Goal: Task Accomplishment & Management: Use online tool/utility

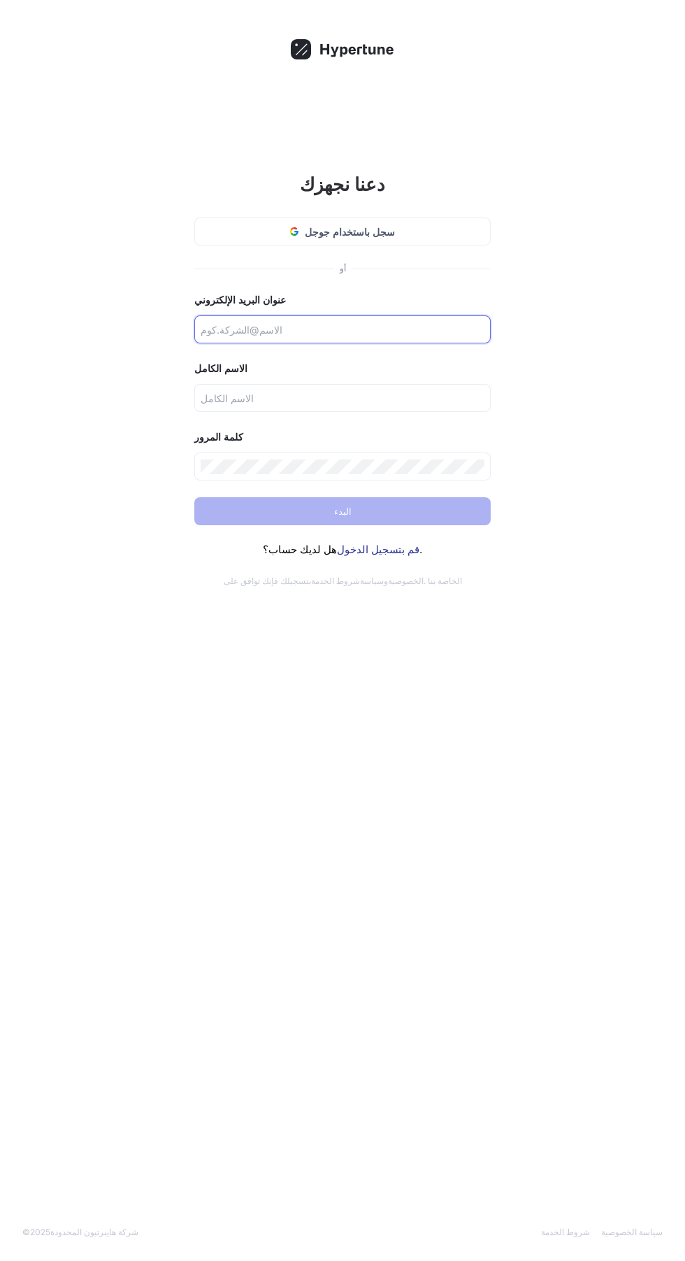
click at [438, 336] on input "text" at bounding box center [343, 329] width 284 height 15
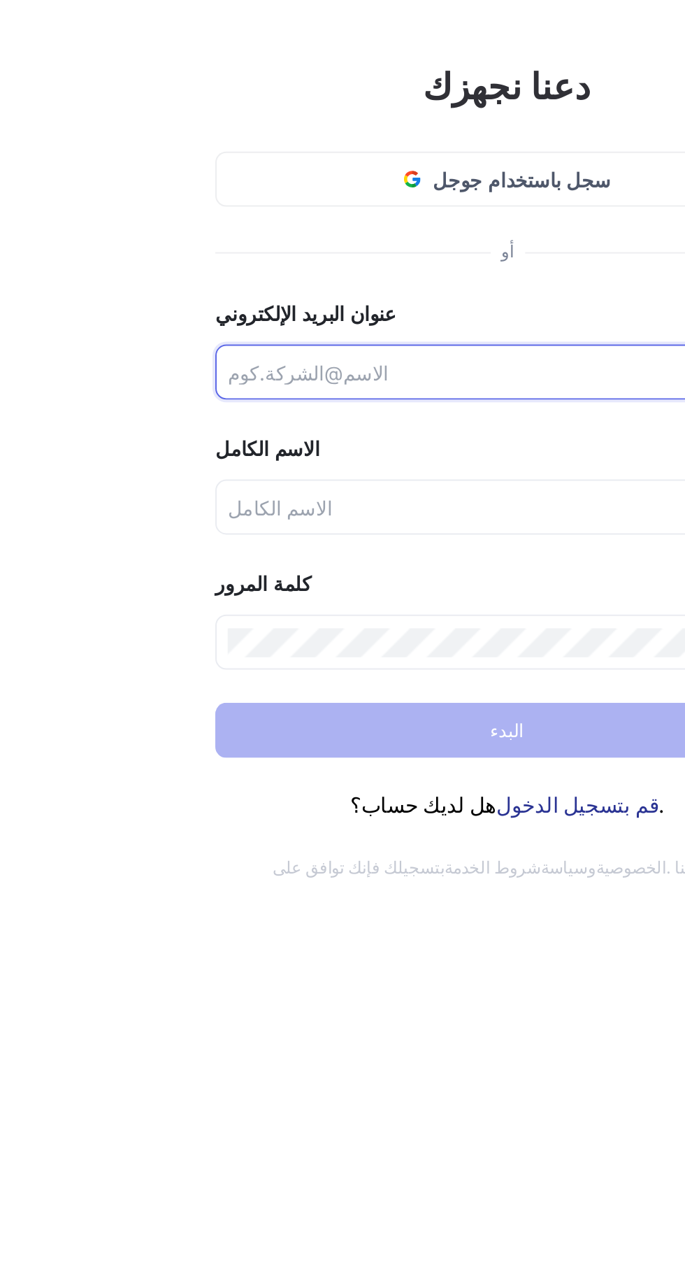
type input "hohammadhashim370@gmail.com"
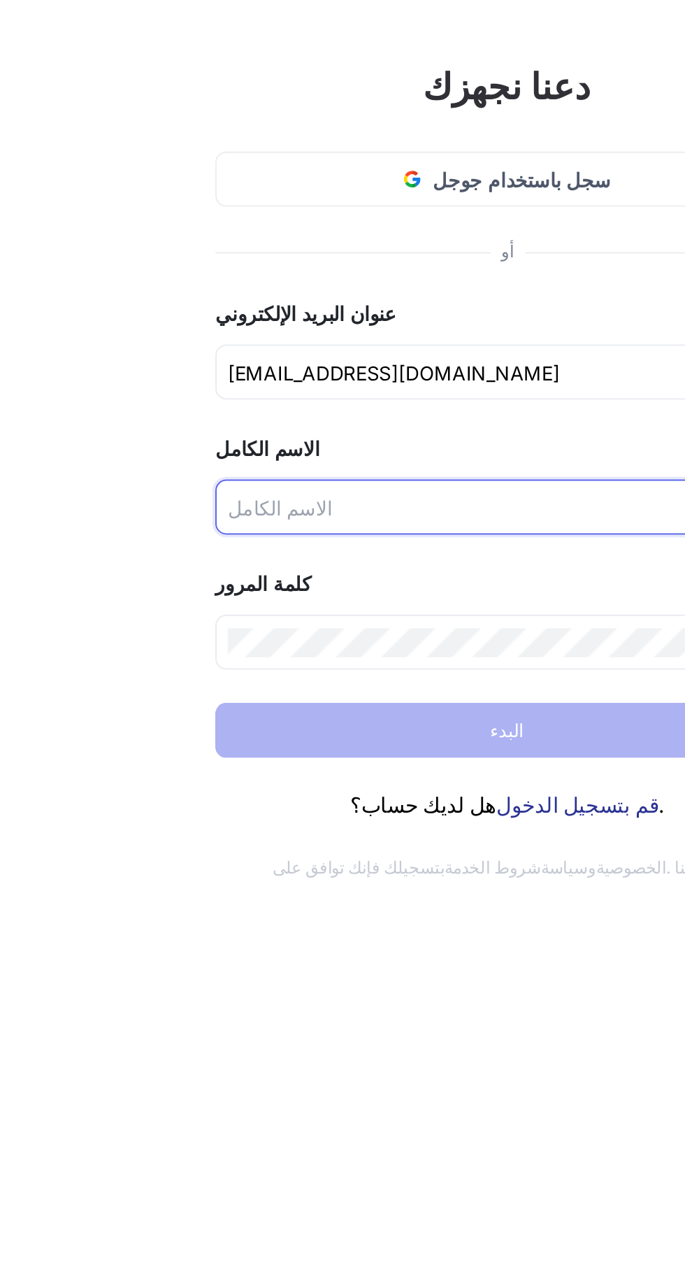
type input "HASHIM HOSSEIN"
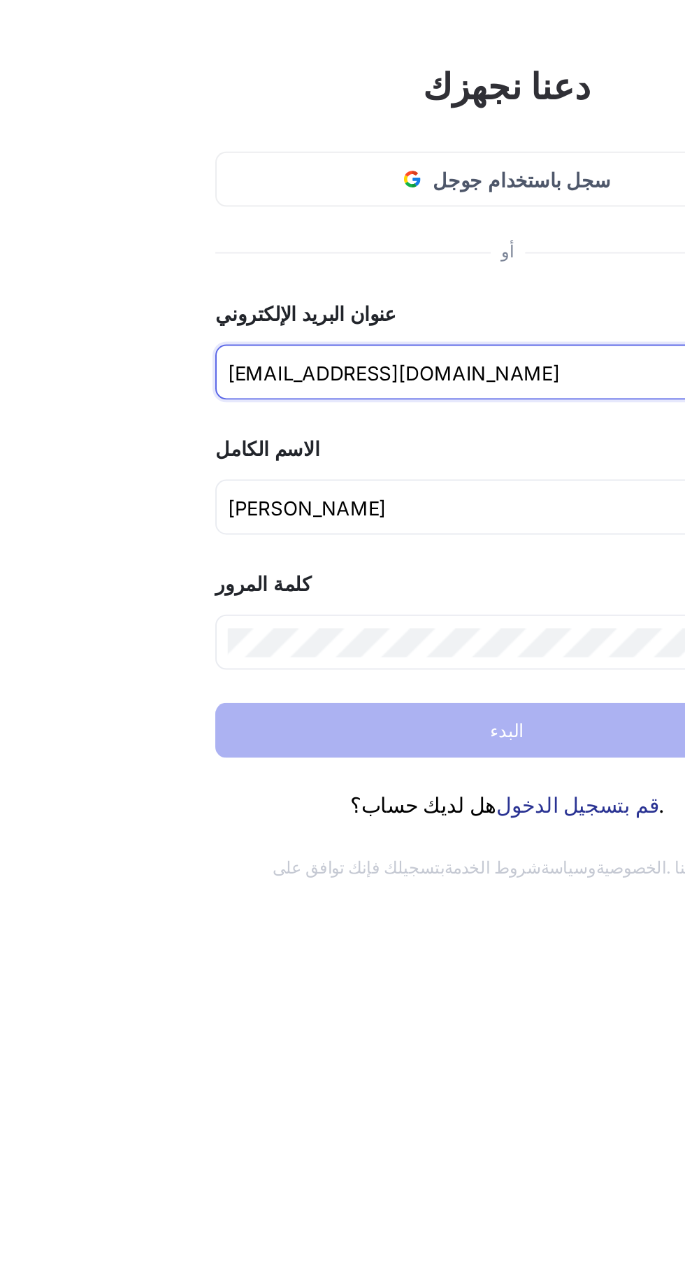
click at [397, 332] on input "hohammadhashim370@gmail.com" at bounding box center [343, 329] width 284 height 15
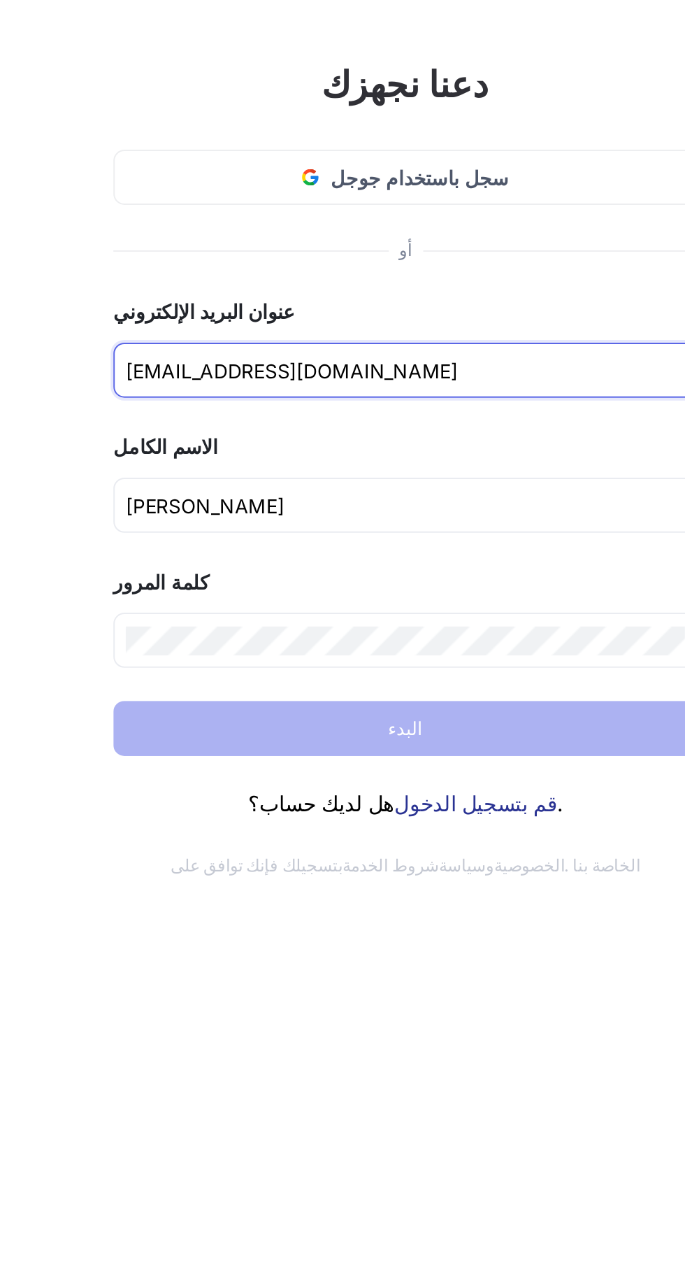
click at [450, 332] on input "hohammadhashim370@gmail.com" at bounding box center [343, 329] width 284 height 15
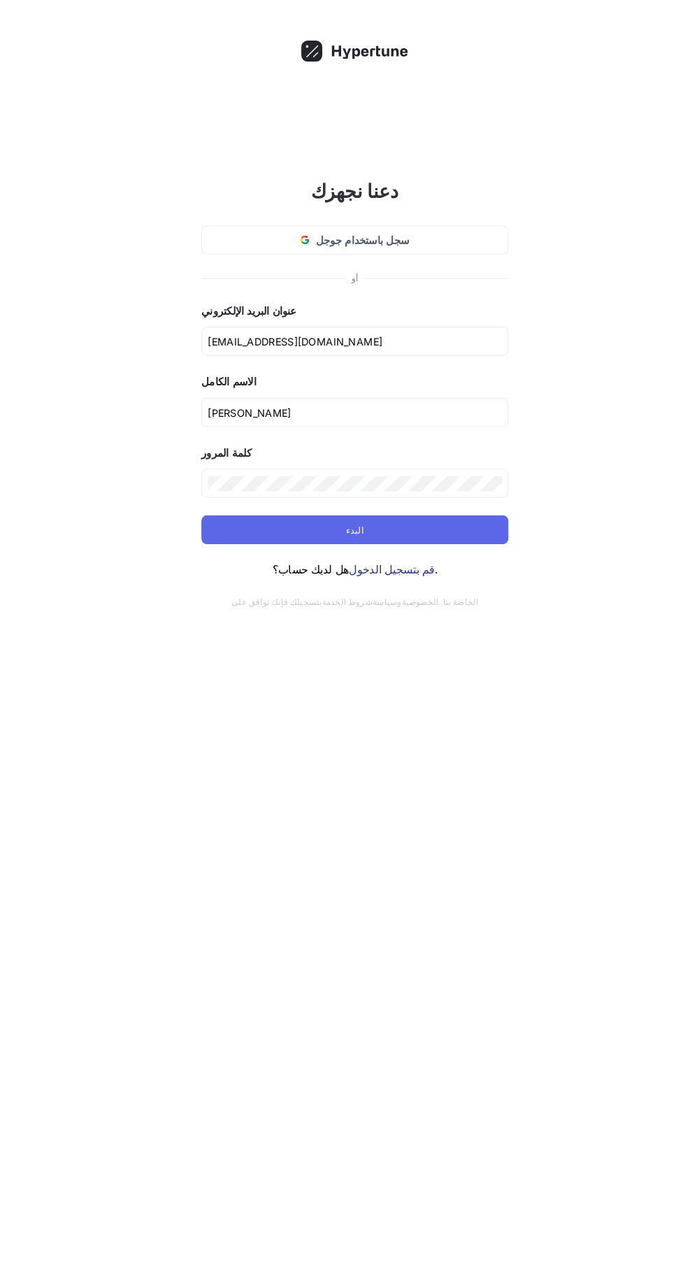
click at [454, 514] on button "البدء" at bounding box center [342, 511] width 297 height 28
click at [469, 331] on input "hashimmohammad881@gmail.com" at bounding box center [343, 329] width 284 height 15
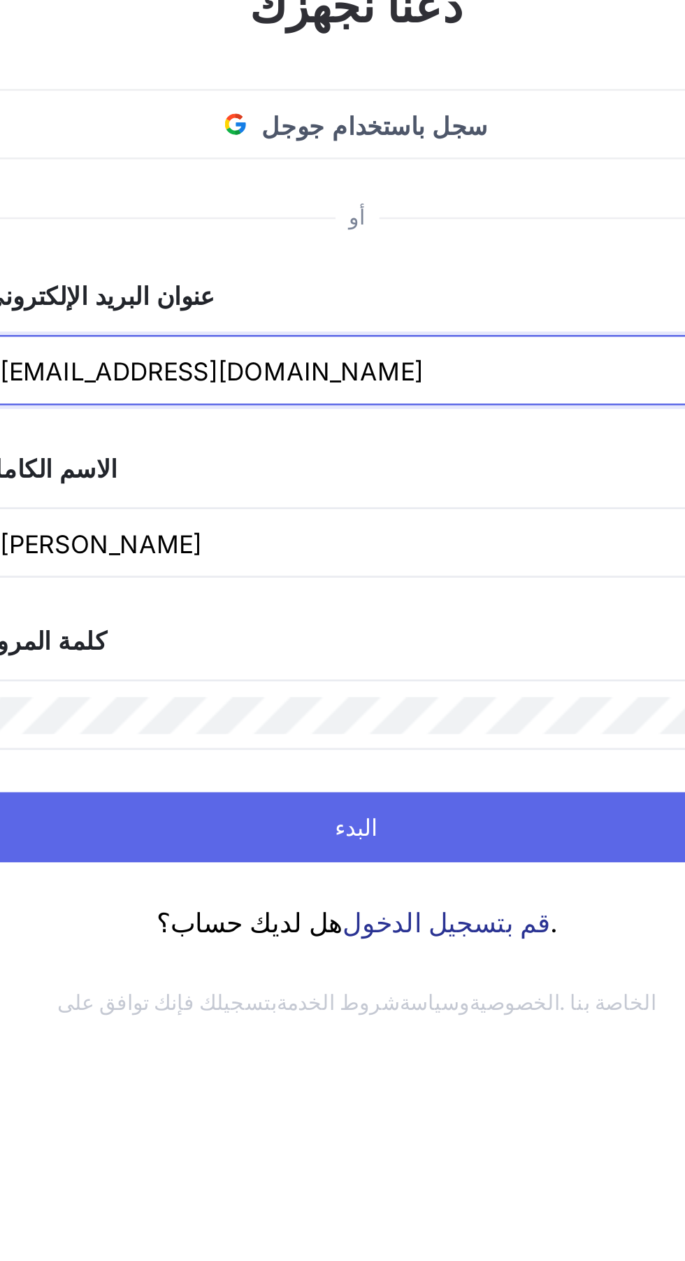
type input "hohammadhashim370@gmail.com"
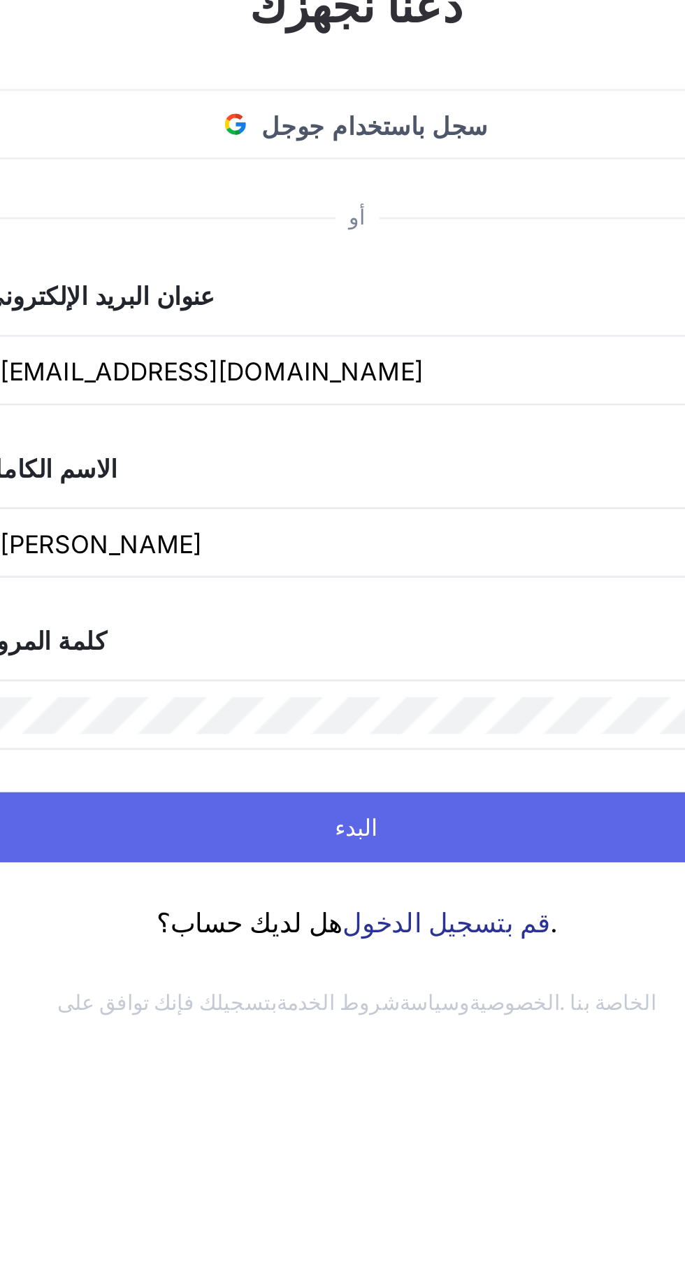
click at [383, 515] on button "البدء" at bounding box center [342, 511] width 297 height 28
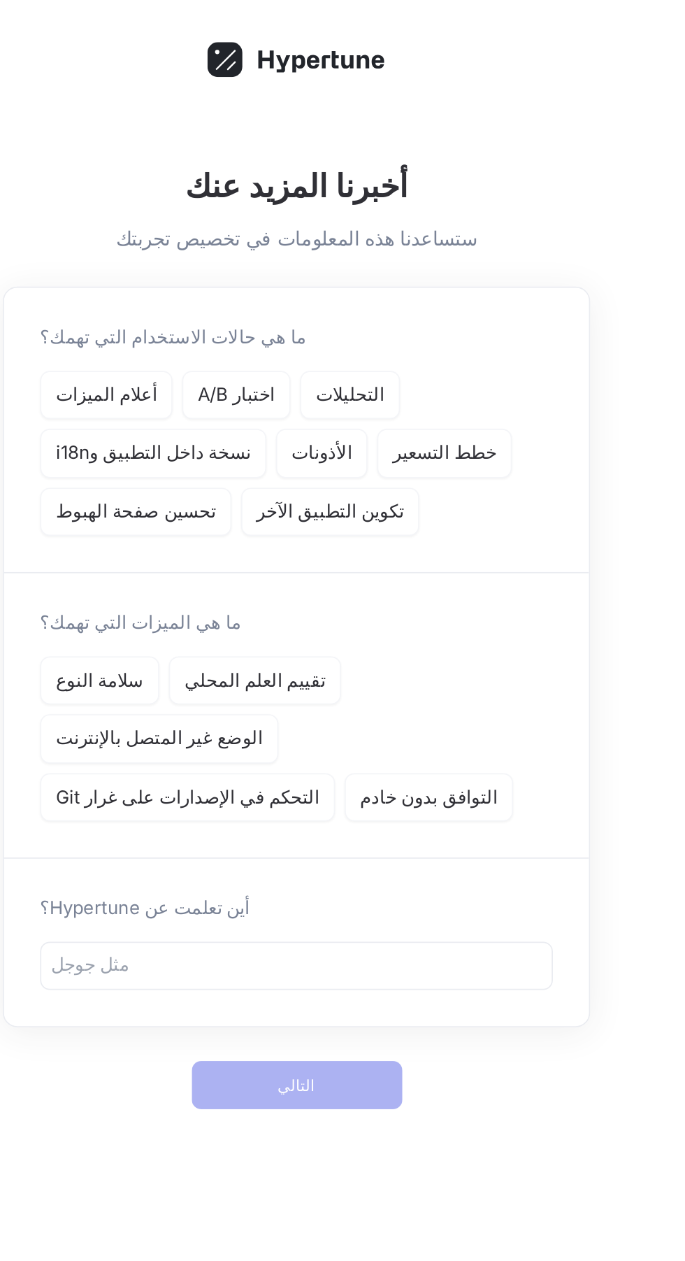
click at [373, 246] on font "التحليلات" at bounding box center [374, 243] width 40 height 13
click at [235, 253] on div "أعلام الميزات" at bounding box center [232, 244] width 77 height 29
click at [303, 248] on font "اختبار A/B" at bounding box center [307, 243] width 45 height 13
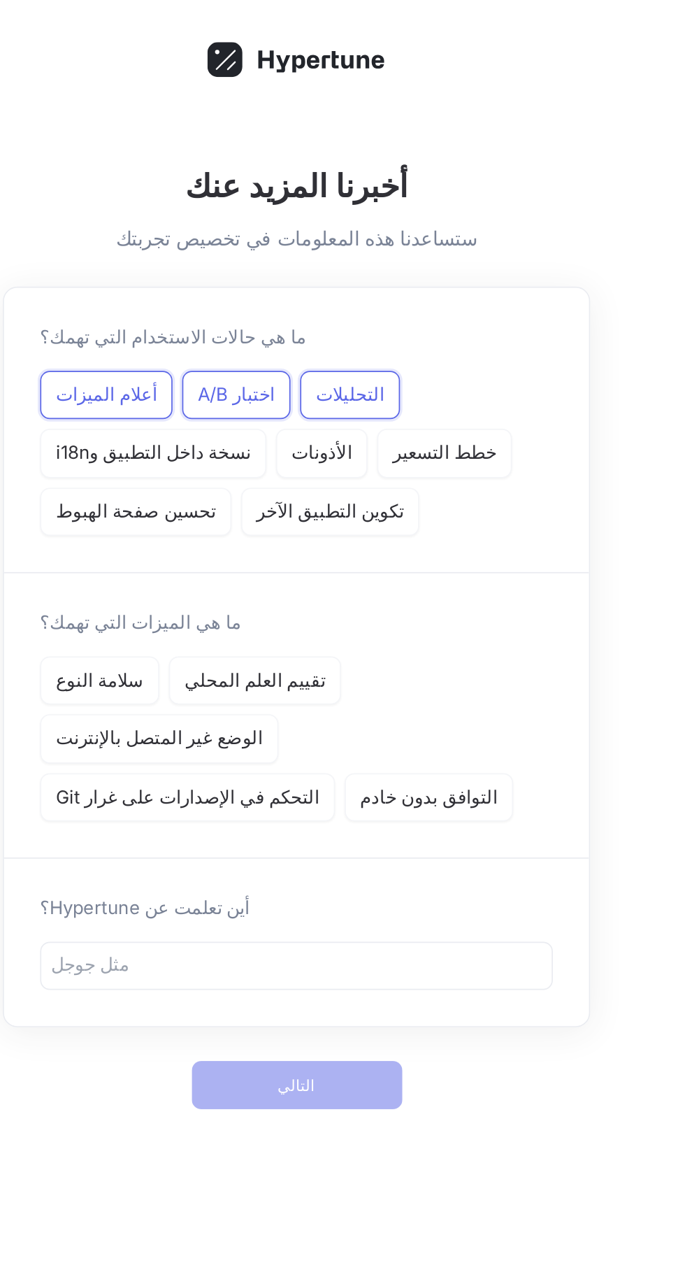
click at [254, 288] on div "نسخة داخل التطبيق وi18n" at bounding box center [259, 278] width 131 height 29
click at [313, 289] on div "نسخة داخل التطبيق وi18n" at bounding box center [259, 278] width 131 height 29
click at [294, 288] on div "نسخة داخل التطبيق وi18n" at bounding box center [259, 278] width 131 height 29
click at [359, 288] on div "الأذونات" at bounding box center [357, 278] width 53 height 29
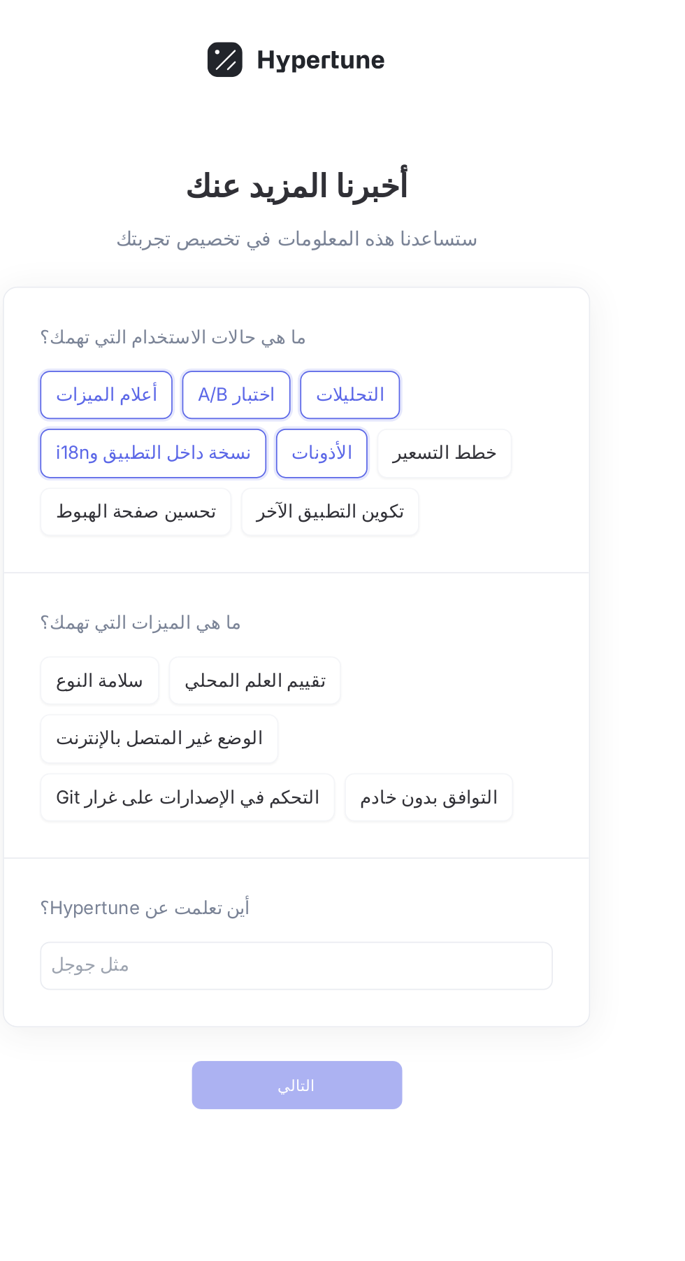
click at [433, 277] on font "خطط التسعير" at bounding box center [429, 277] width 60 height 13
click at [383, 312] on font "تكوين التطبيق الآخر" at bounding box center [362, 311] width 85 height 13
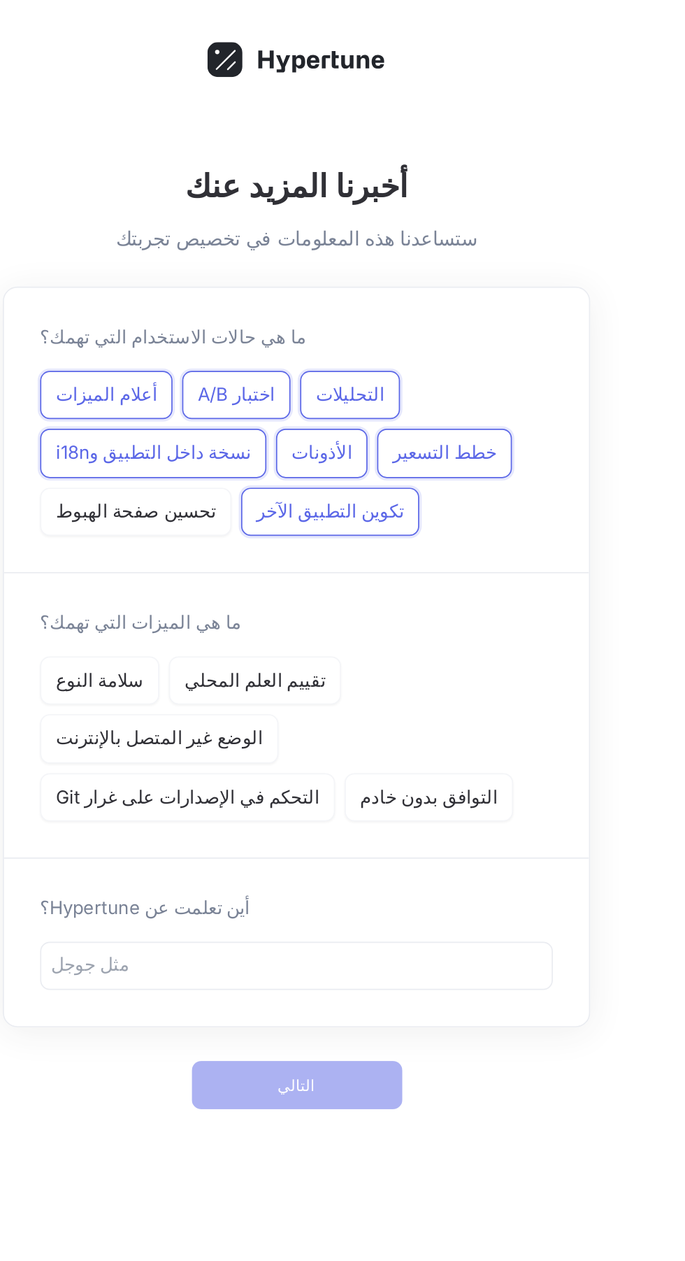
click at [260, 325] on div "تحسين صفحة الهبوط" at bounding box center [249, 312] width 111 height 29
click at [248, 417] on div "سلامة النوع" at bounding box center [228, 410] width 69 height 29
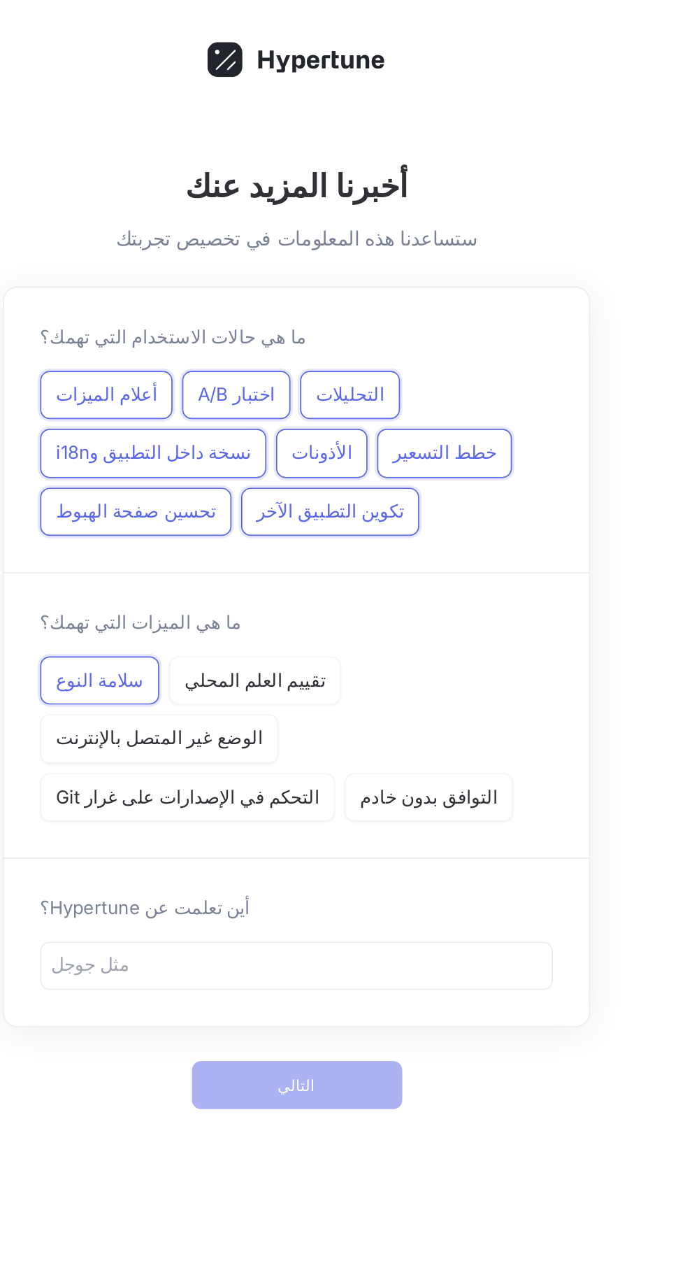
click at [333, 412] on font "تقييم العلم المحلي" at bounding box center [319, 409] width 82 height 13
click at [323, 436] on font "الوضع غير المتصل بالإنترنت" at bounding box center [263, 442] width 120 height 13
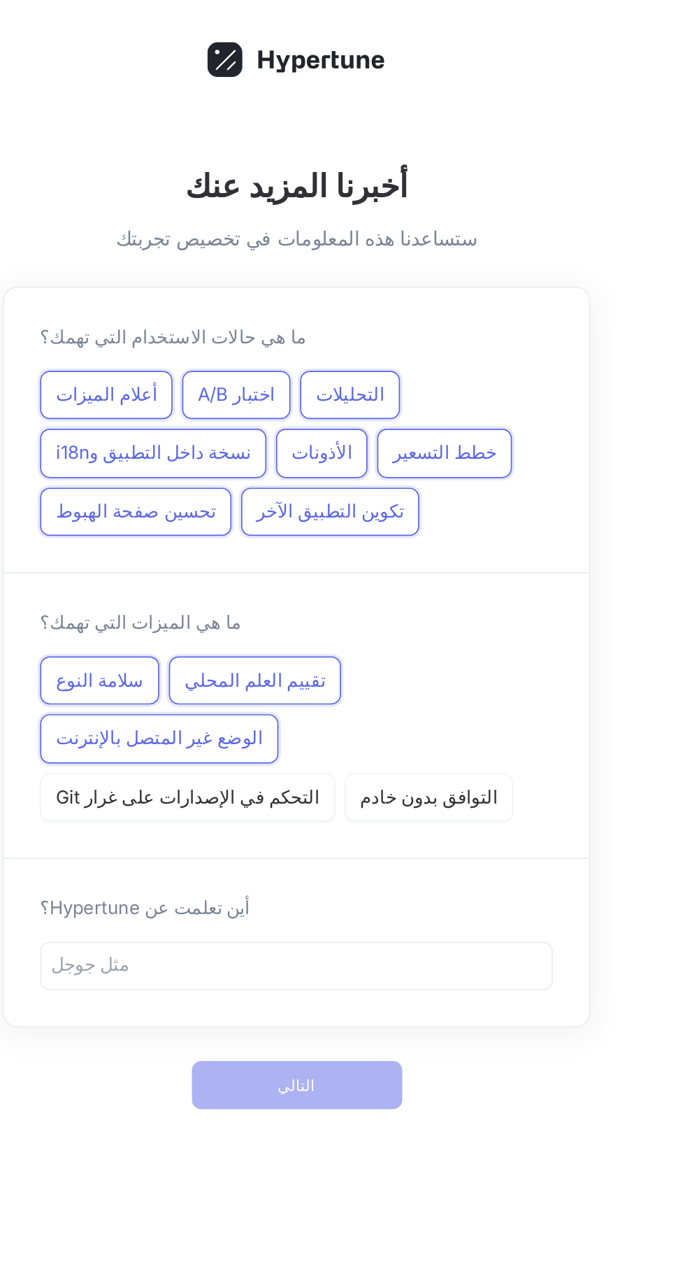
click at [429, 464] on div "التوافق بدون خادم" at bounding box center [420, 478] width 98 height 29
click at [319, 471] on font "التحكم في الإصدارات على غرار Git" at bounding box center [279, 477] width 153 height 13
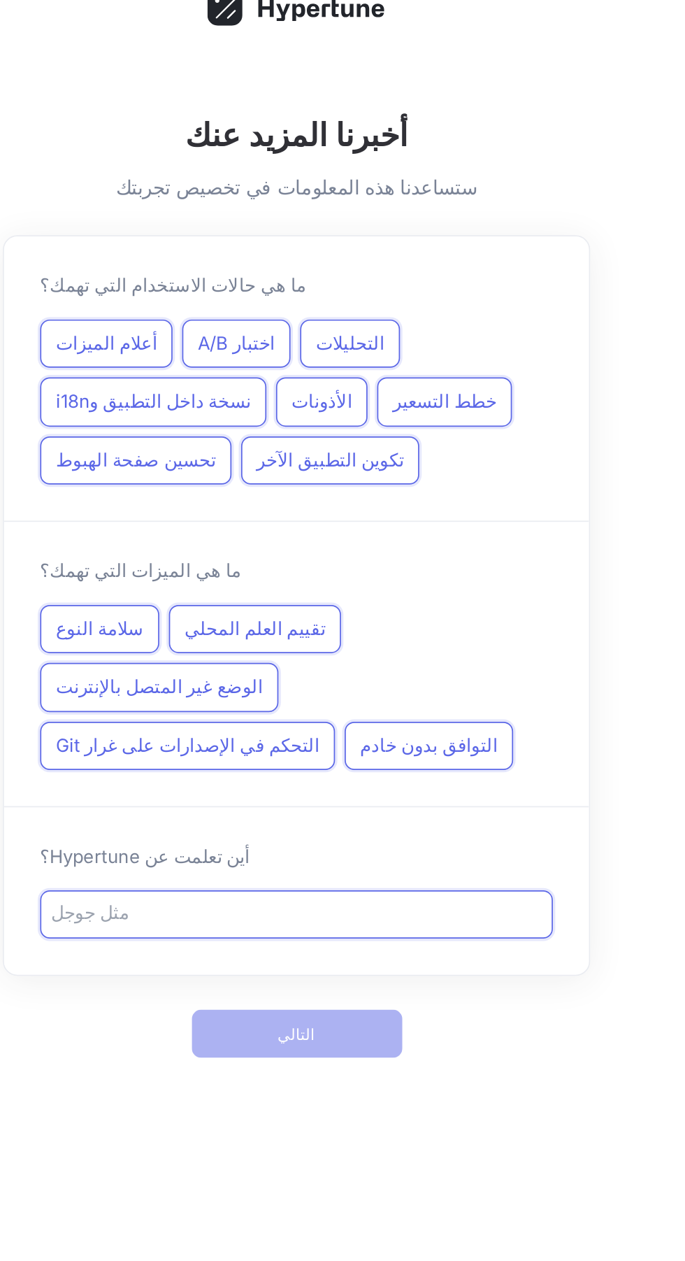
click at [430, 567] on input "text" at bounding box center [342, 575] width 285 height 16
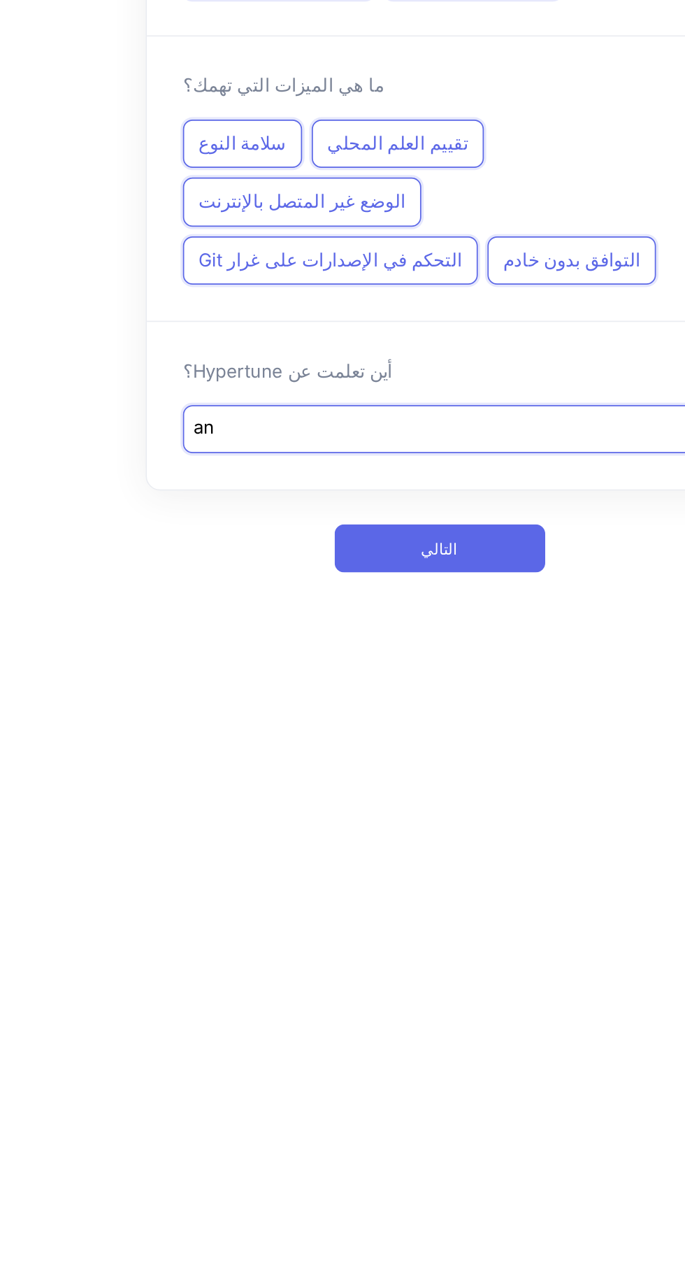
type input "a"
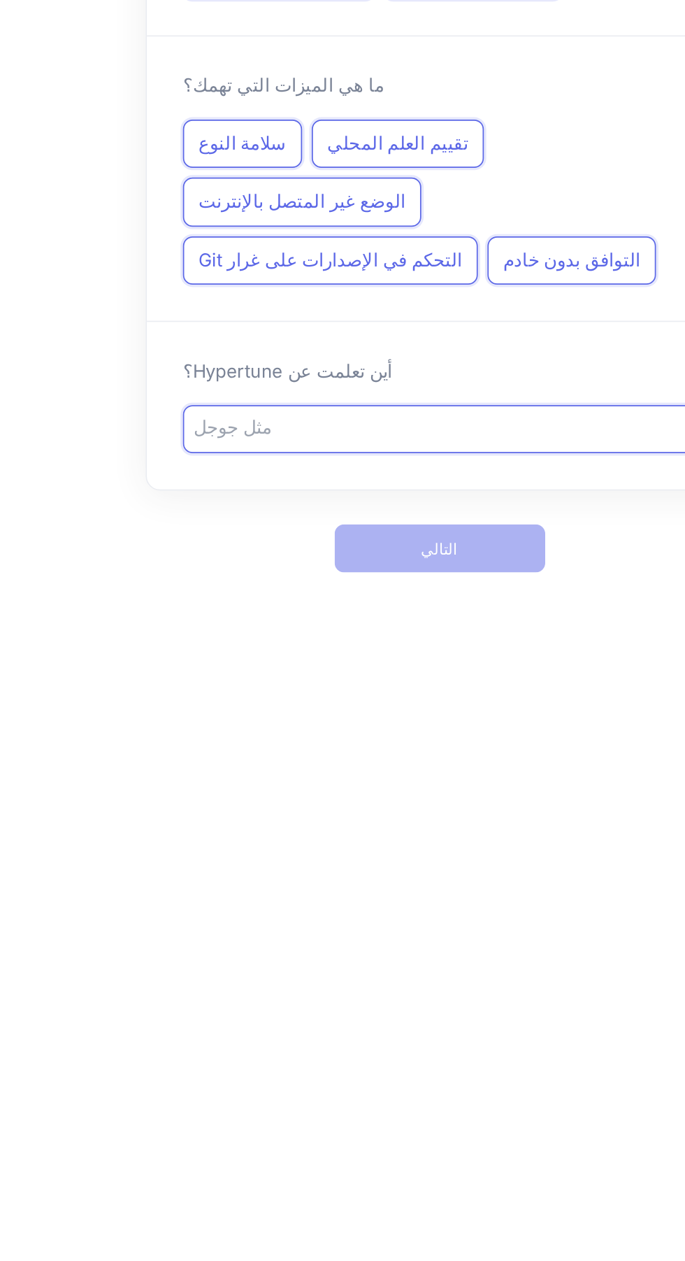
type input "Q"
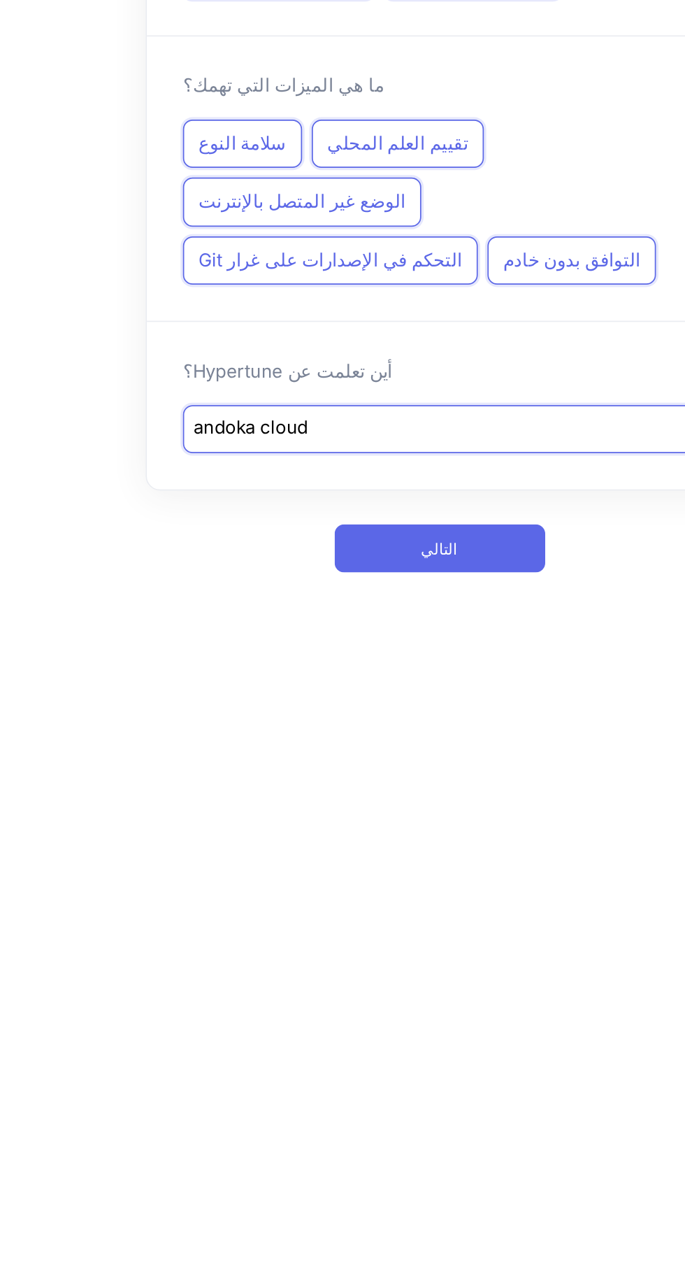
type input "andoka cloud"
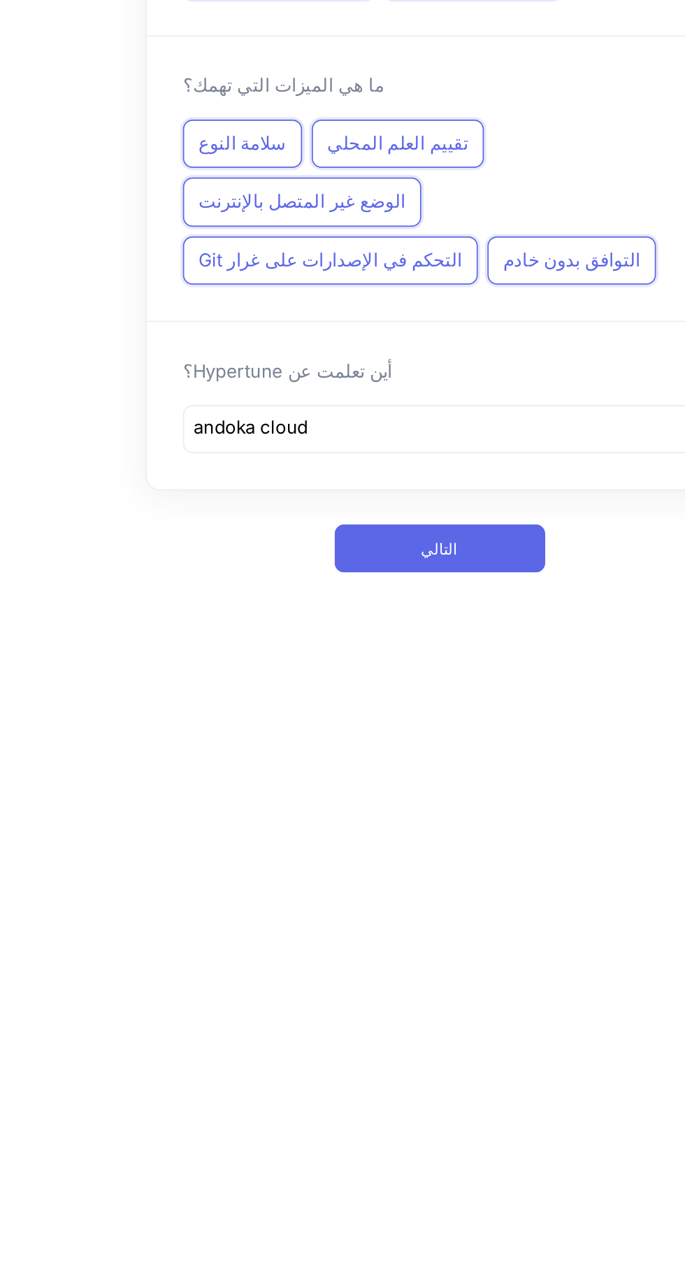
click at [389, 631] on button "التالي" at bounding box center [343, 645] width 122 height 28
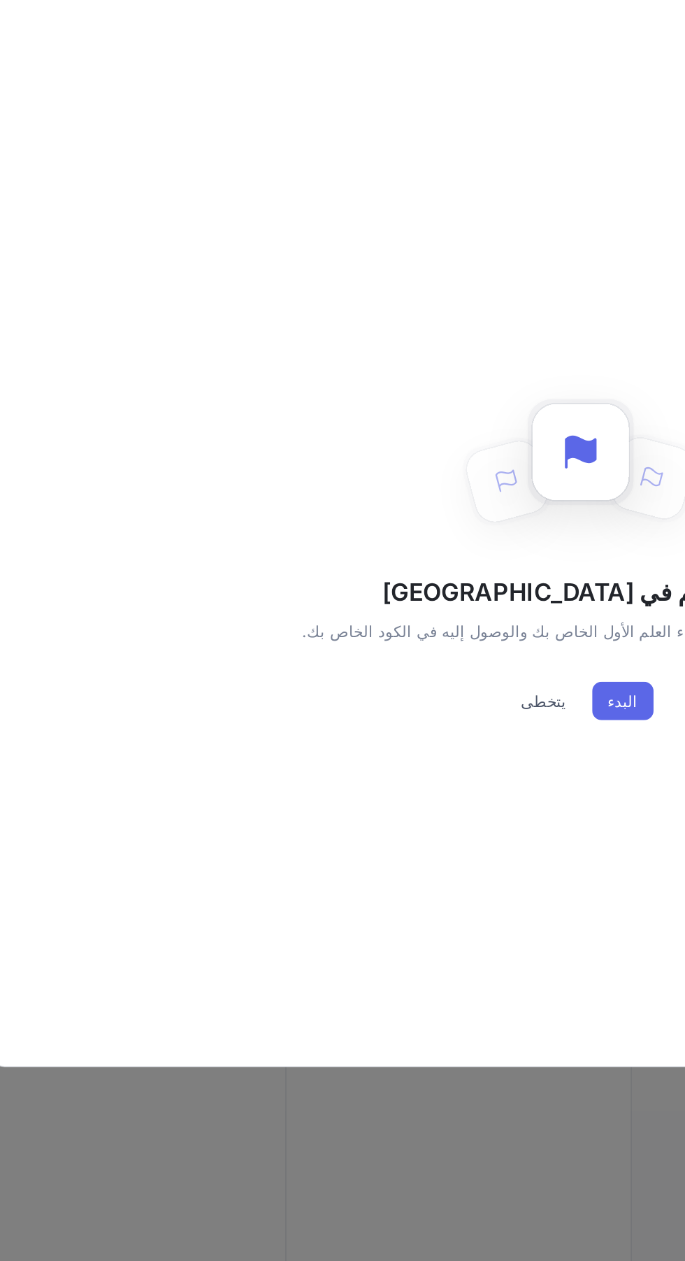
click at [378, 480] on button "البدء" at bounding box center [369, 484] width 36 height 22
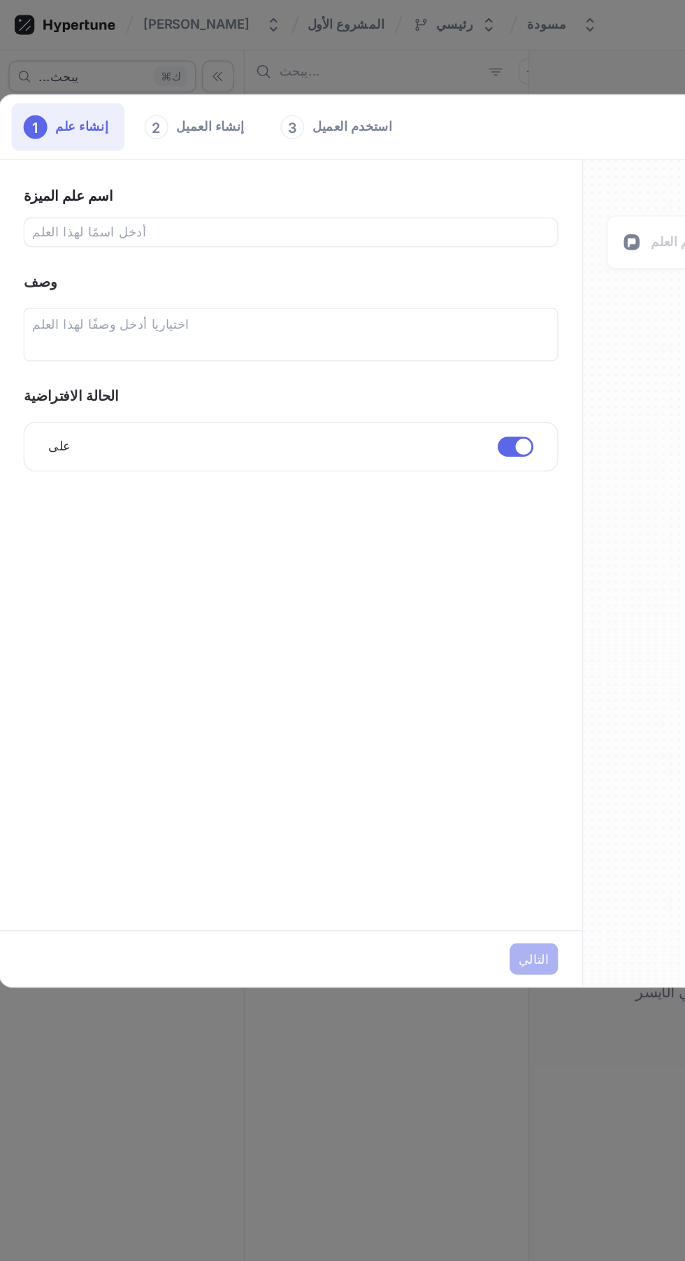
click at [355, 159] on input "text" at bounding box center [206, 164] width 364 height 14
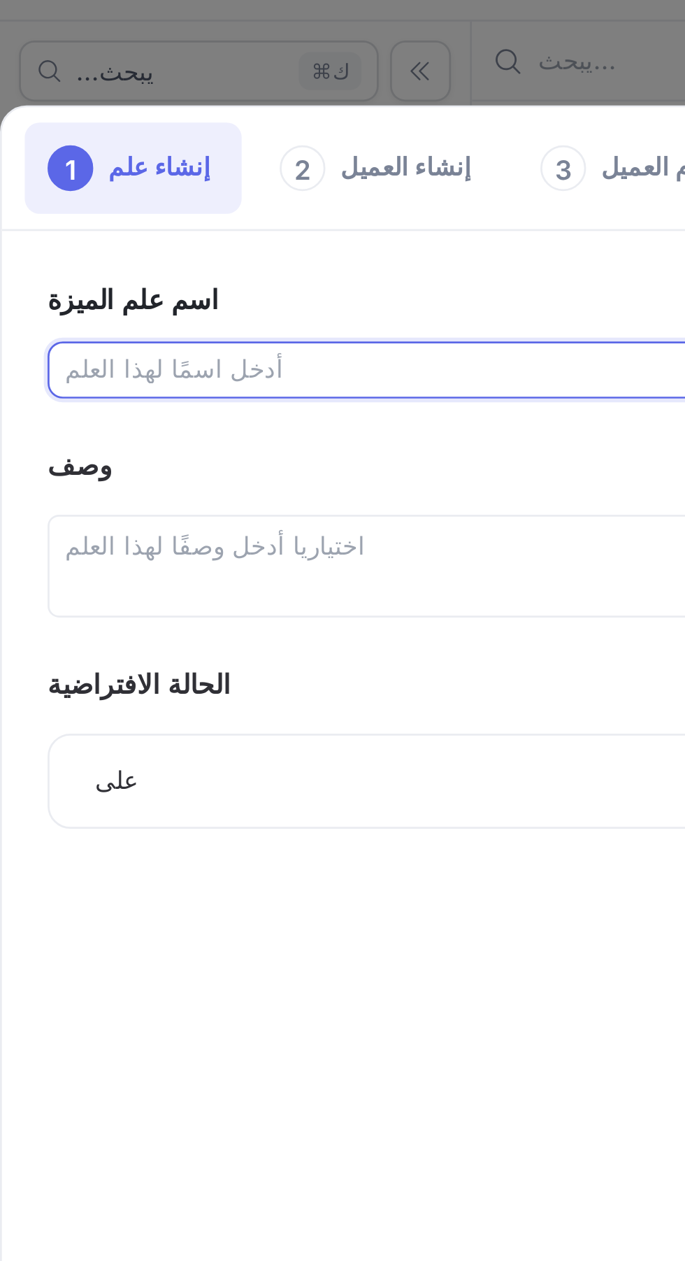
click at [196, 166] on input "text" at bounding box center [206, 164] width 364 height 14
type textarea "x"
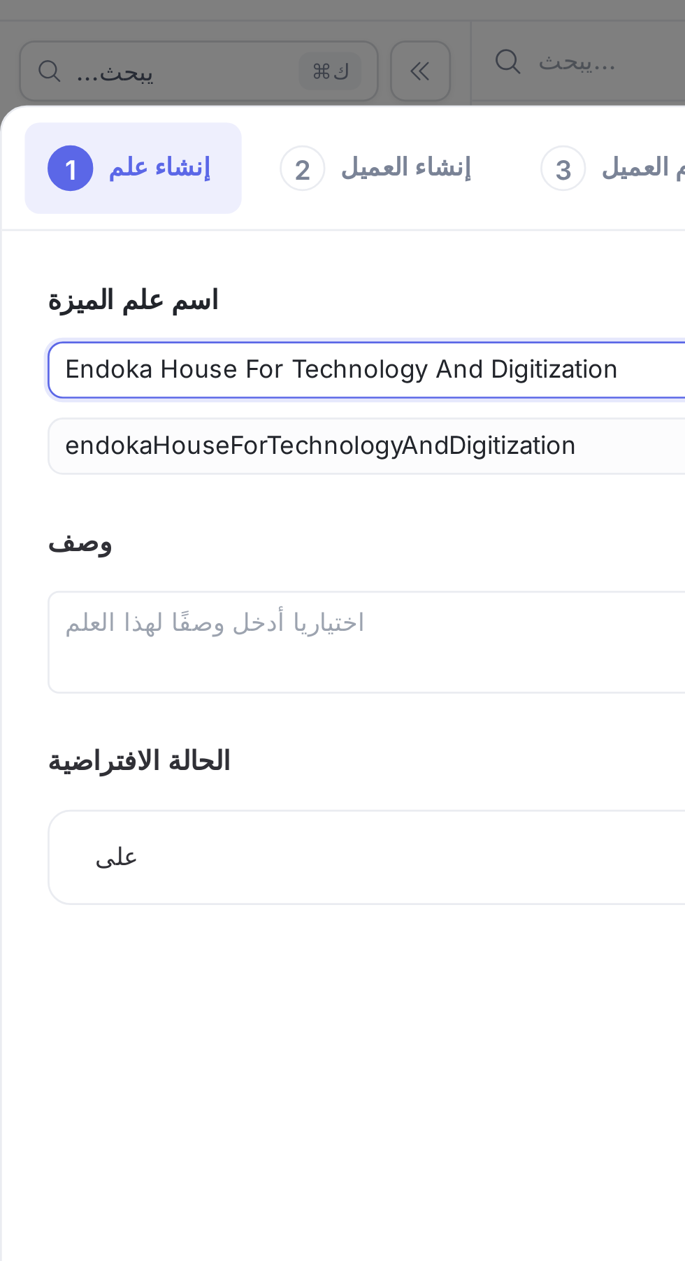
type input "Endoka House for Technology and Digitization"
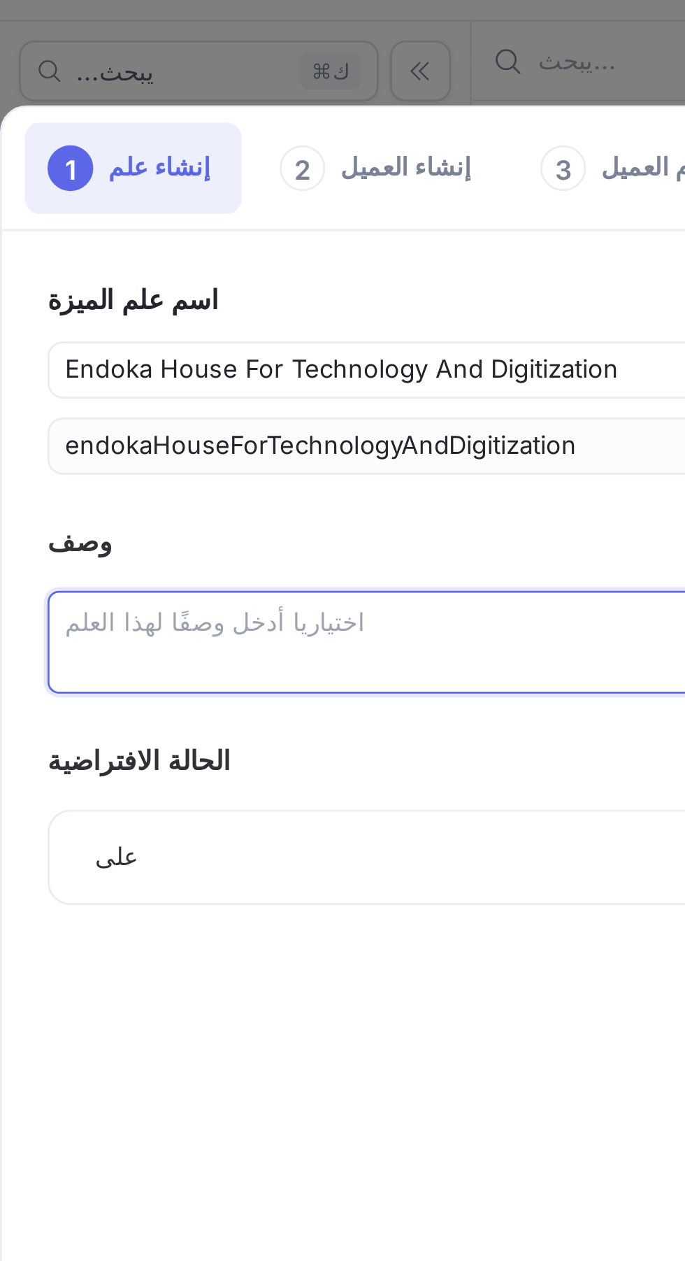
click at [174, 262] on textarea at bounding box center [205, 264] width 377 height 38
click at [185, 262] on textarea at bounding box center [205, 264] width 377 height 38
type textarea "x"
type textarea "Internet of Things Software Advanced Technology Generative Artificial Intellige…"
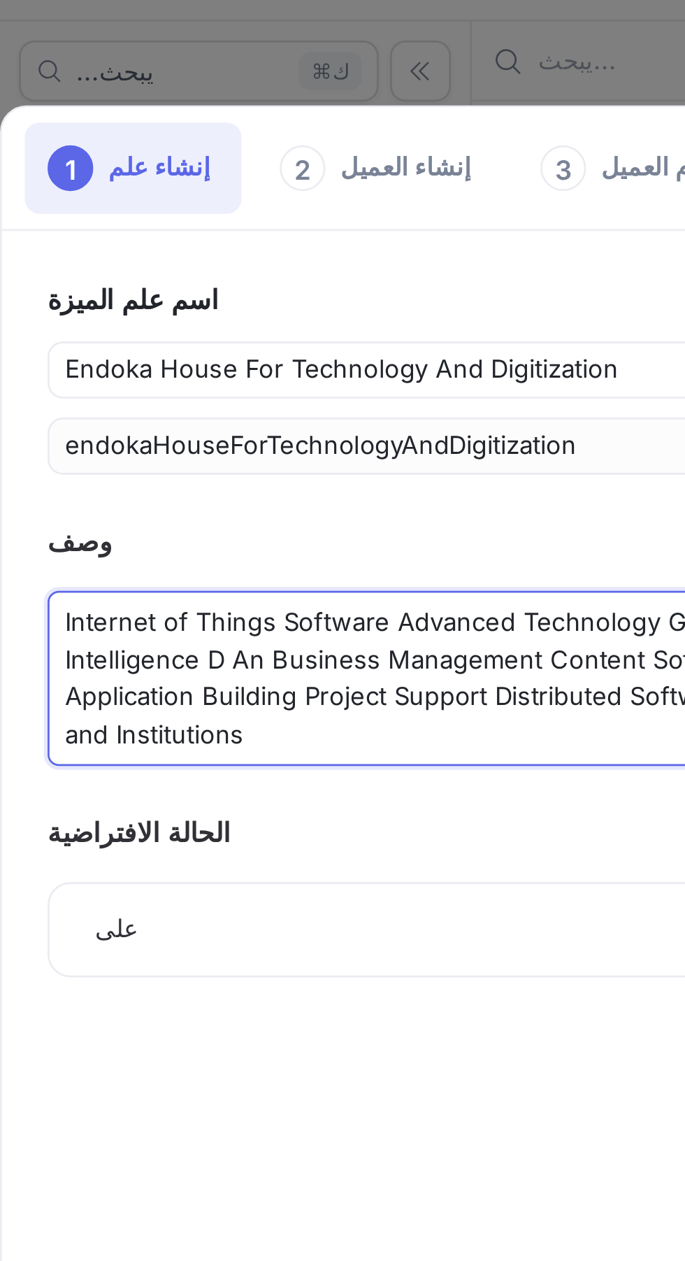
type textarea "x"
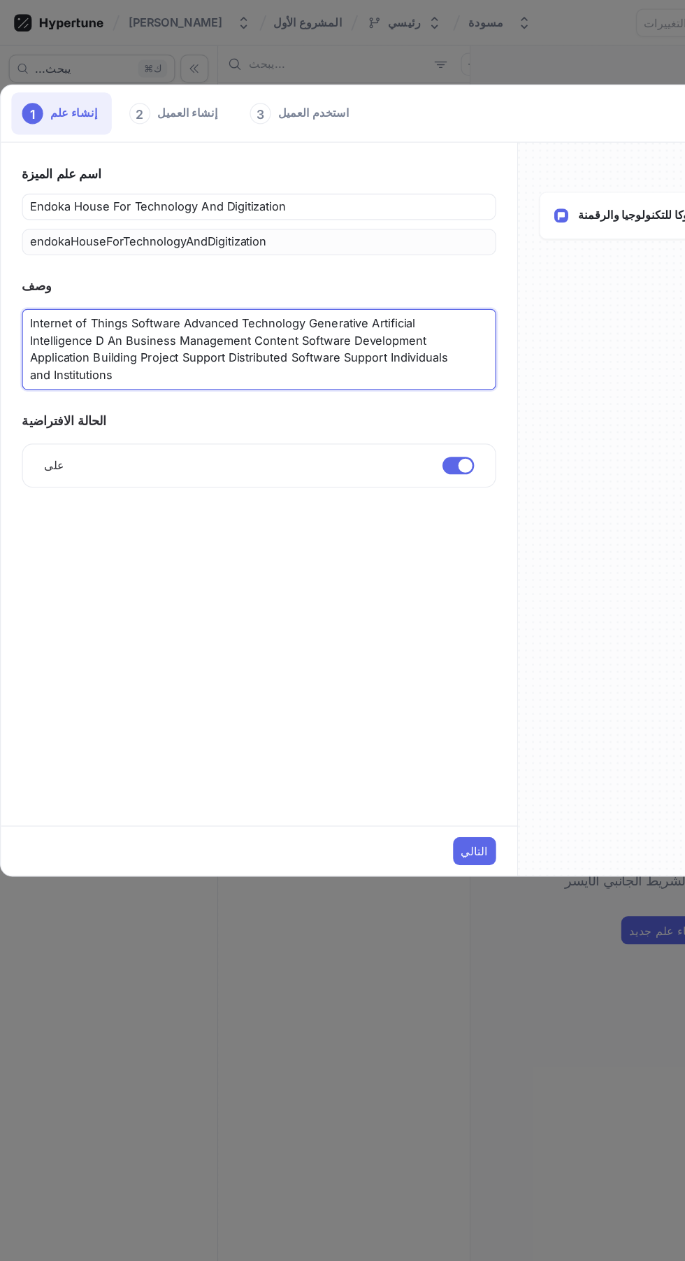
type textarea "Internet of Things Software Advanced Technology Generative Artificial Intellige…"
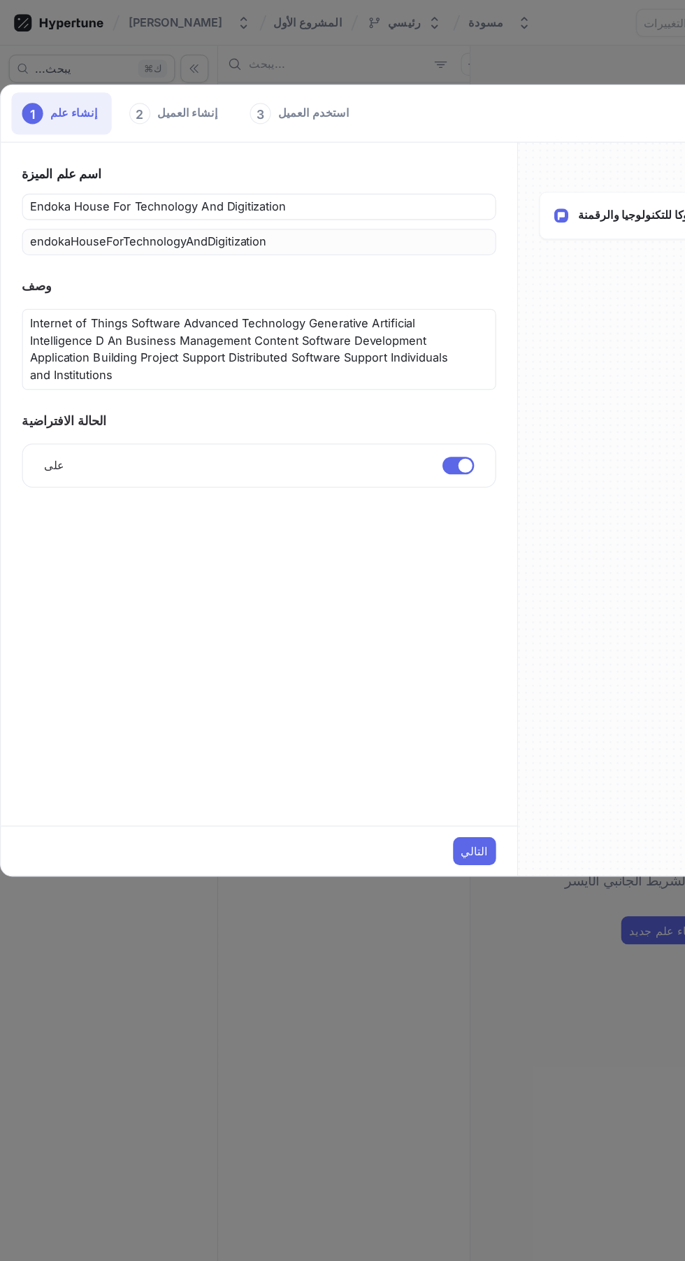
click at [380, 681] on button "التالي" at bounding box center [377, 676] width 34 height 22
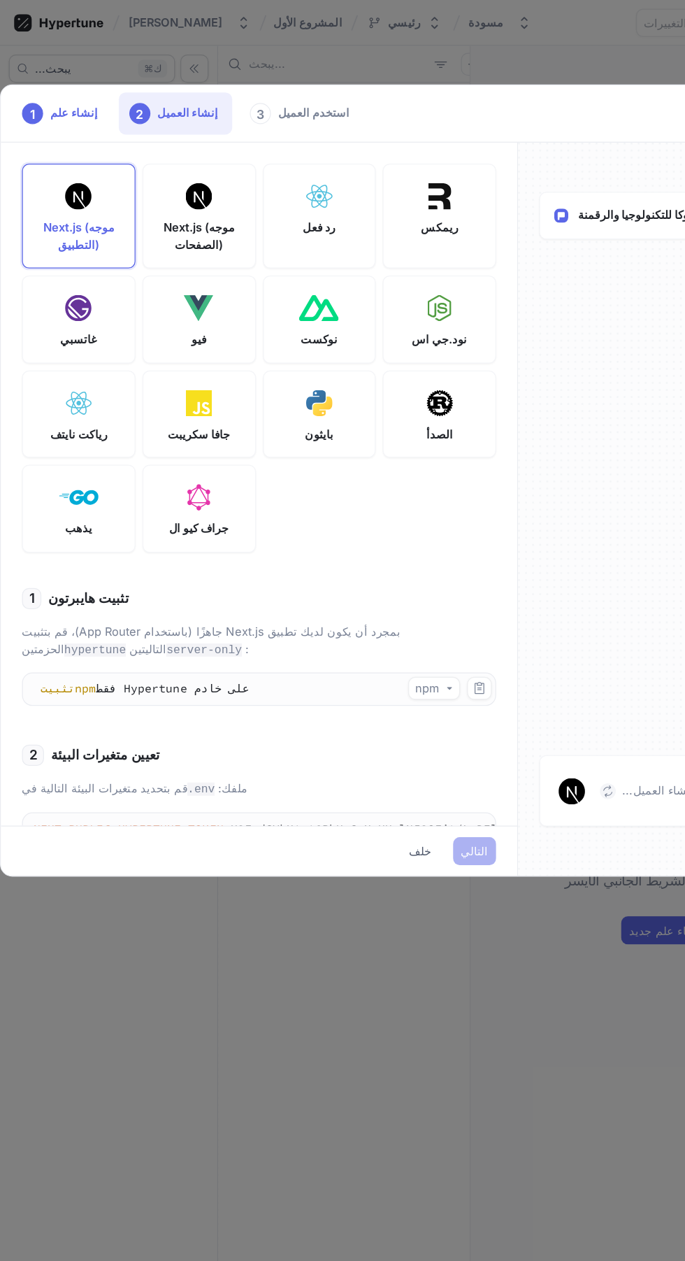
click at [270, 320] on div "بايثون" at bounding box center [254, 329] width 90 height 70
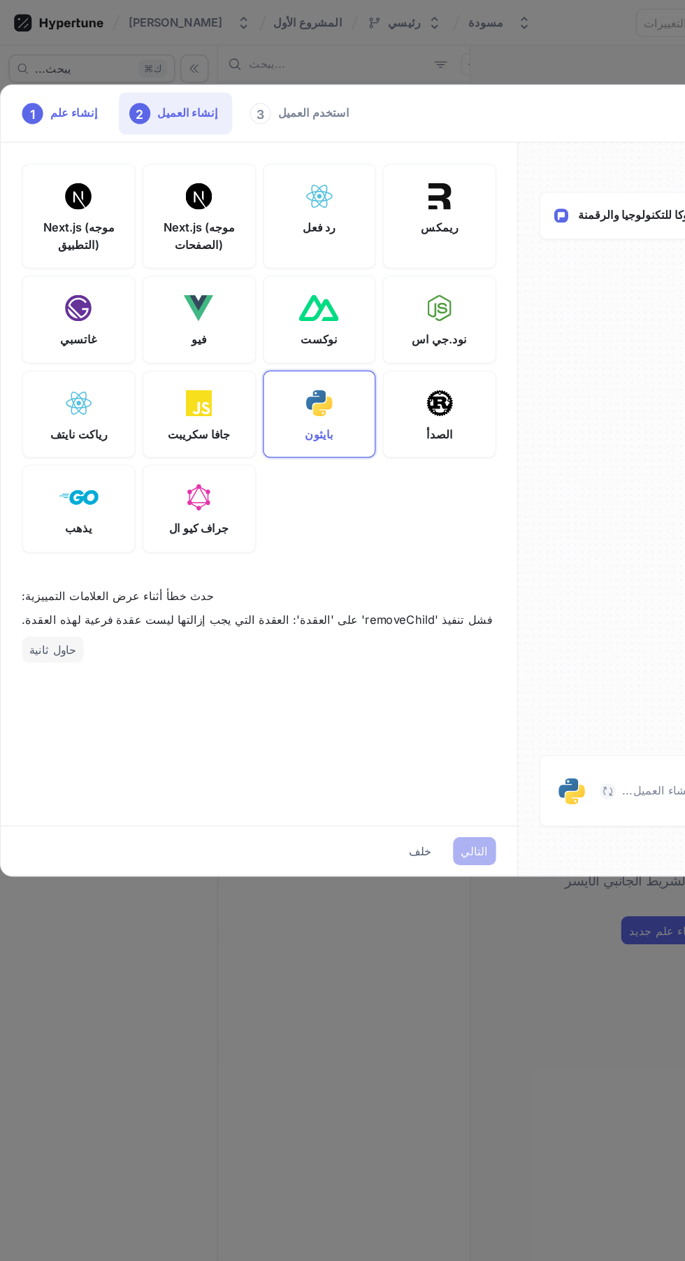
click at [80, 174] on p "Next.js (موجه التطبيق)" at bounding box center [62, 187] width 66 height 27
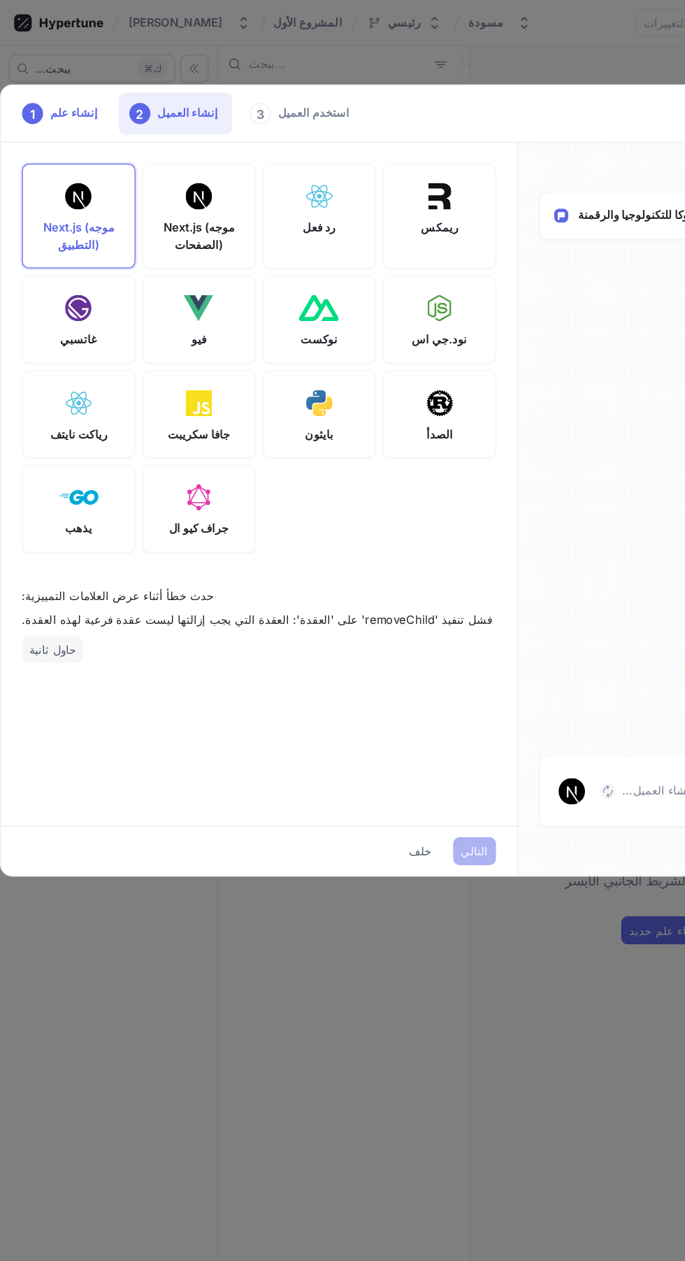
click at [55, 518] on font "حاول ثانية" at bounding box center [42, 516] width 38 height 11
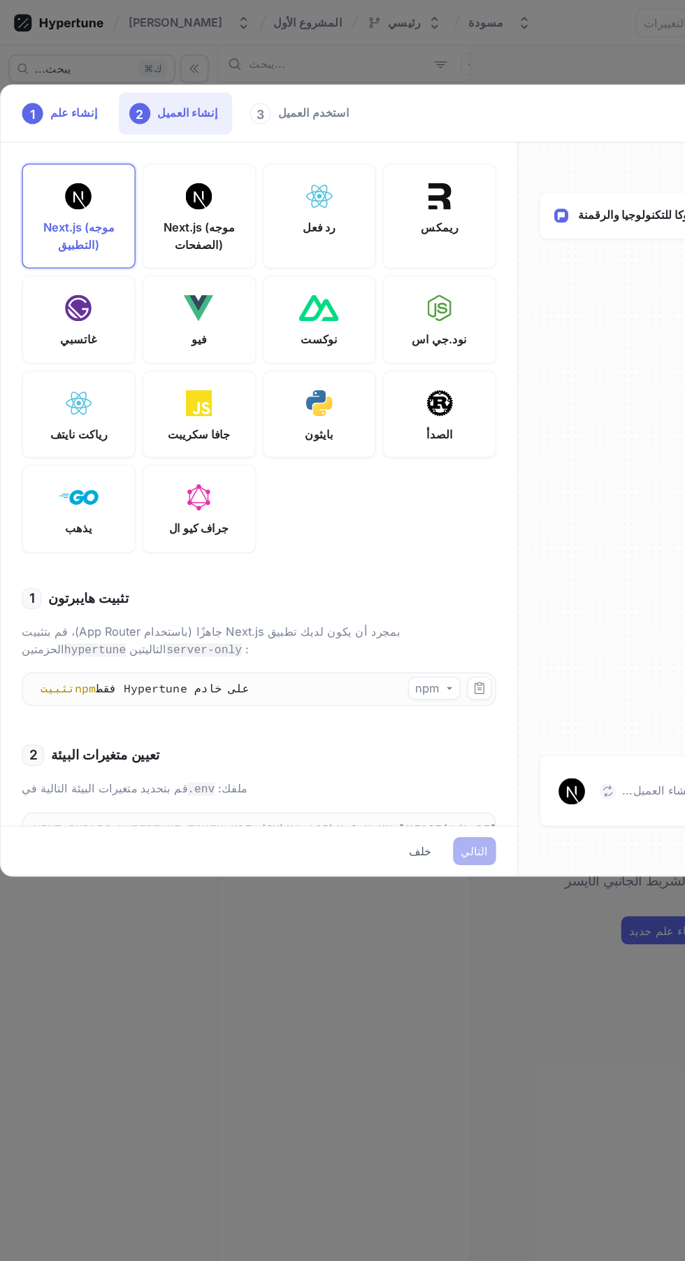
click at [90, 195] on p "Next.js (موجه التطبيق)" at bounding box center [62, 187] width 66 height 27
click at [282, 198] on div "رد فعل" at bounding box center [254, 171] width 90 height 83
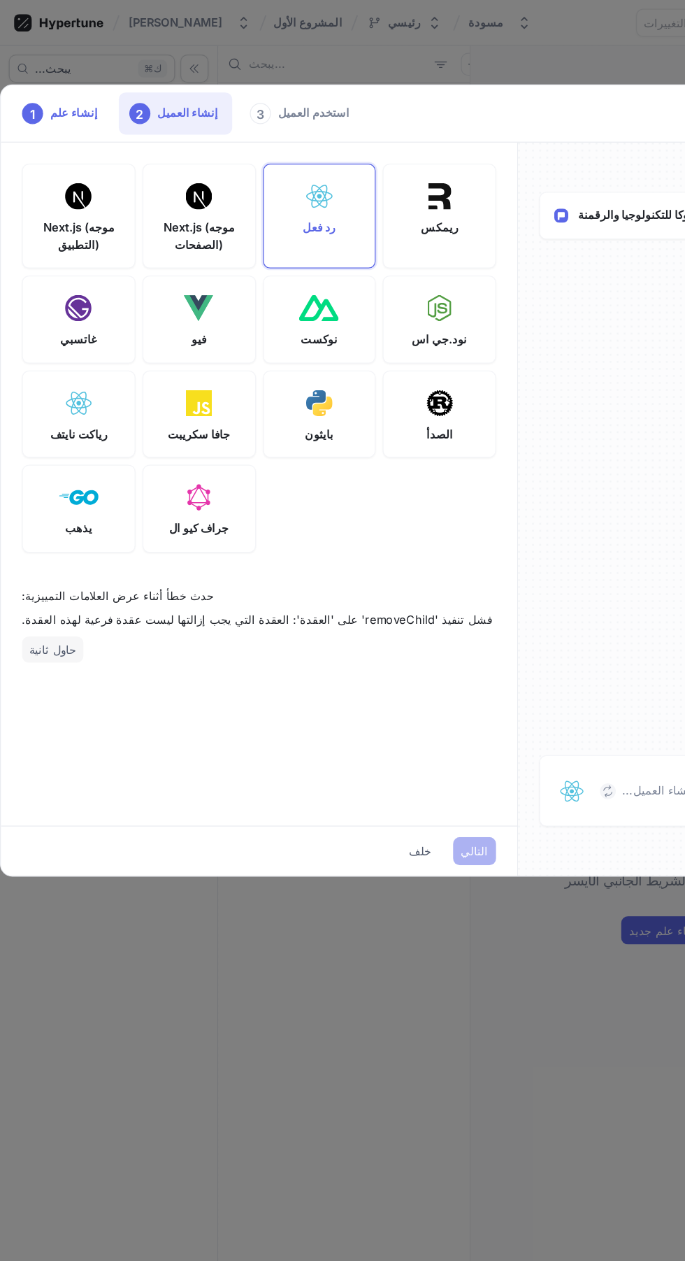
click at [60, 164] on img at bounding box center [62, 155] width 21 height 21
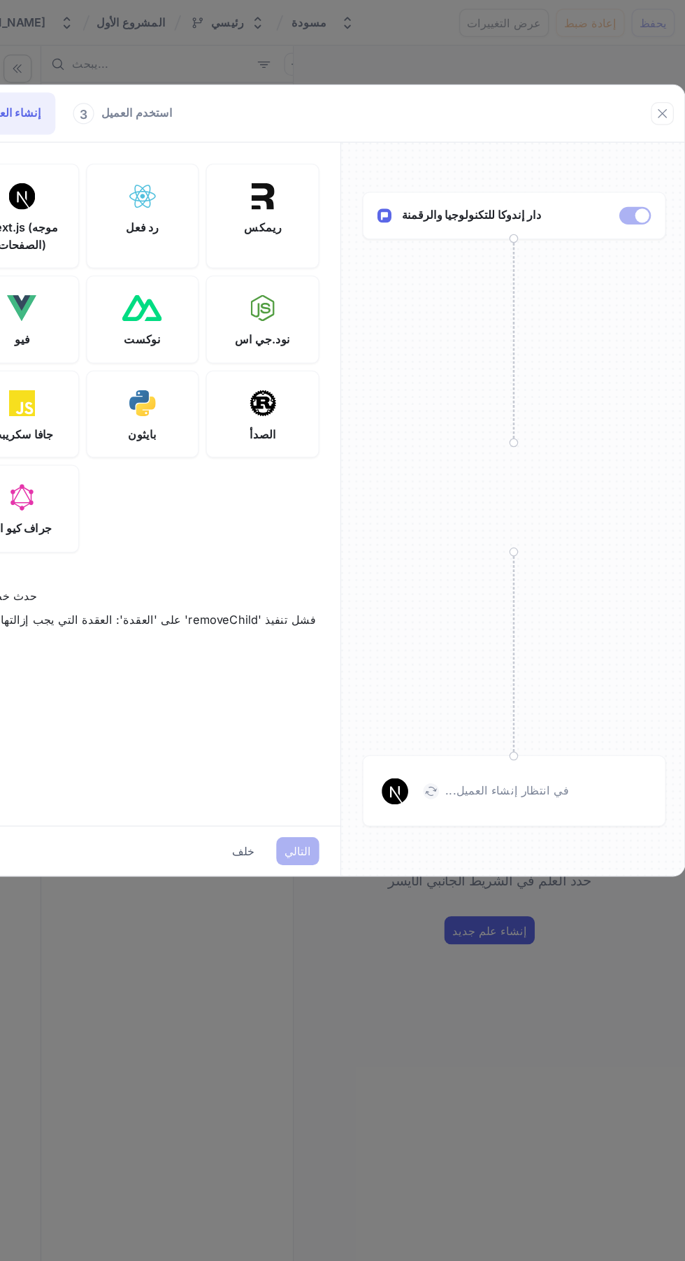
click at [360, 338] on div "الصدأ" at bounding box center [349, 329] width 90 height 70
click at [533, 643] on div "في انتظار إنشاء العميل..." at bounding box center [549, 628] width 241 height 57
click at [611, 183] on div "دار إندوكا للتكنولوجيا والرقمنة" at bounding box center [549, 171] width 241 height 38
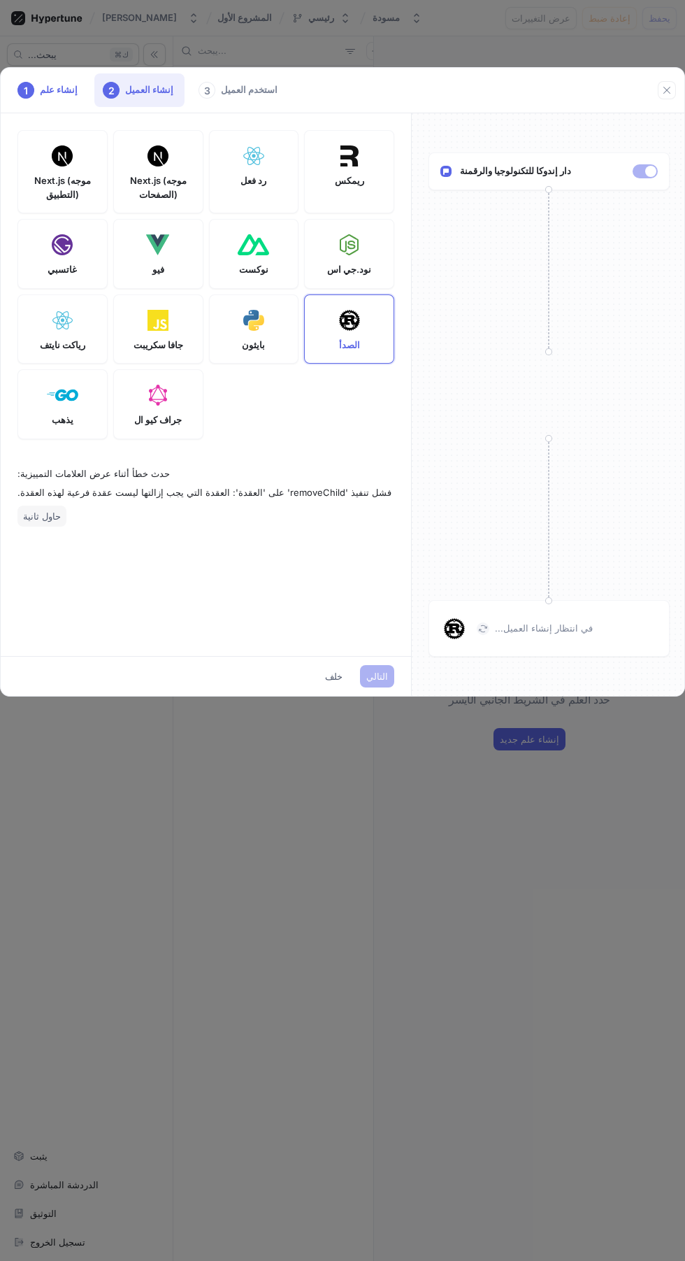
click at [339, 676] on font "خلف" at bounding box center [333, 676] width 17 height 11
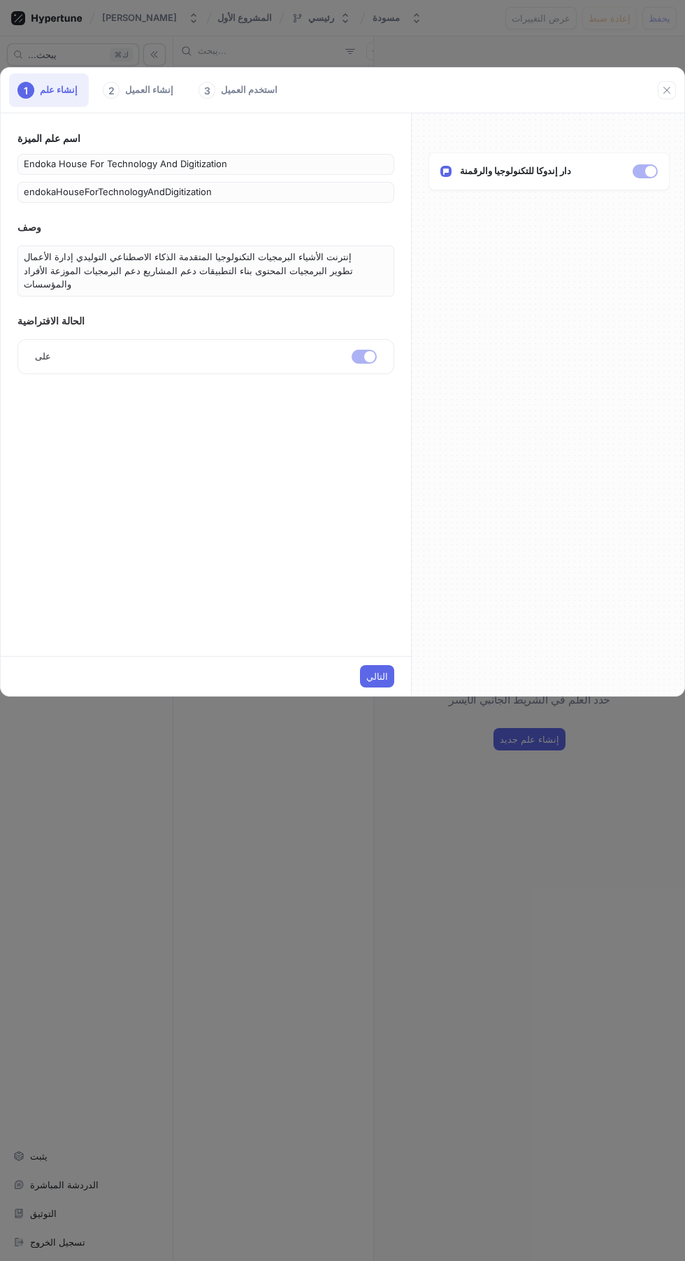
click at [378, 667] on button "التالي" at bounding box center [377, 676] width 34 height 22
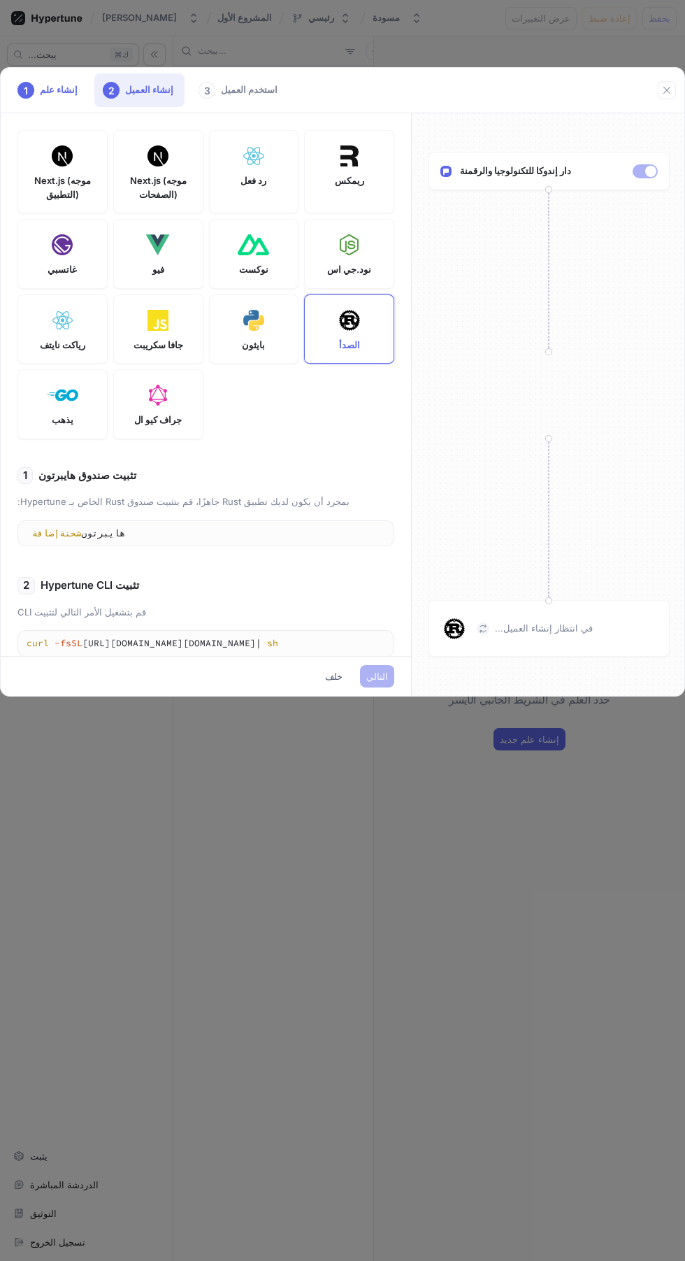
click at [339, 676] on font "خلف" at bounding box center [333, 676] width 17 height 11
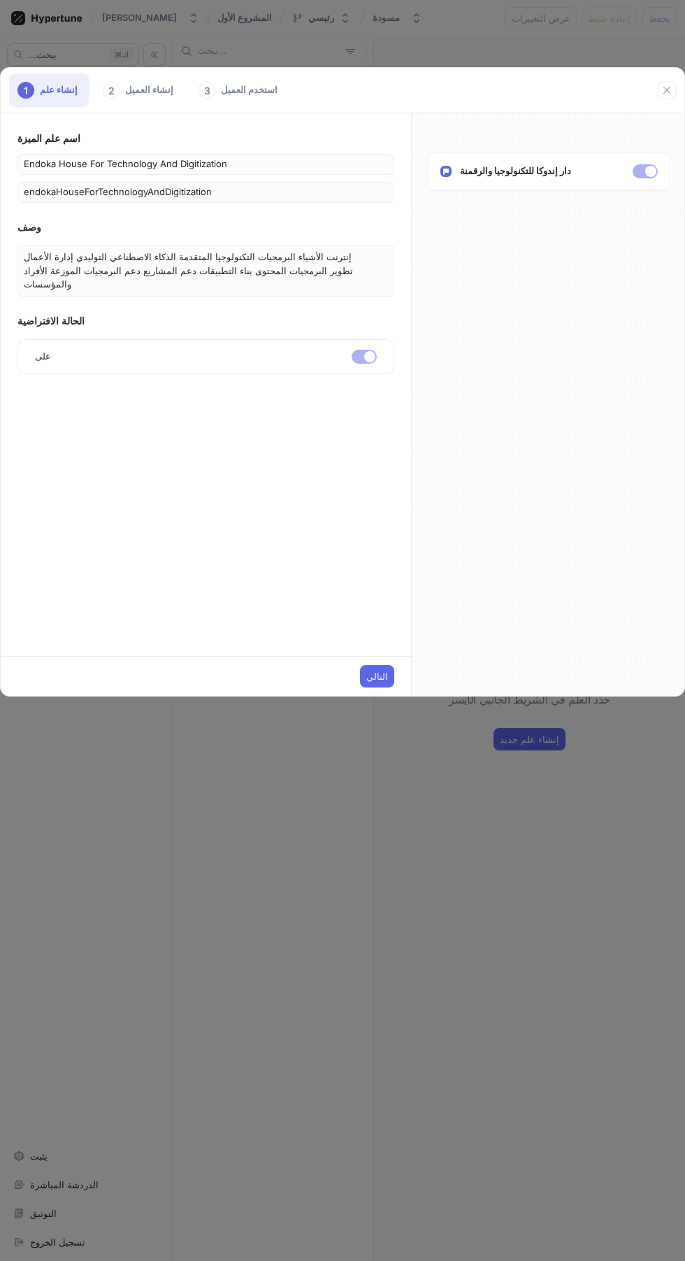
click at [379, 797] on div "1 إنشاء علم 2 إنشاء العميل 3 استخدم العميل اسم علم الميزة Endoka House for Tech…" at bounding box center [342, 630] width 685 height 1261
click at [377, 678] on font "التالي" at bounding box center [377, 676] width 22 height 11
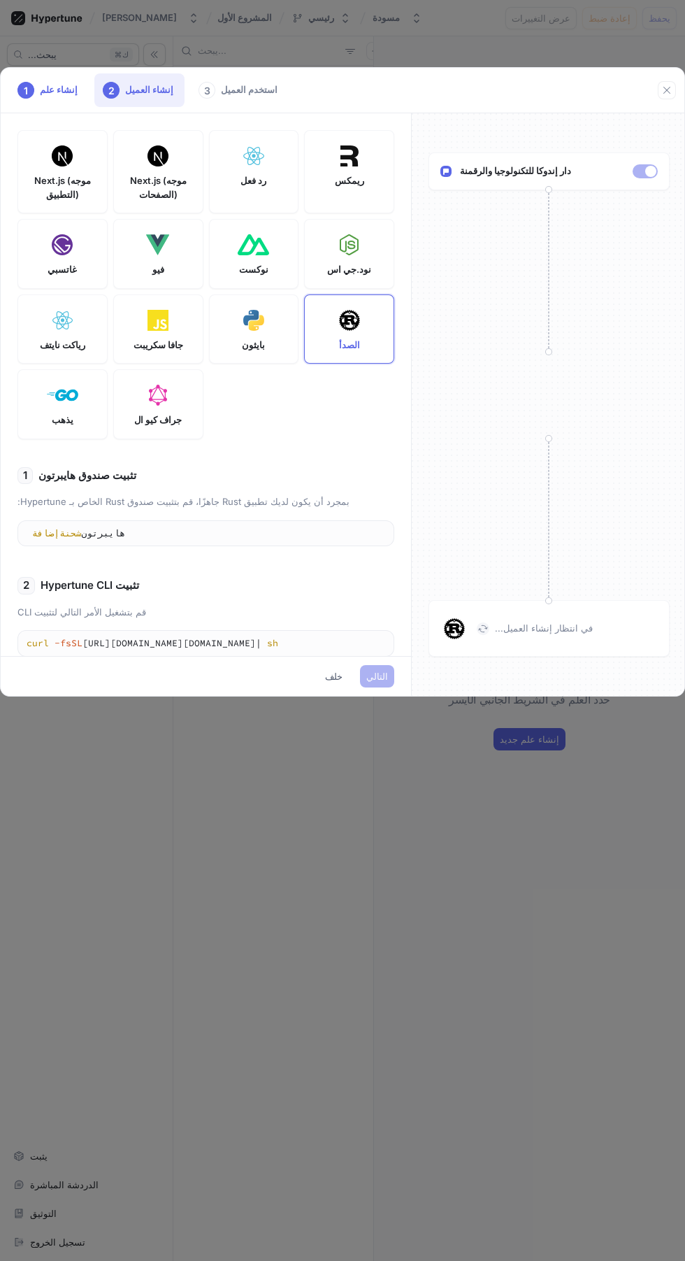
click at [667, 87] on icon "button" at bounding box center [667, 90] width 11 height 11
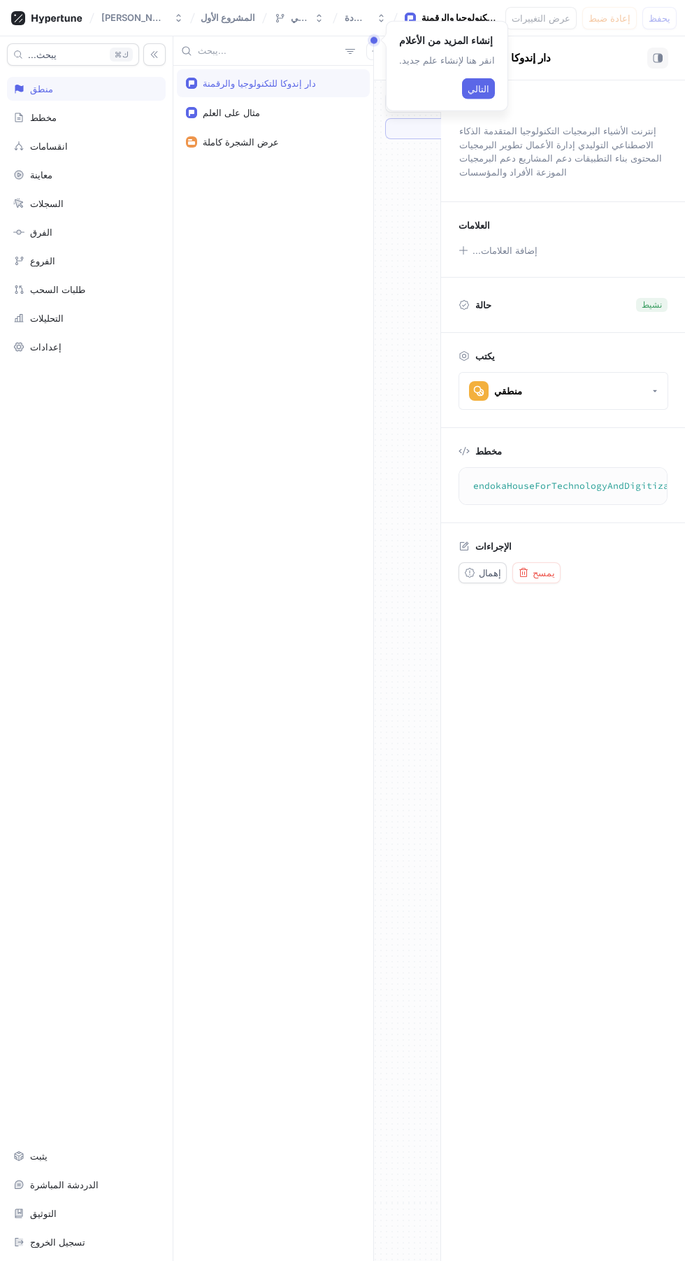
click at [468, 93] on font "التالي" at bounding box center [479, 88] width 22 height 11
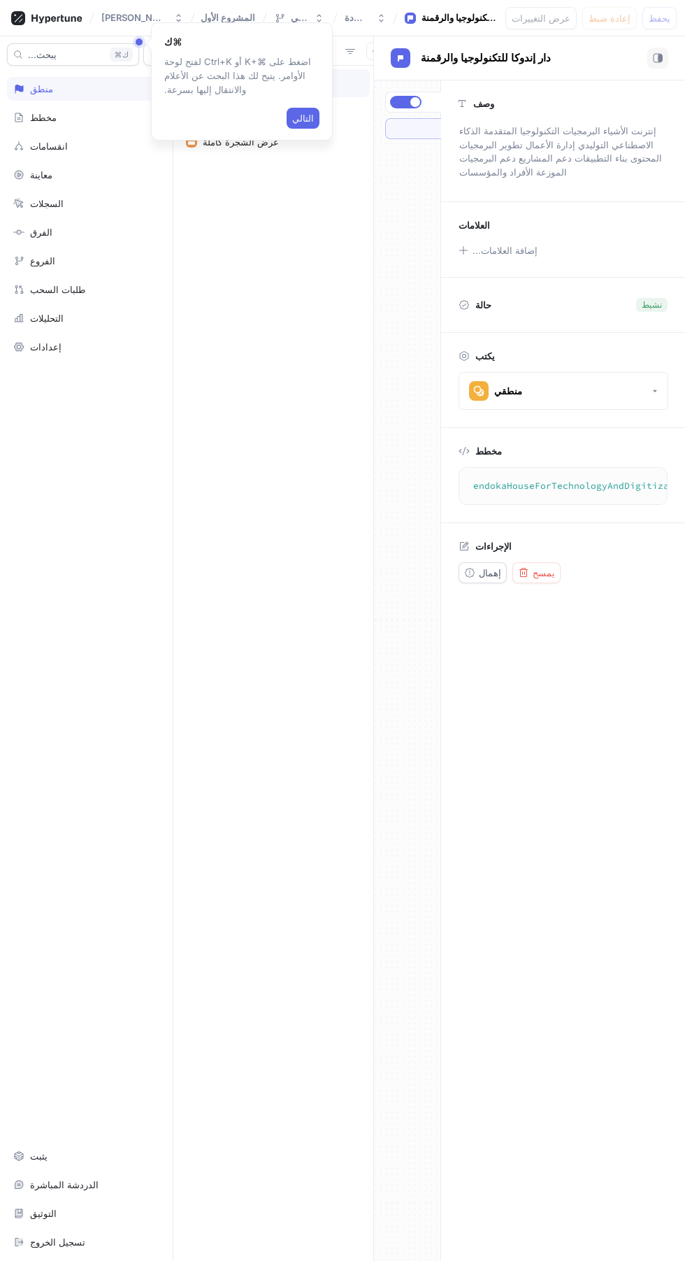
click at [315, 142] on div "عرض الشجرة كاملة" at bounding box center [273, 141] width 175 height 11
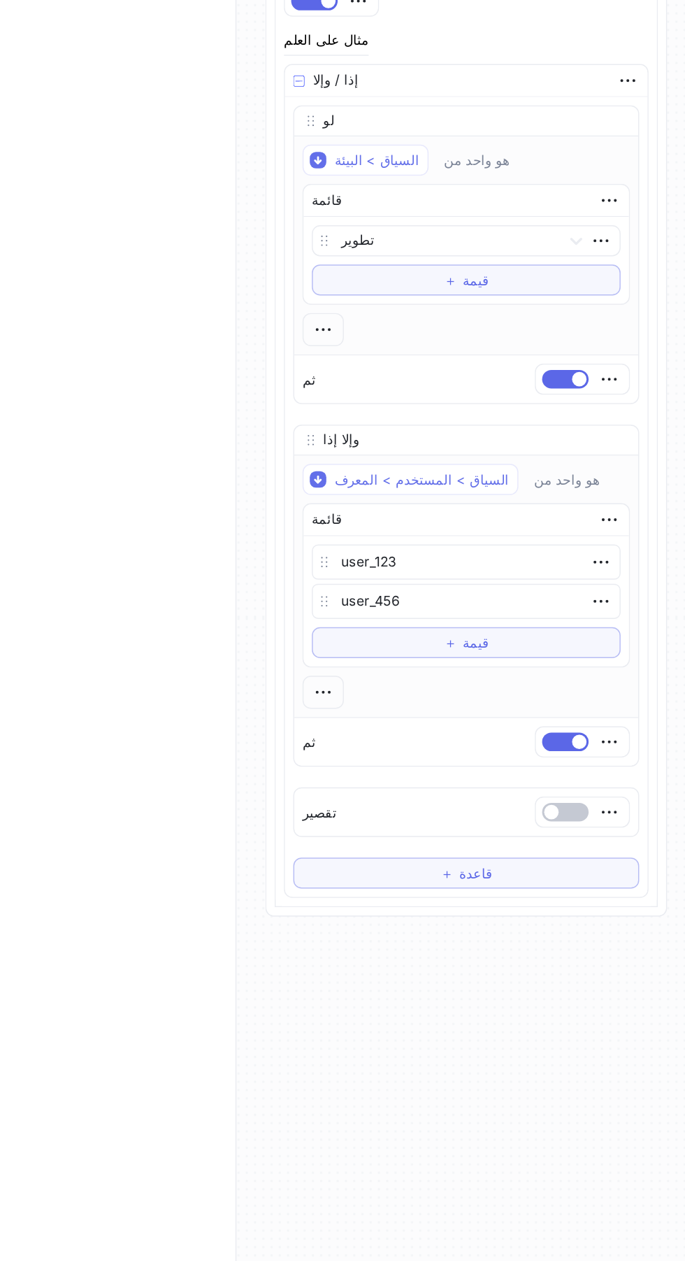
click at [543, 796] on font "قاعدة" at bounding box center [536, 792] width 22 height 11
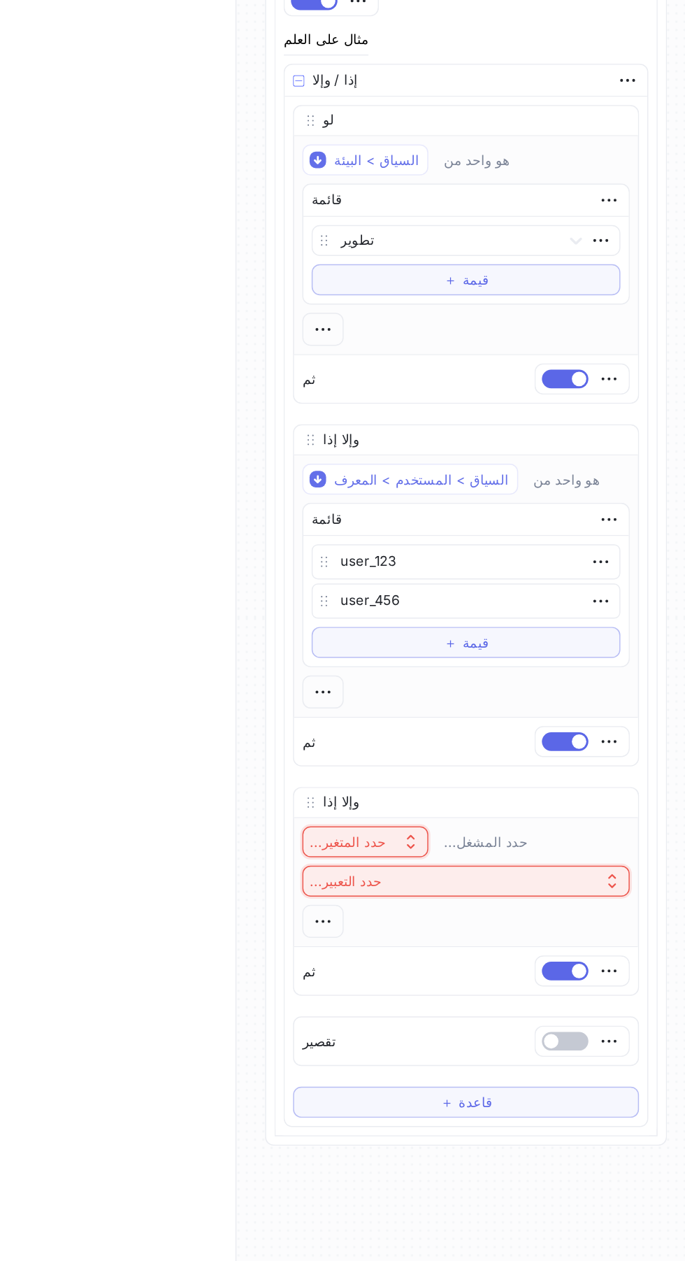
click at [604, 795] on button "حدد التعبير..." at bounding box center [530, 798] width 222 height 21
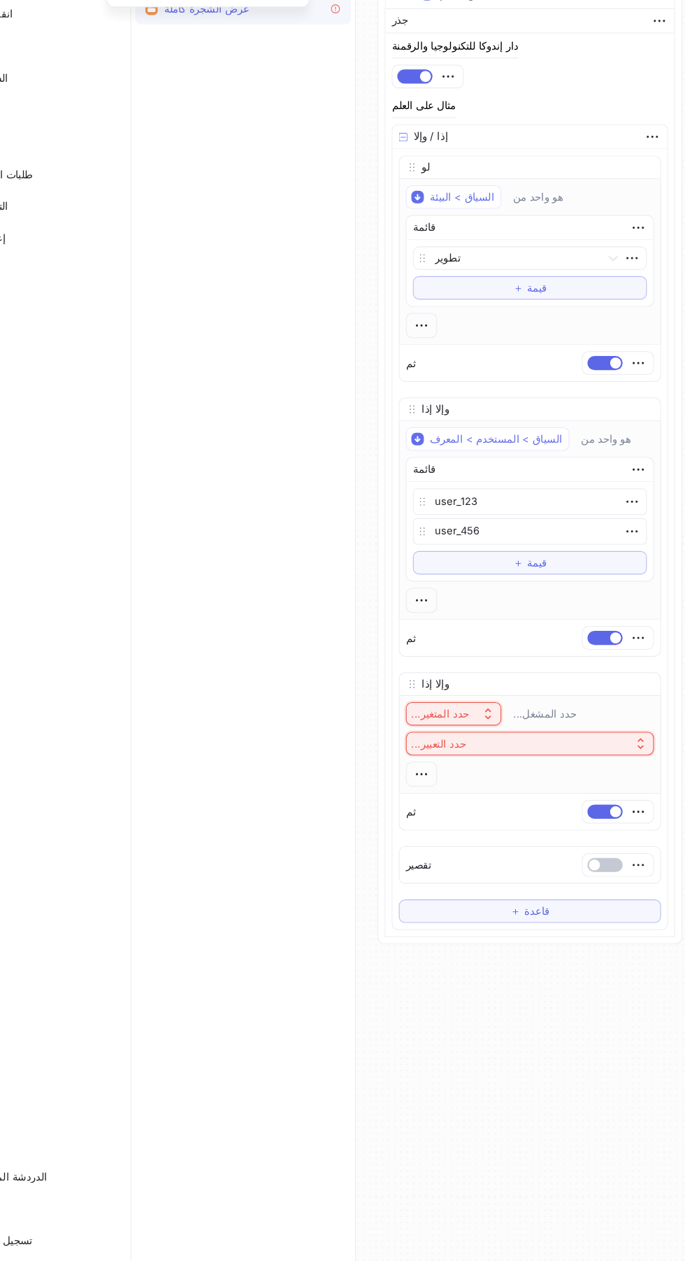
click at [619, 464] on icon "button" at bounding box center [626, 457] width 15 height 15
click at [476, 776] on font "حدد المتغير..." at bounding box center [450, 771] width 52 height 11
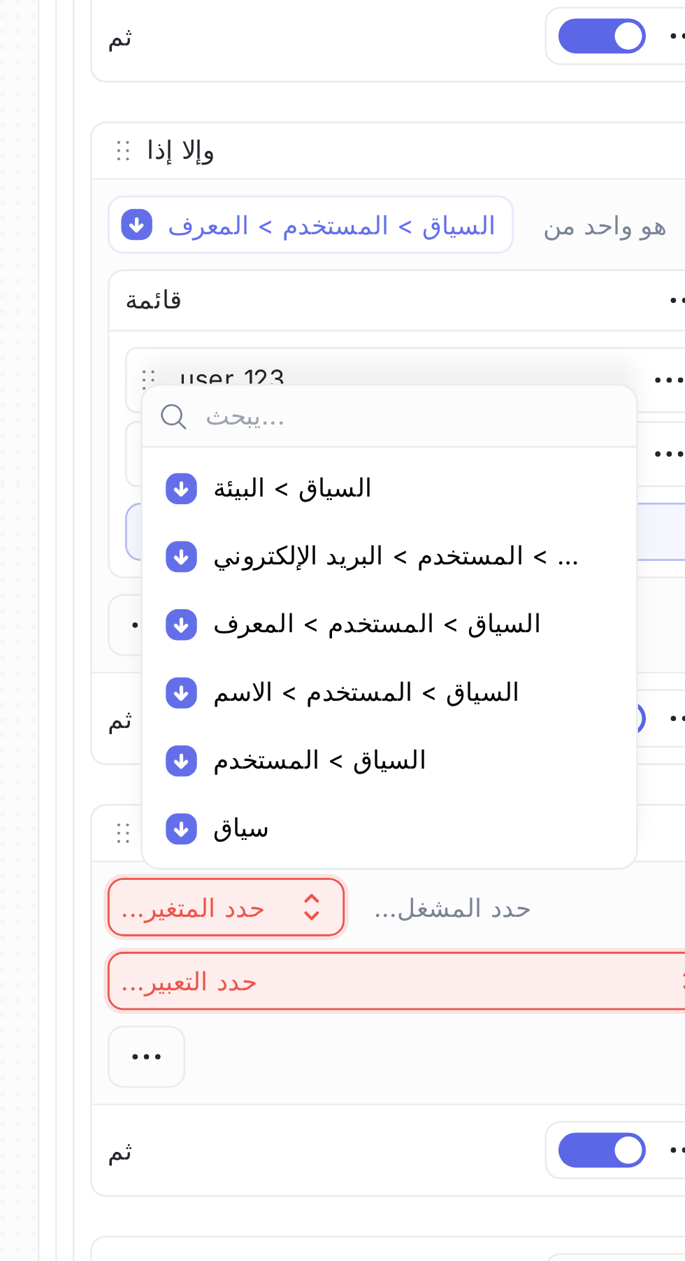
click at [535, 620] on span "السياق > البيئة" at bounding box center [525, 621] width 137 height 12
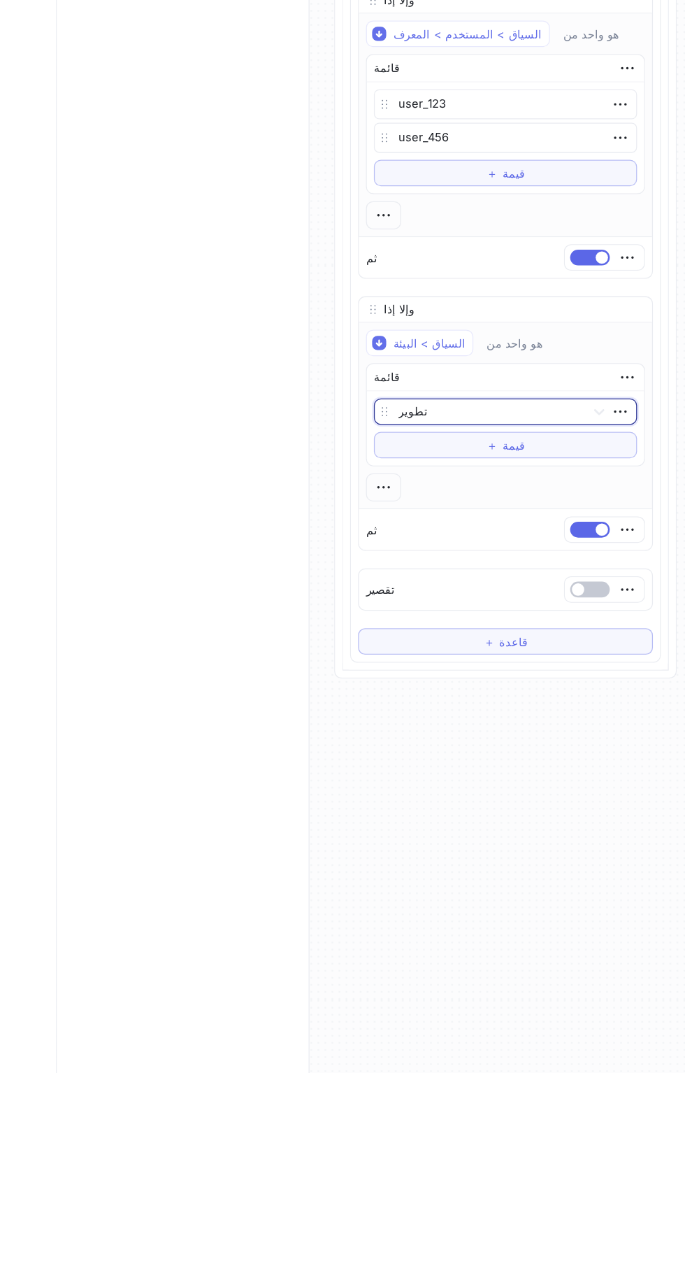
scroll to position [92, 0]
click at [564, 922] on button "＋ قاعدة" at bounding box center [530, 916] width 234 height 21
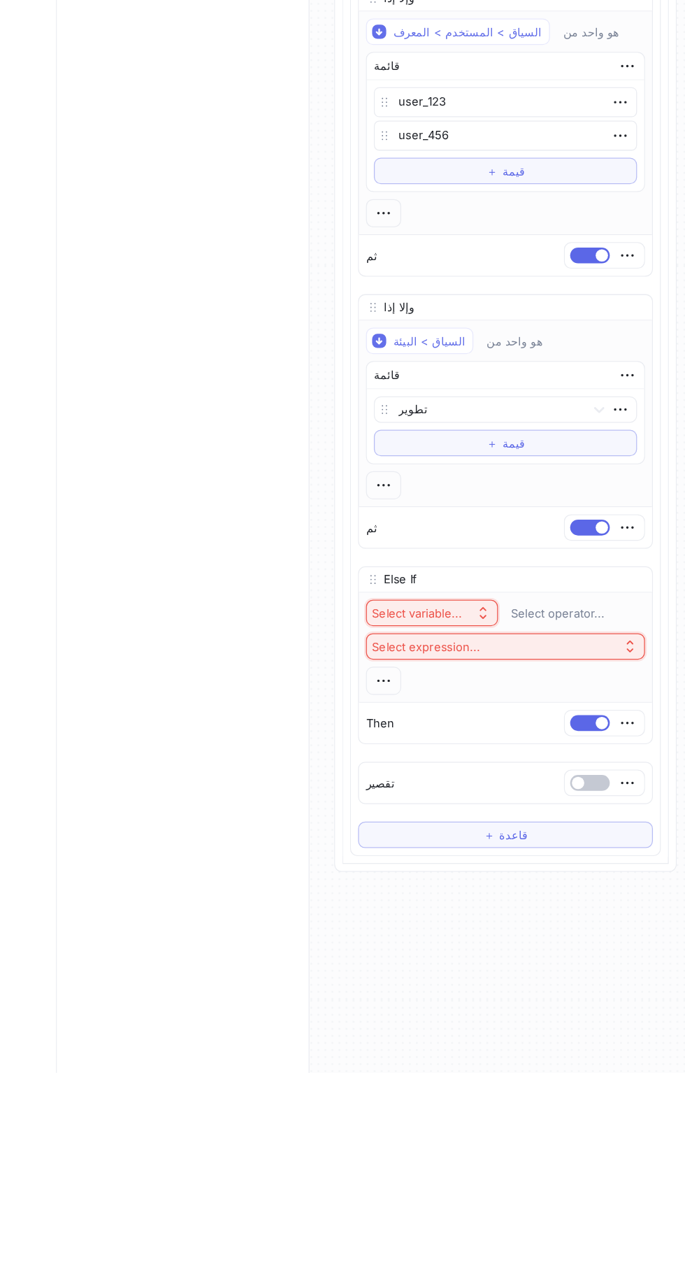
scroll to position [0, 0]
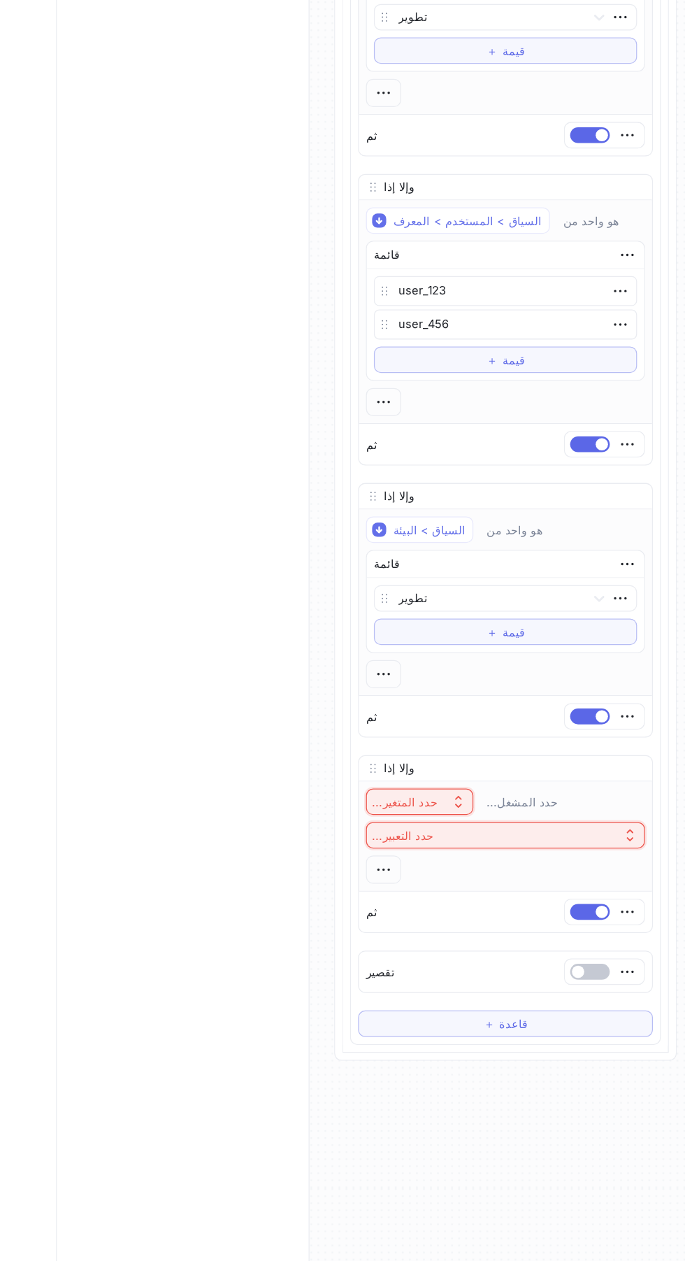
click at [481, 900] on div "حدد المتغير..." at bounding box center [452, 896] width 57 height 12
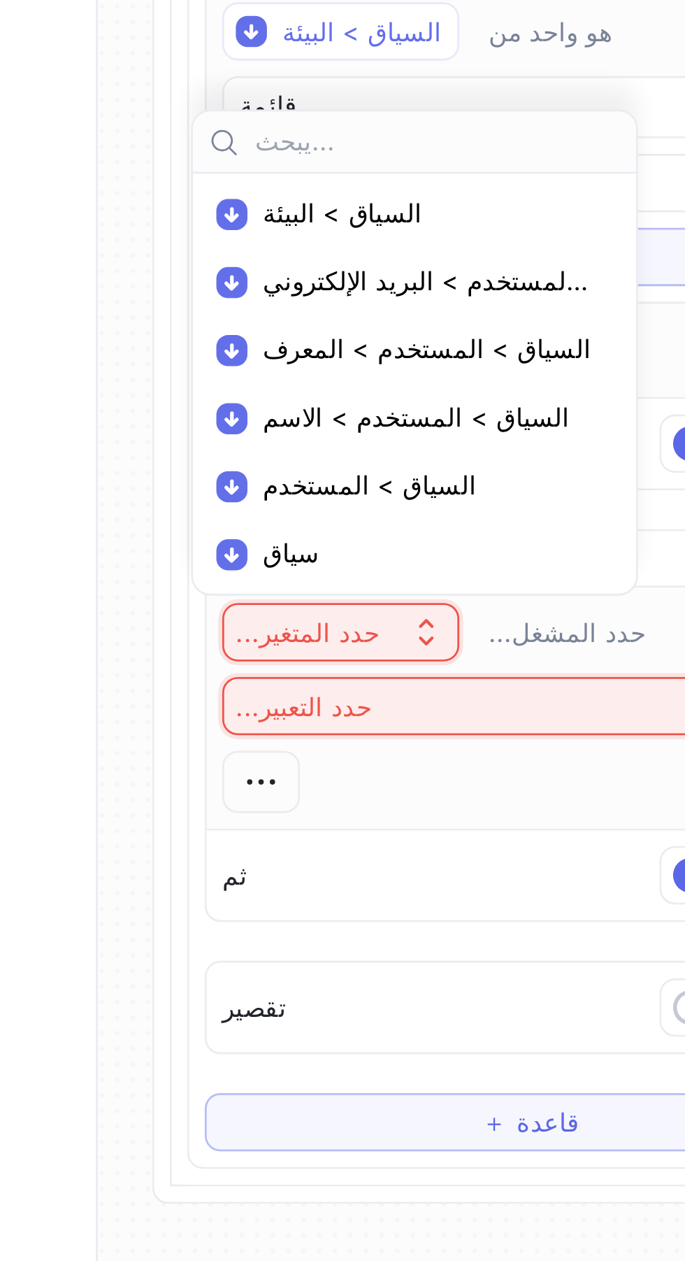
click at [529, 772] on font "السياق > المستخدم > البريد الإلكتروني" at bounding box center [509, 769] width 150 height 11
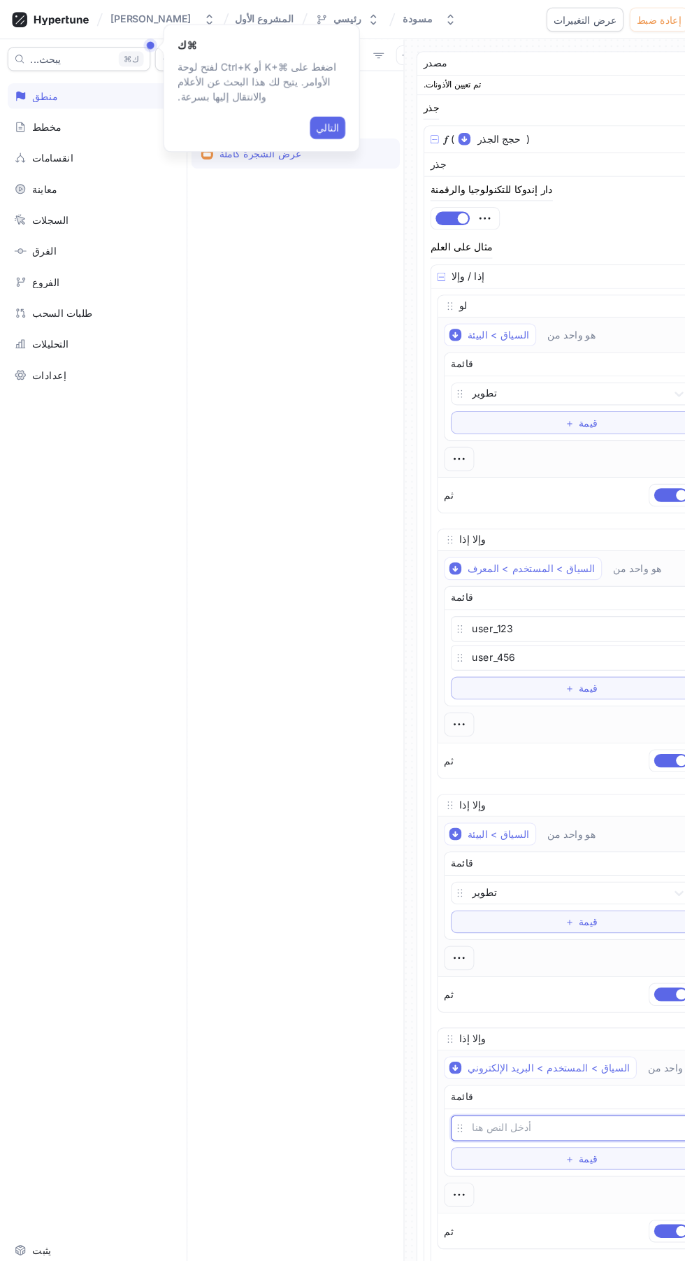
click at [305, 117] on font "التالي" at bounding box center [303, 118] width 22 height 11
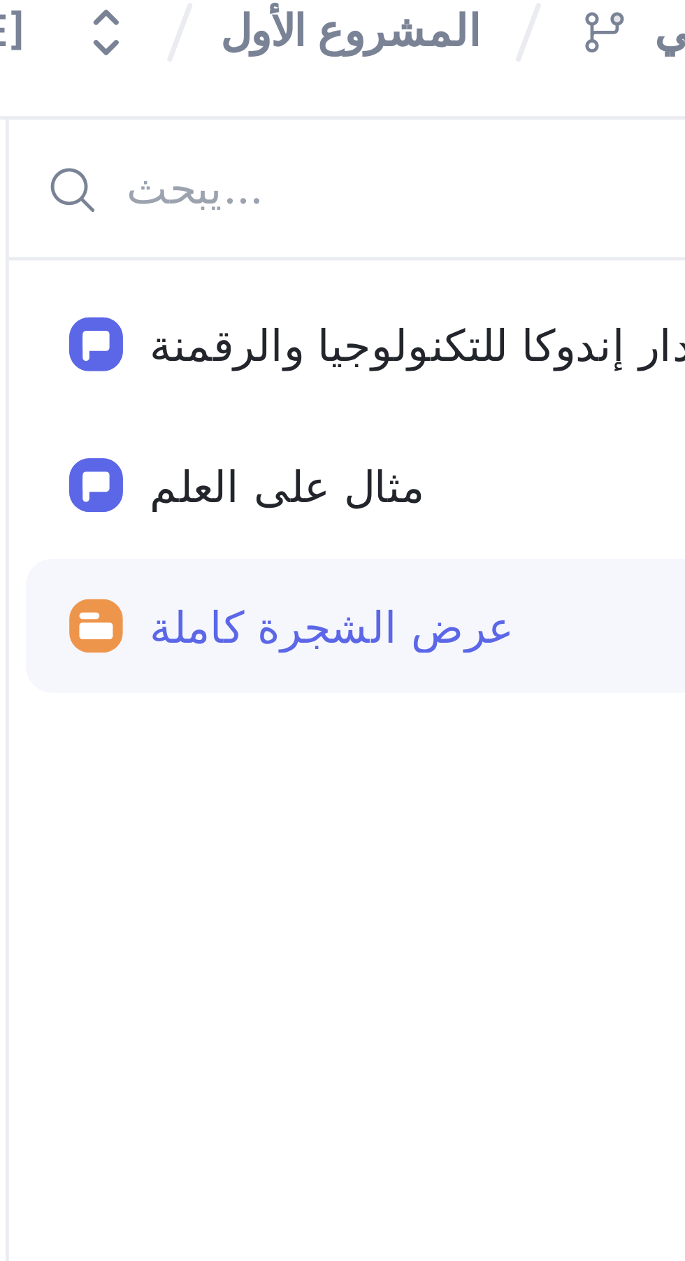
click at [277, 87] on font "دار إندوكا للتكنولوجيا والرقمنة" at bounding box center [259, 83] width 113 height 11
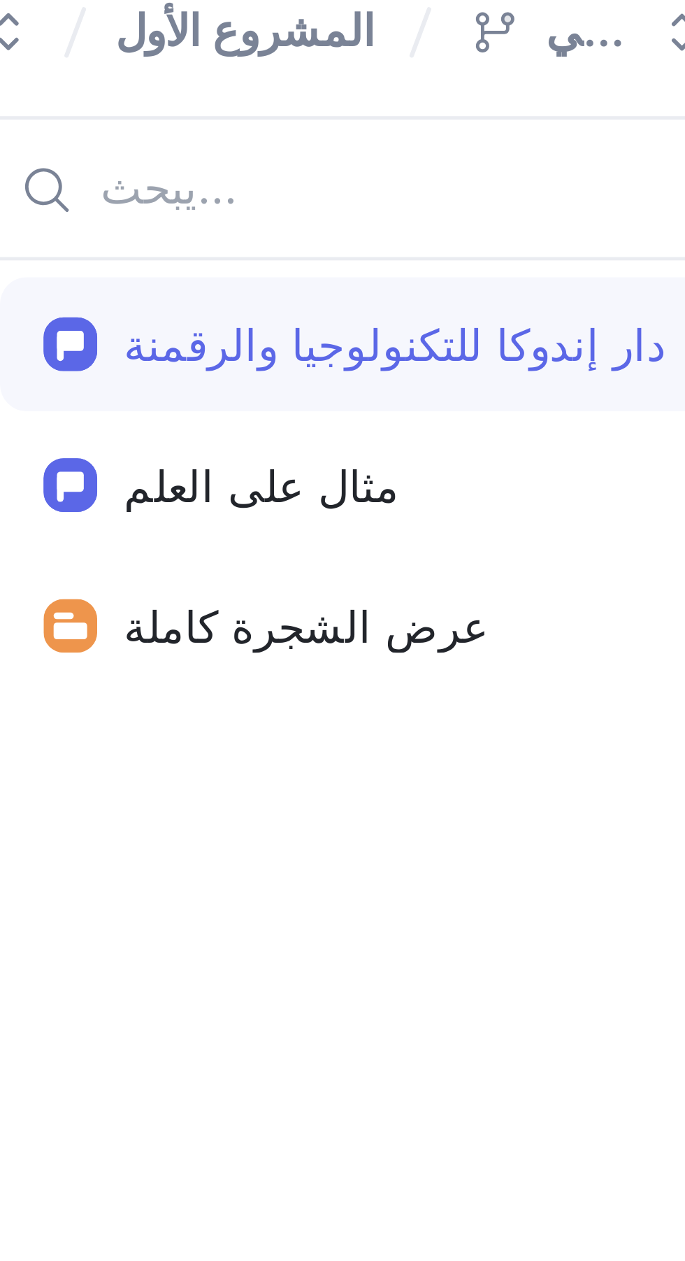
click at [250, 114] on font "مثال على العلم" at bounding box center [231, 112] width 57 height 11
type textarea "x"
type textarea "exampleFlag: Boolean!"
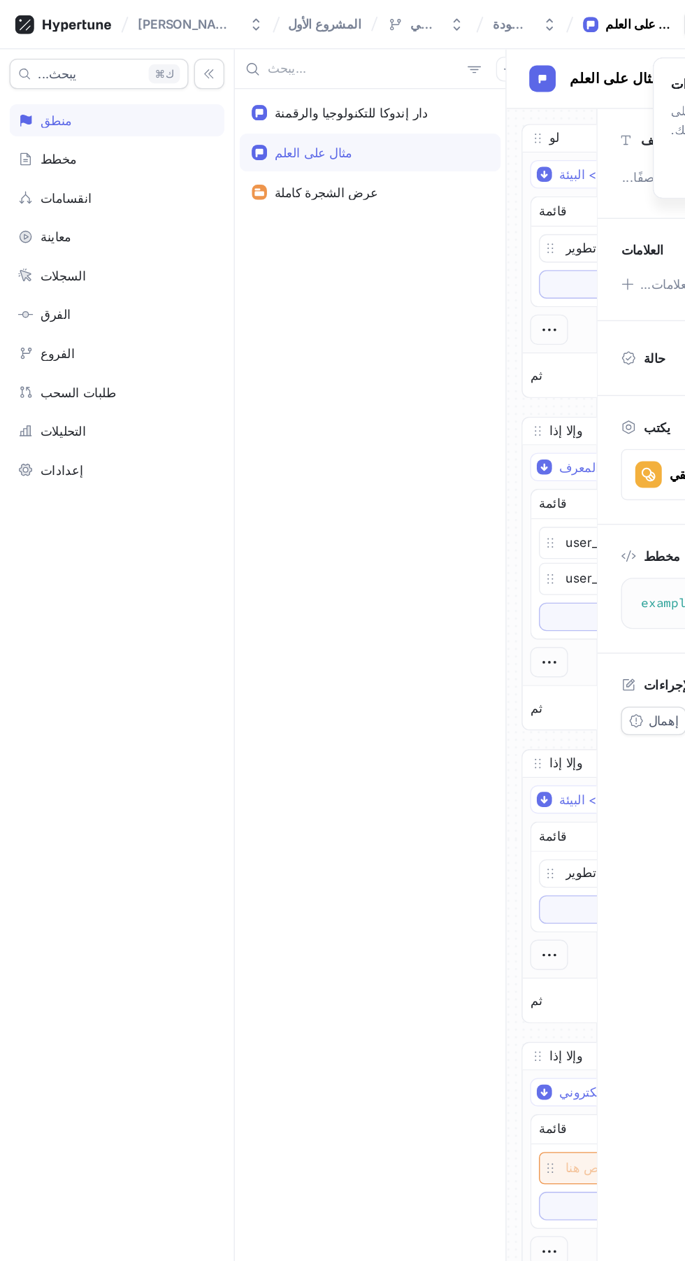
click at [291, 150] on div "عرض الشجرة كاملة" at bounding box center [273, 142] width 193 height 28
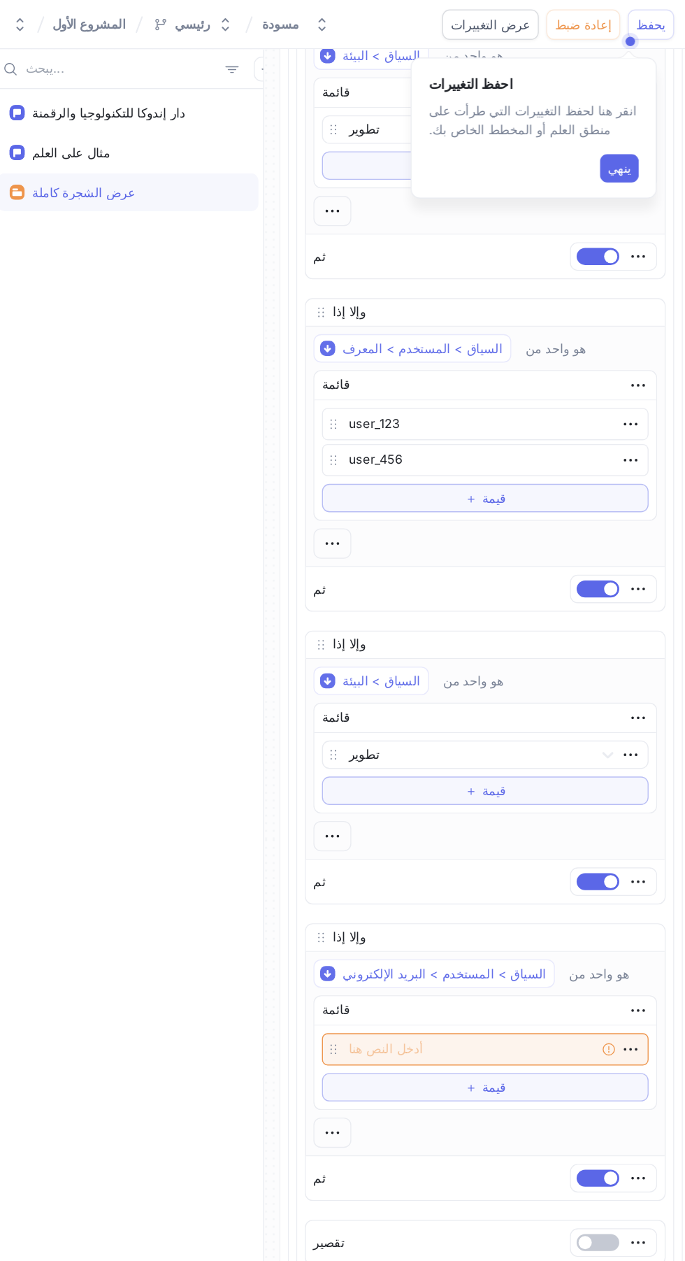
scroll to position [311, 0]
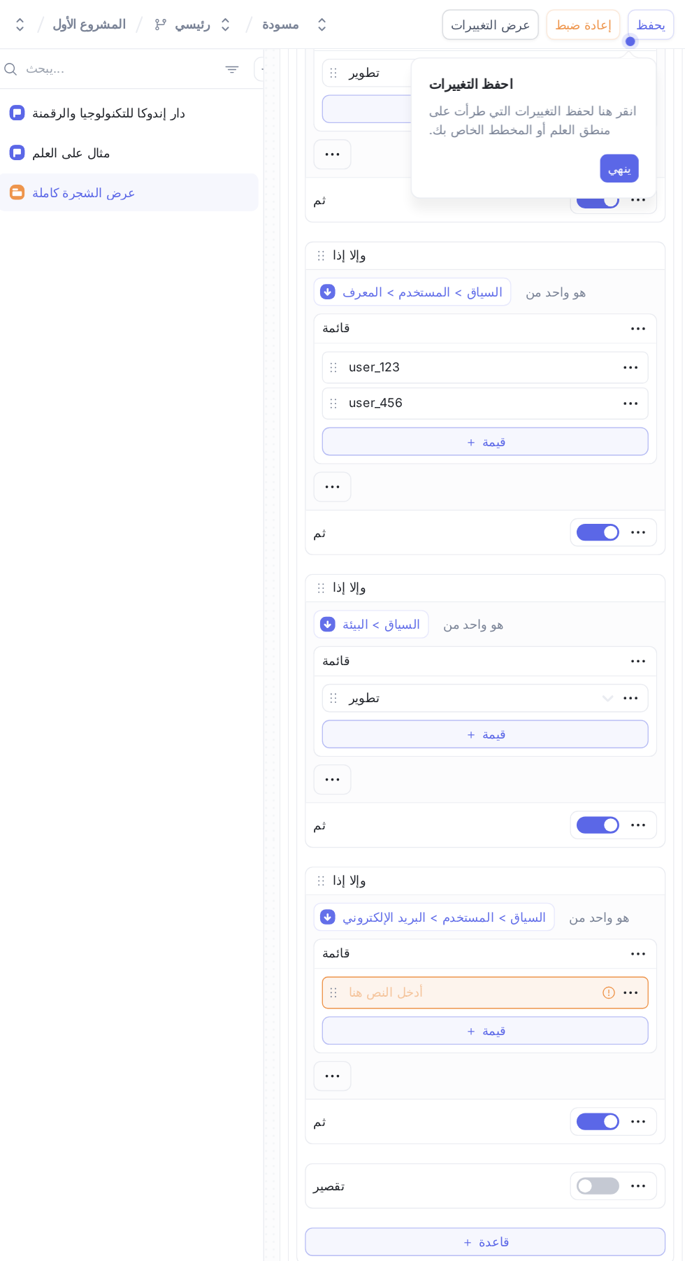
click at [632, 124] on font "ينهي" at bounding box center [636, 124] width 17 height 11
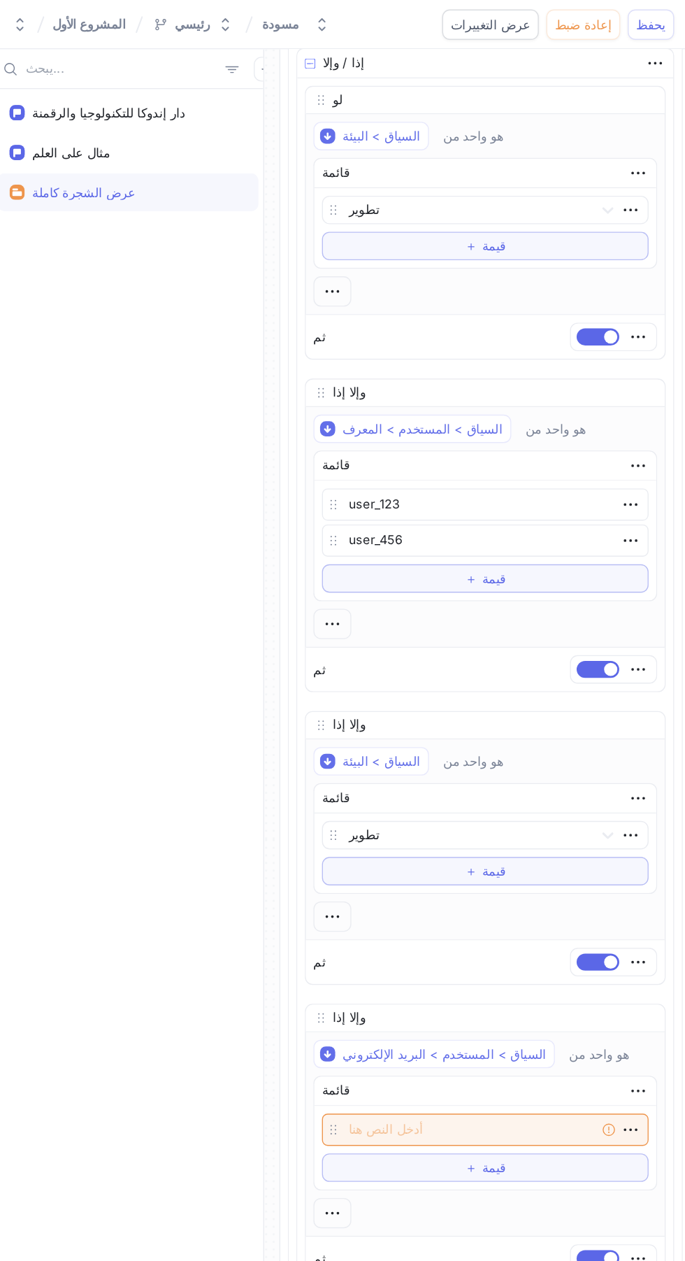
scroll to position [0, 0]
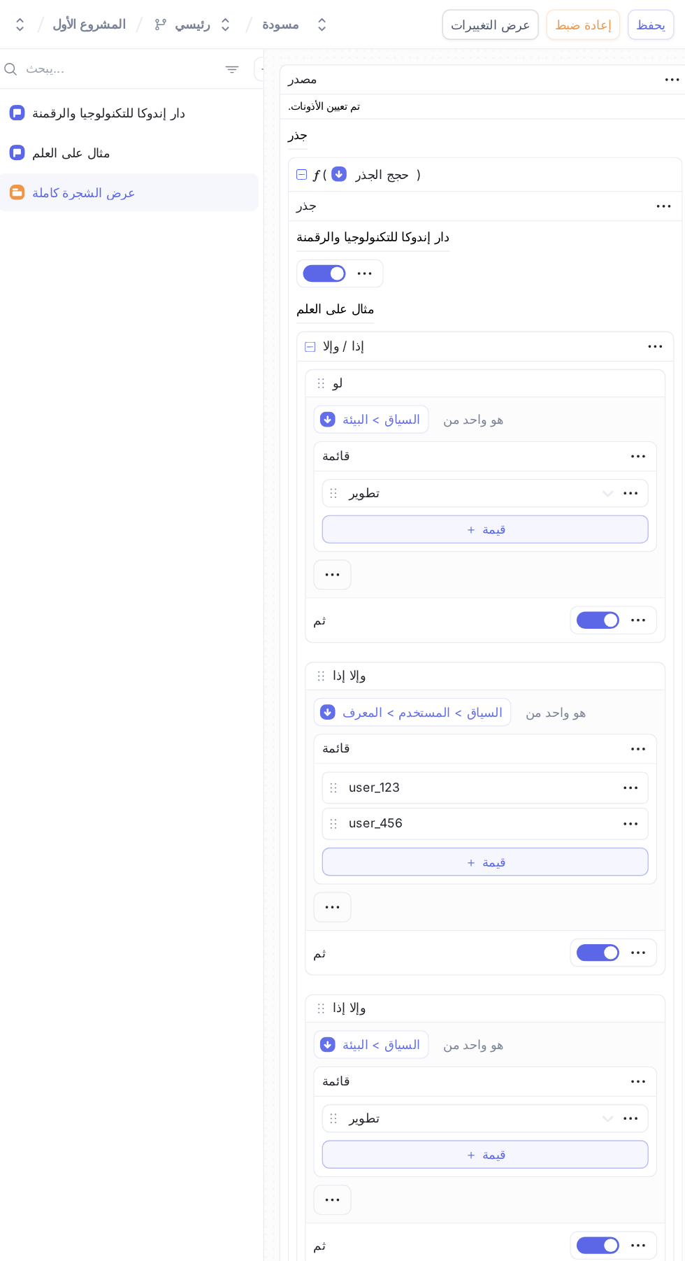
click at [317, 116] on div "مثال على العلم" at bounding box center [273, 112] width 175 height 11
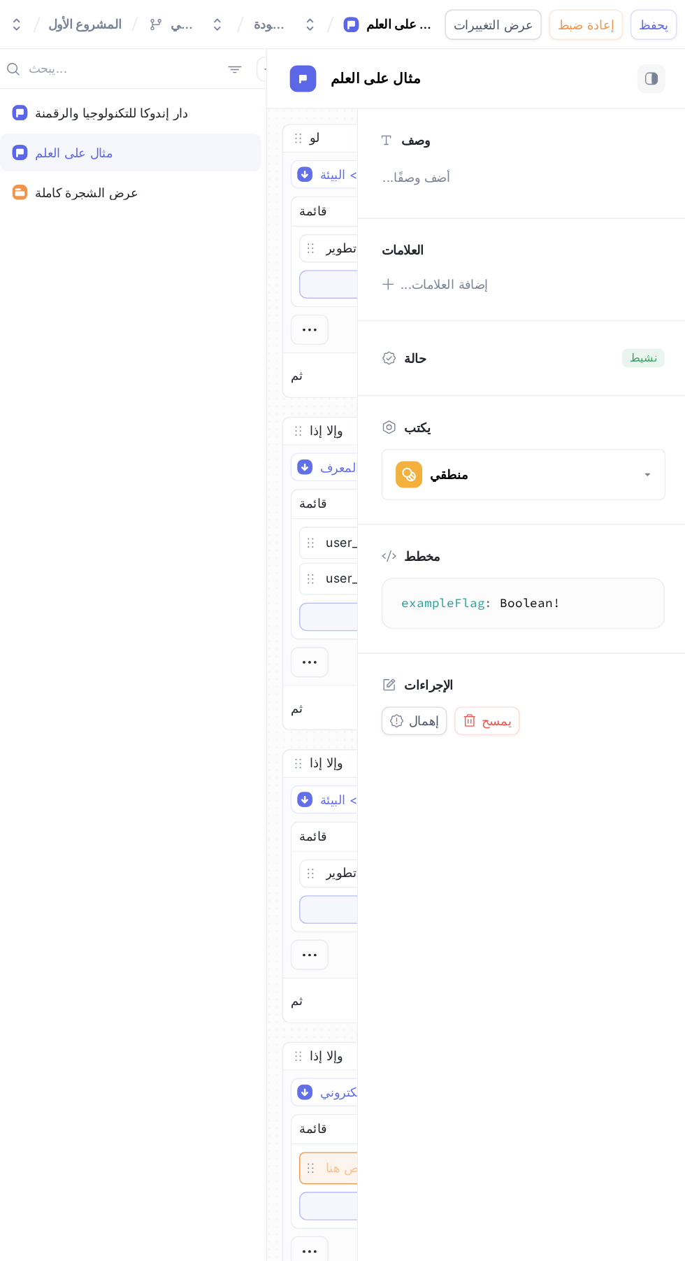
click at [513, 129] on p "أضف وصفًا..." at bounding box center [563, 132] width 220 height 24
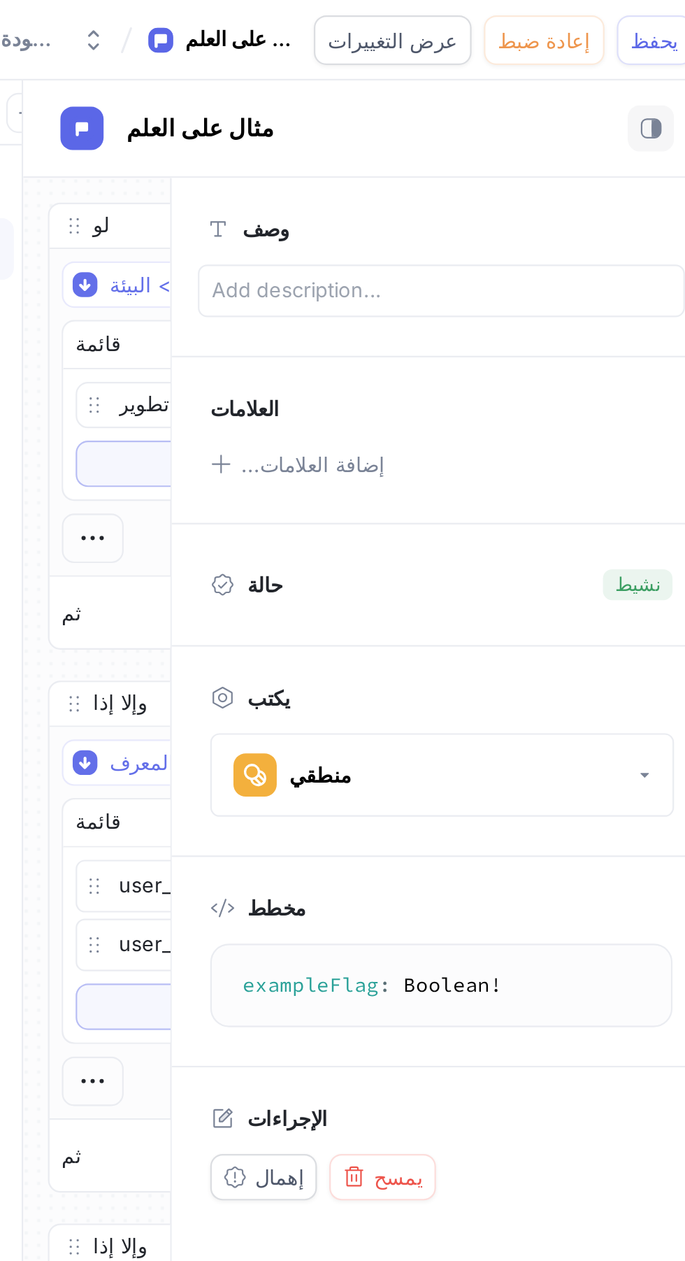
click at [548, 59] on div "مثال على العلم" at bounding box center [530, 58] width 278 height 21
type textarea "x"
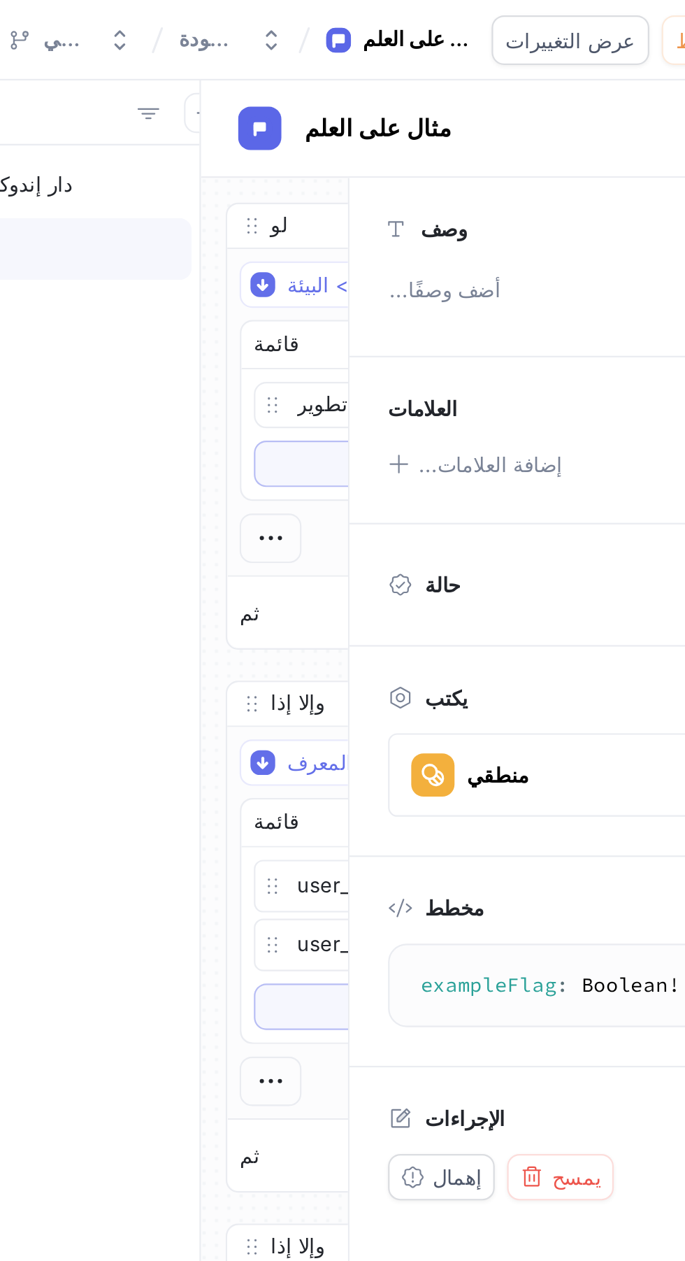
click at [358, 210] on div "دار إندوكا للتكنولوجيا والرقمنة مثال على العلم عرض الشجرة كاملة" at bounding box center [273, 663] width 200 height 1195
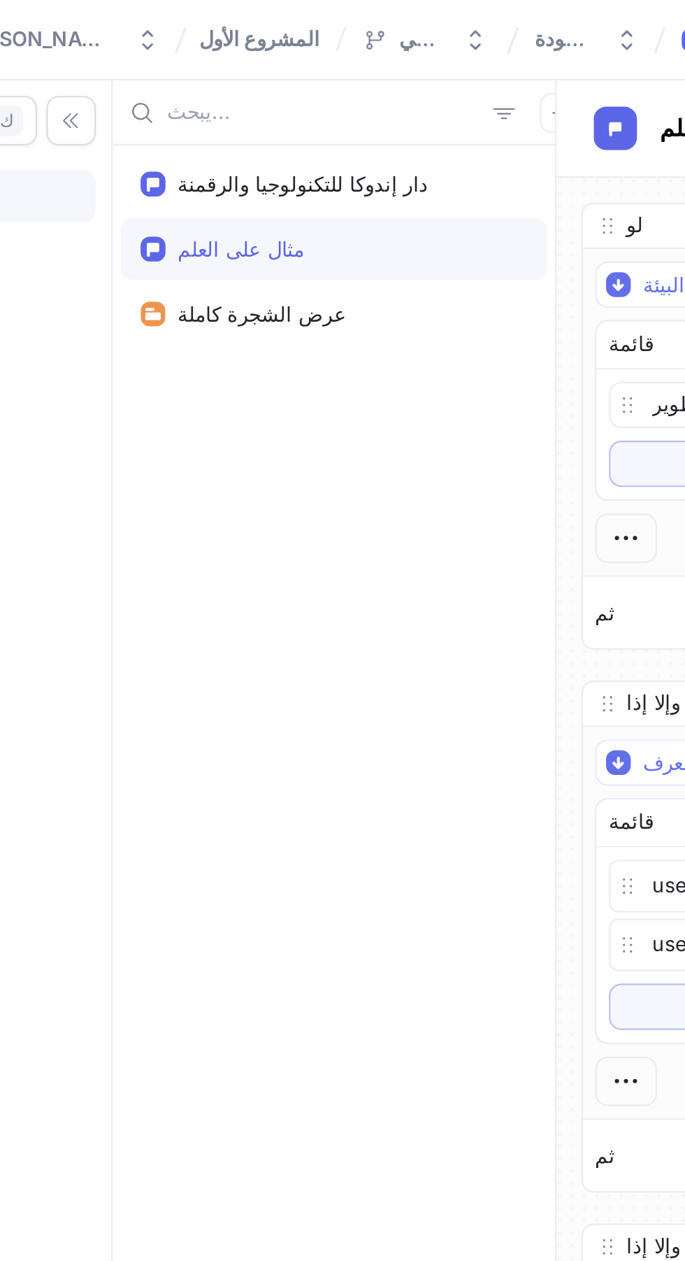
click at [294, 80] on font "دار إندوكا للتكنولوجيا والرقمنة" at bounding box center [259, 83] width 113 height 11
type textarea "endokaHouseForTechnologyAndDigitization: Boolean!"
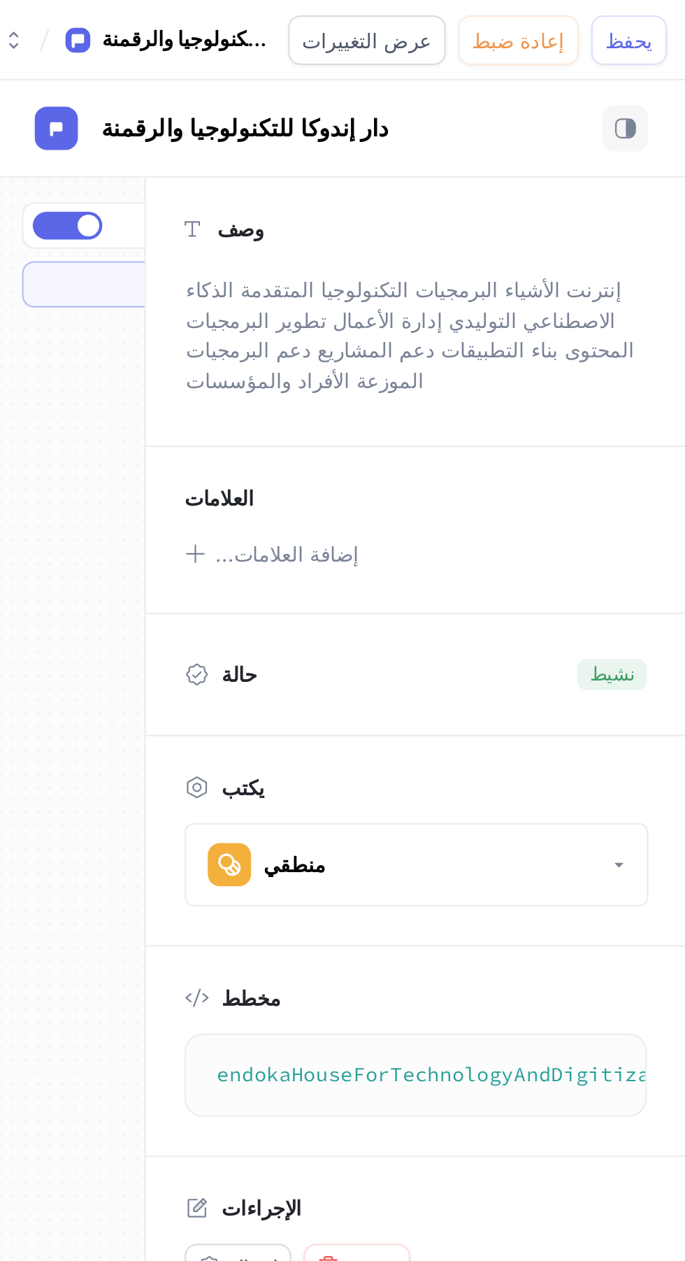
click at [529, 249] on button "إضافة العلامات..." at bounding box center [498, 250] width 88 height 18
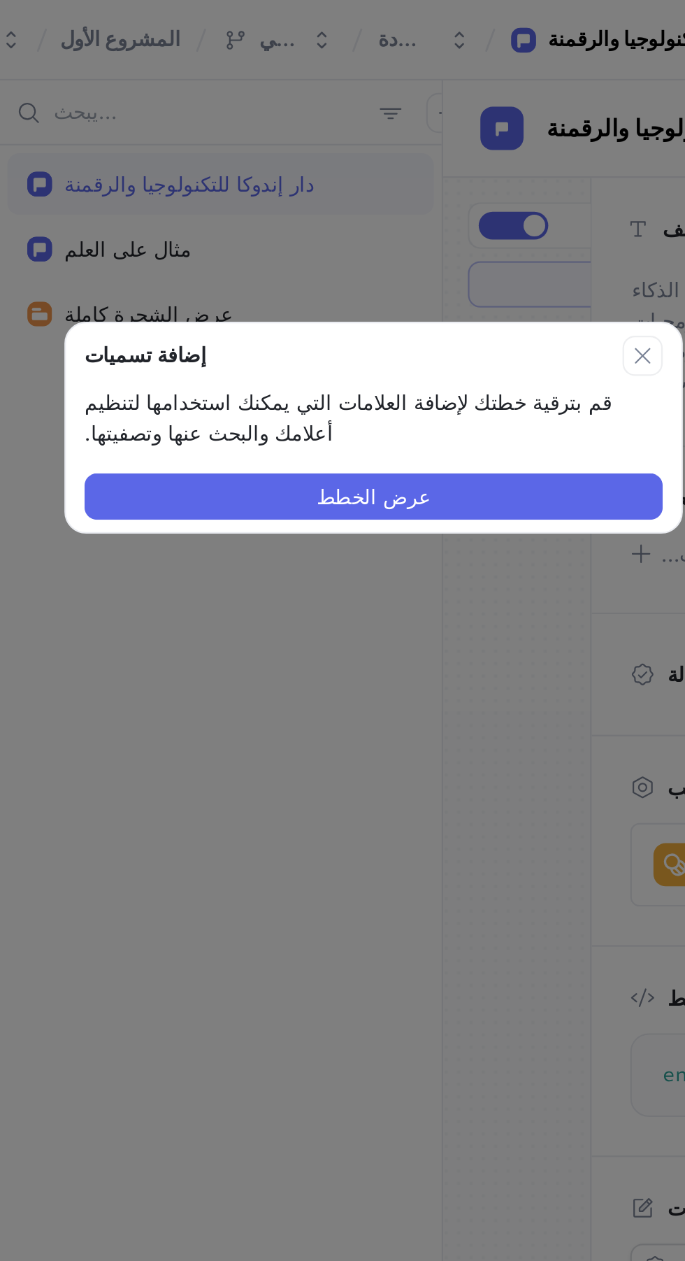
click at [408, 226] on button "عرض الخطط" at bounding box center [343, 224] width 262 height 21
click at [390, 229] on button "عرض الخطط" at bounding box center [343, 224] width 262 height 21
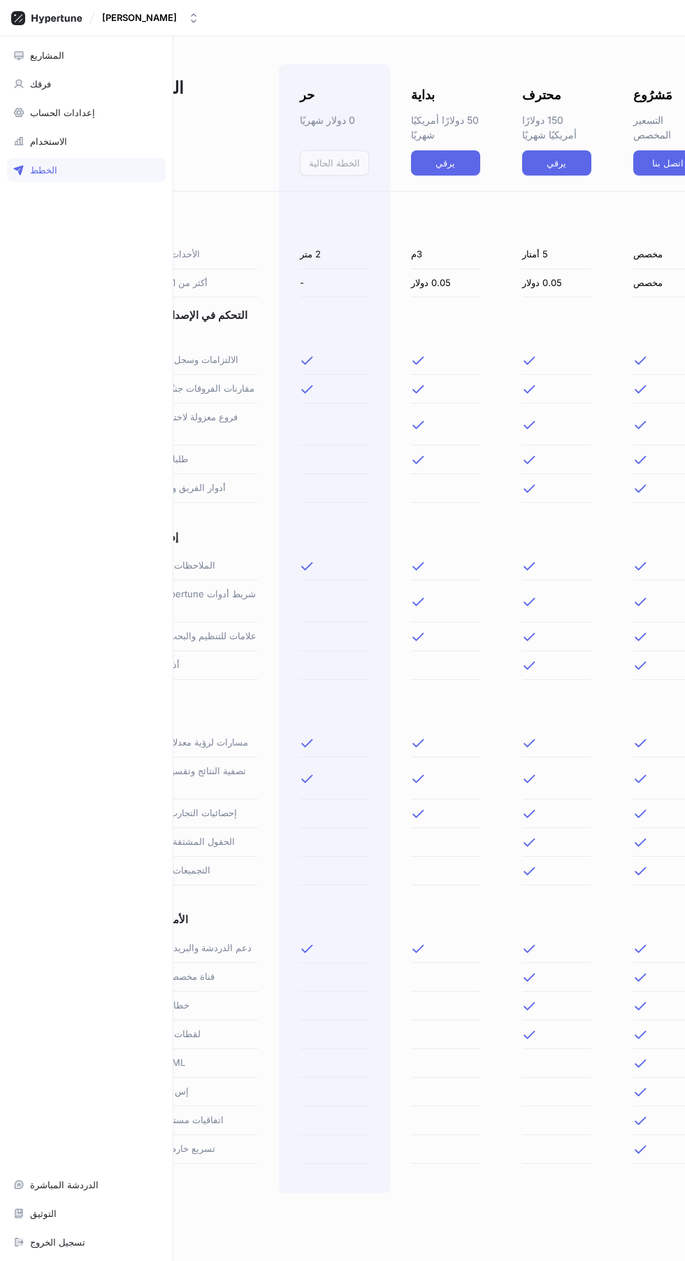
scroll to position [0, 156]
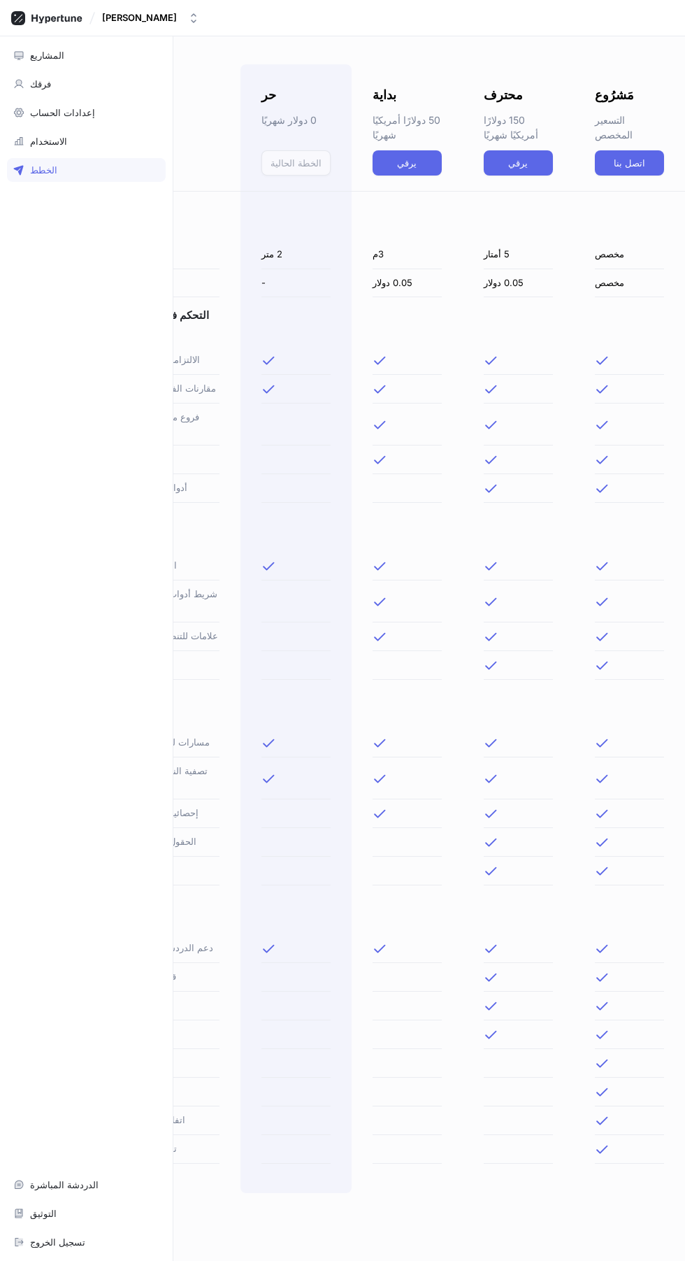
click at [643, 158] on button "اتصل بنا" at bounding box center [629, 162] width 69 height 25
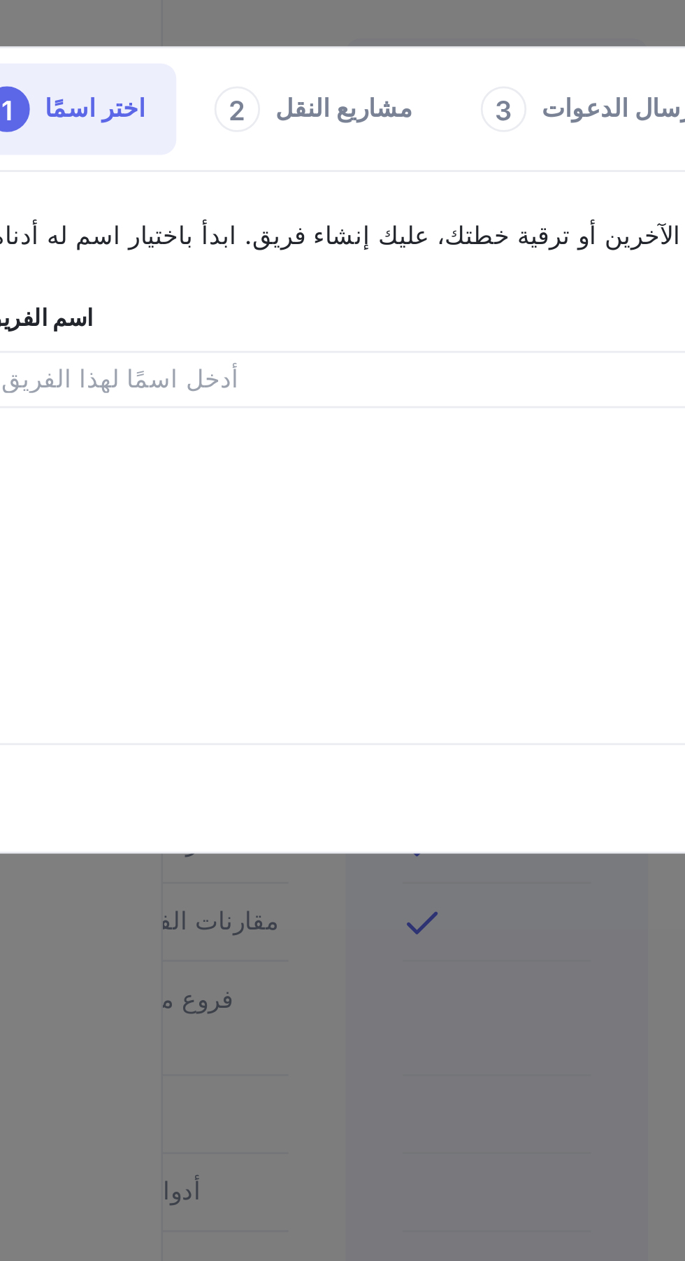
click at [304, 183] on input "text" at bounding box center [265, 190] width 302 height 14
click at [287, 189] on input "text" at bounding box center [265, 190] width 302 height 14
click at [256, 188] on input "text" at bounding box center [265, 190] width 302 height 14
type input "andoka now"
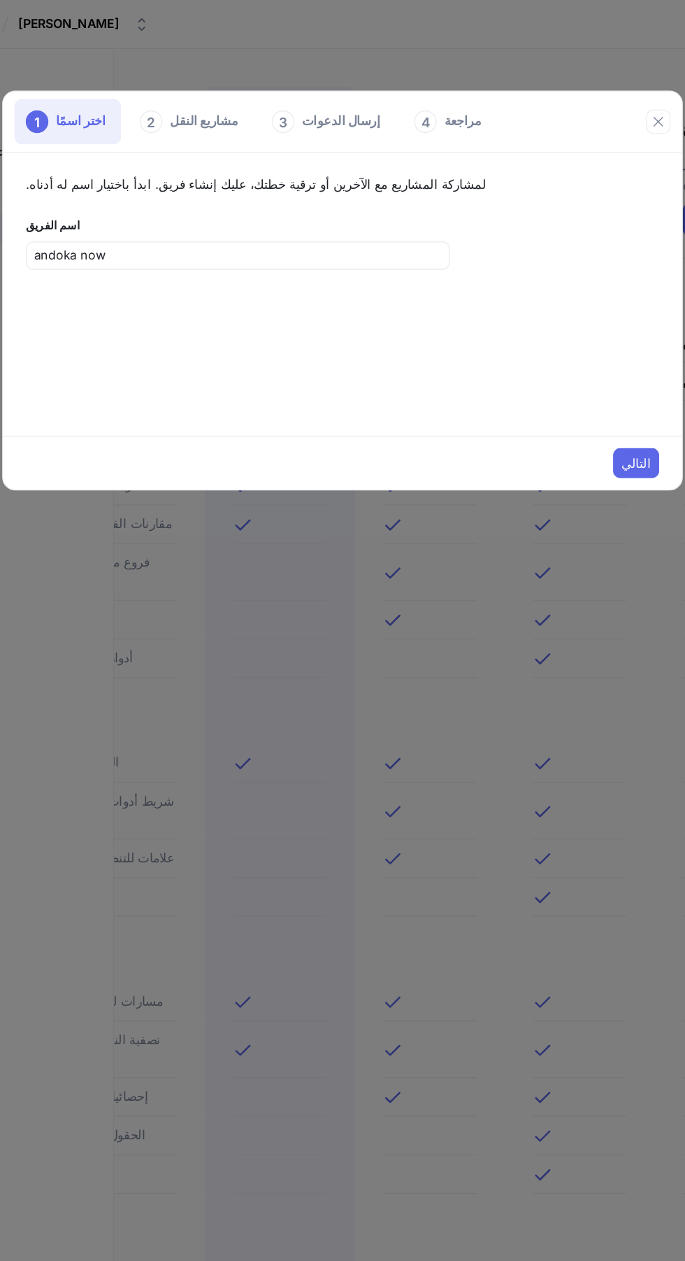
click at [568, 347] on font "التالي" at bounding box center [561, 343] width 22 height 11
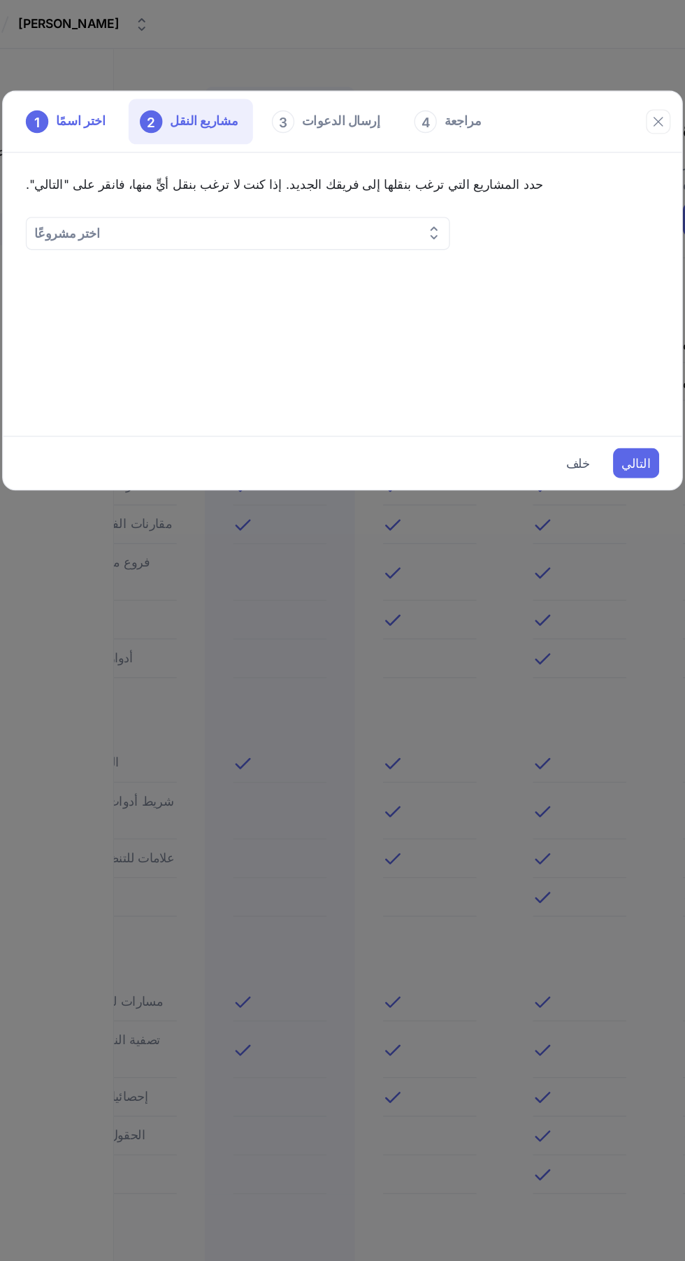
click at [347, 173] on button "اختر مشروعًا" at bounding box center [265, 173] width 315 height 24
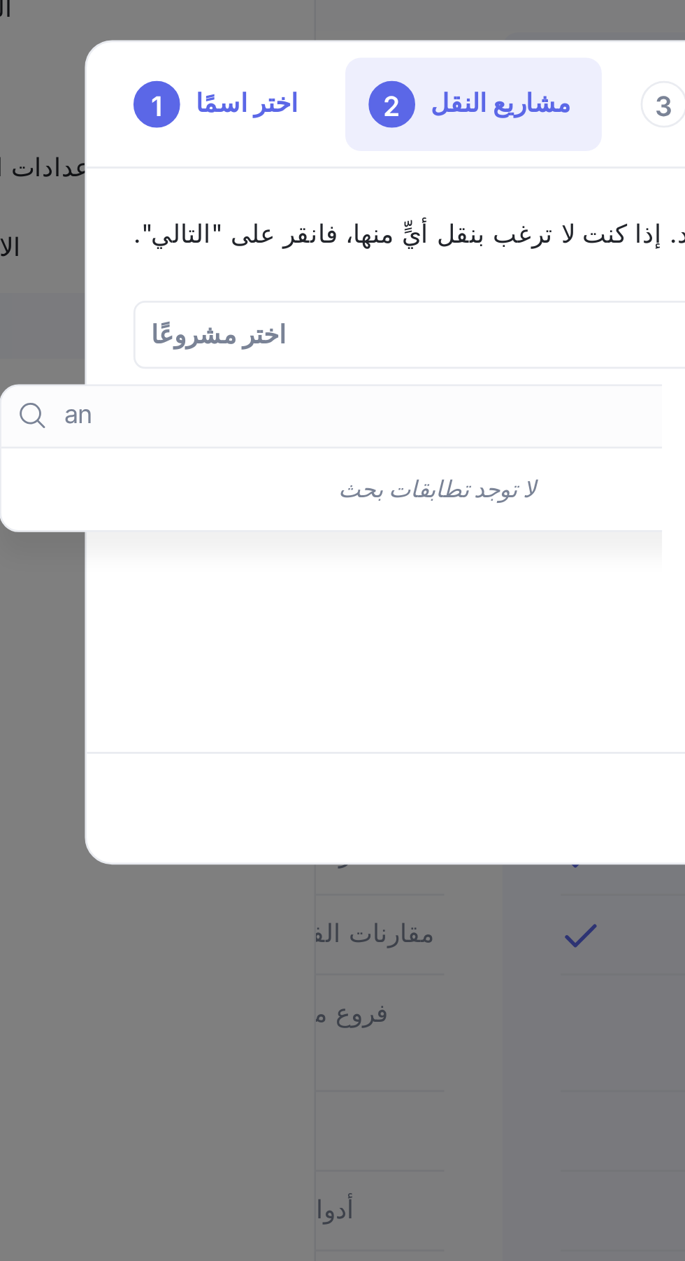
type input "a"
click at [193, 236] on div "المشروع الأول" at bounding box center [217, 228] width 308 height 23
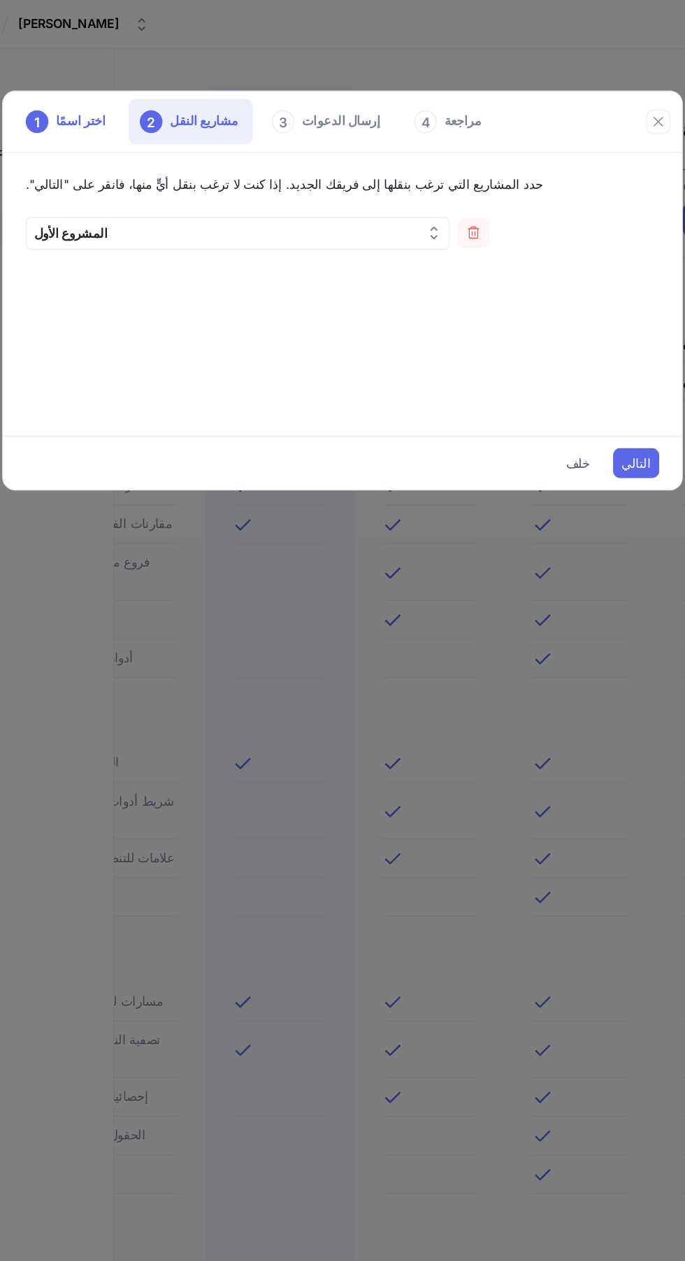
click at [565, 343] on font "التالي" at bounding box center [561, 343] width 22 height 11
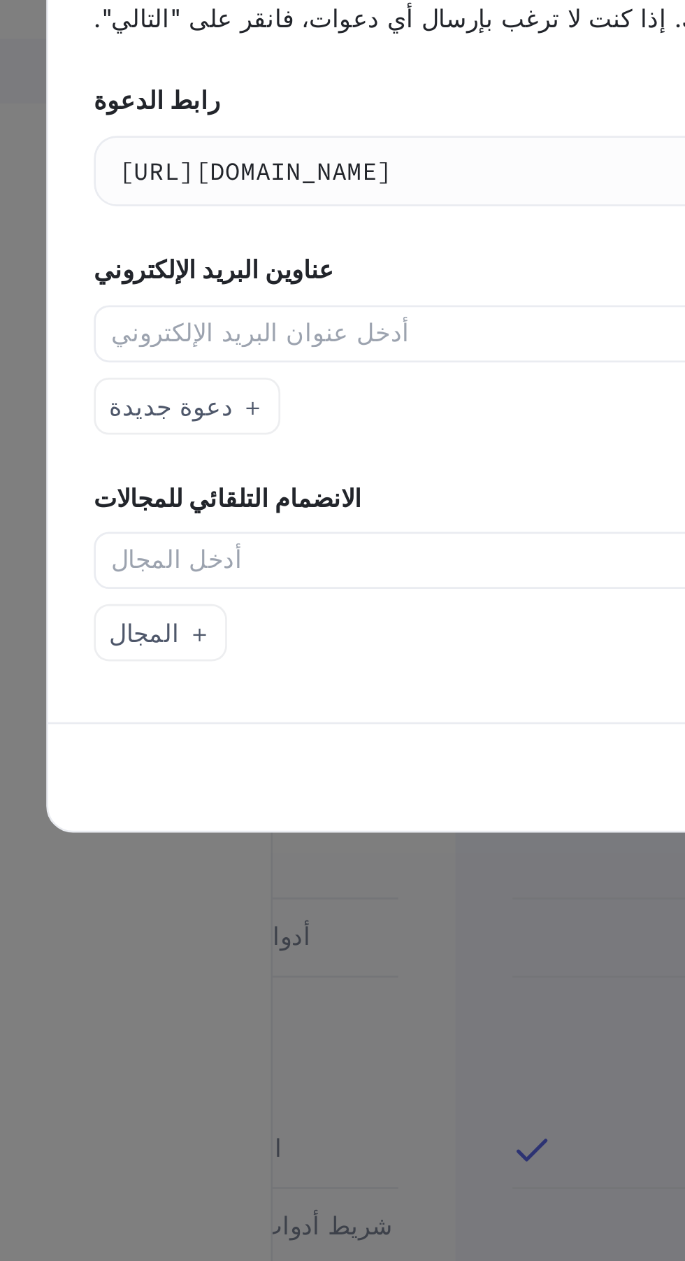
type input "hashimmohammad881@gmail.com"
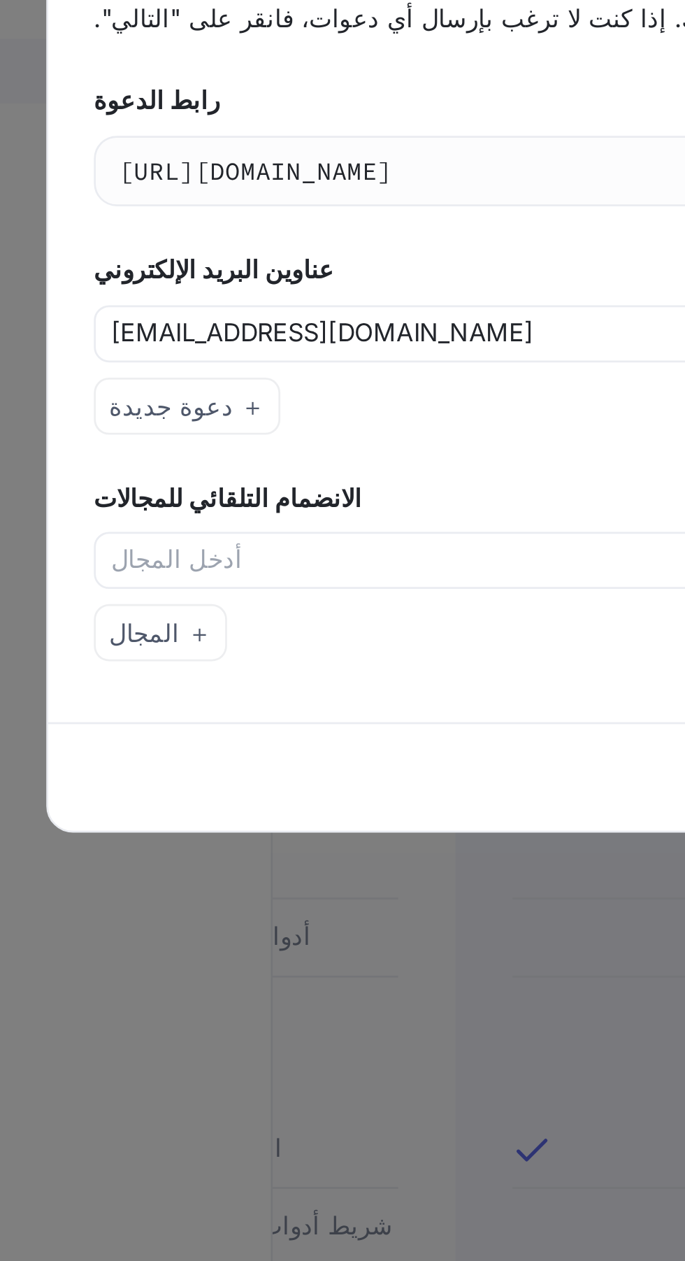
click at [136, 380] on font "＋ المجال" at bounding box center [132, 376] width 38 height 11
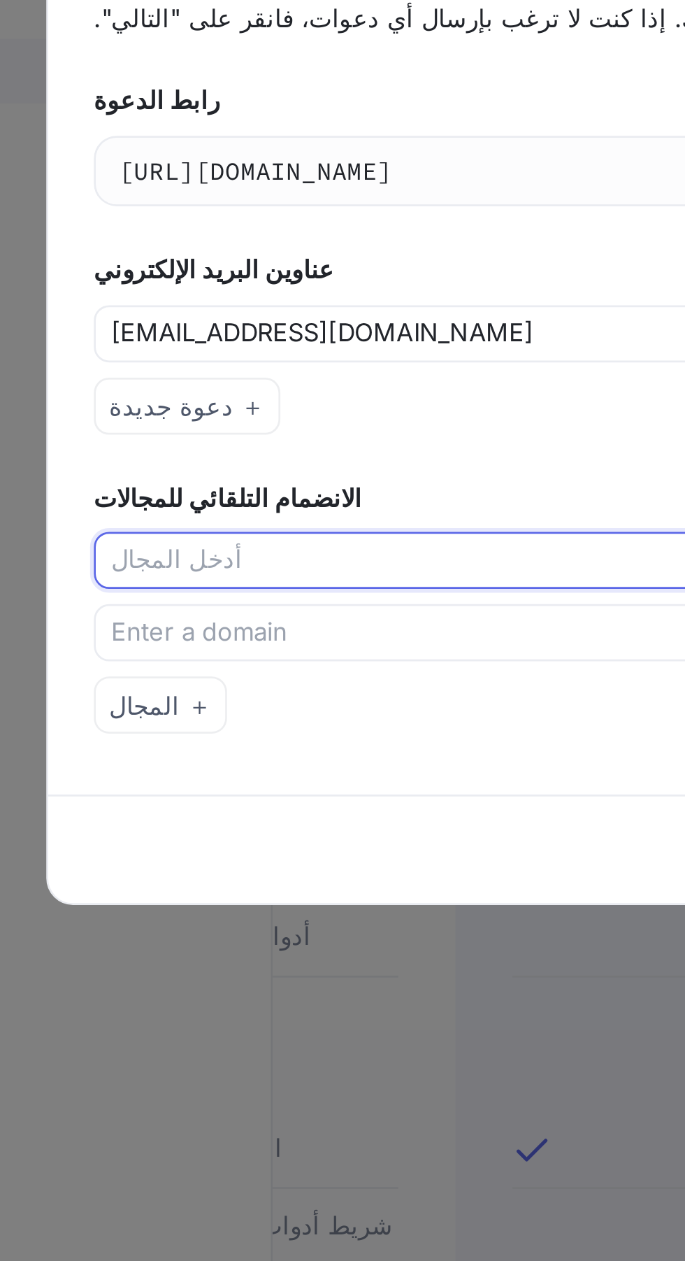
click at [236, 343] on input "text" at bounding box center [259, 350] width 291 height 14
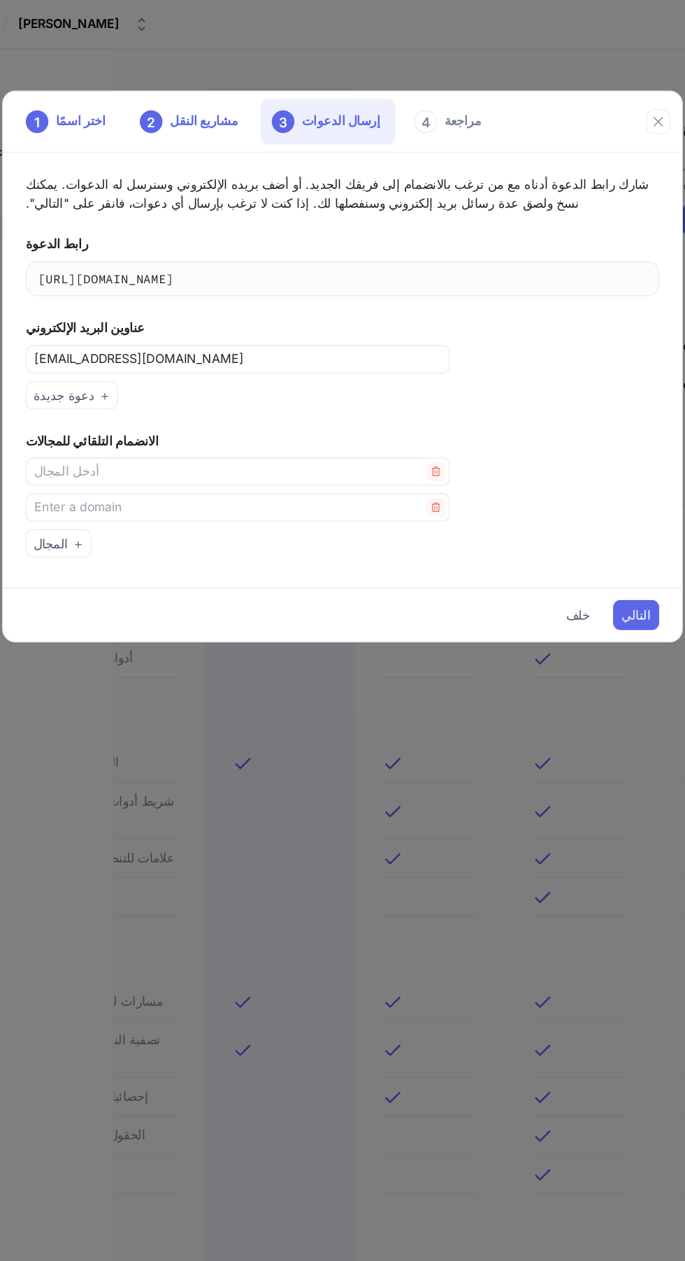
click at [565, 455] on font "التالي" at bounding box center [561, 455] width 22 height 11
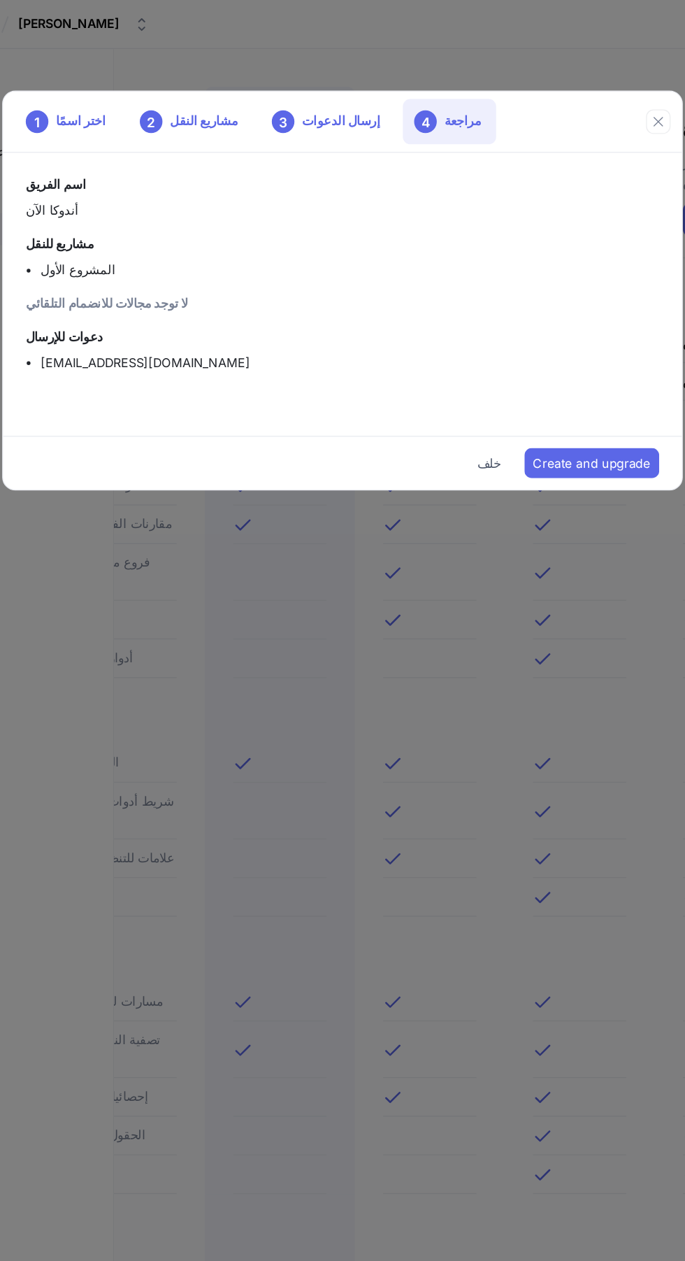
click at [454, 343] on font "خلف" at bounding box center [451, 343] width 17 height 11
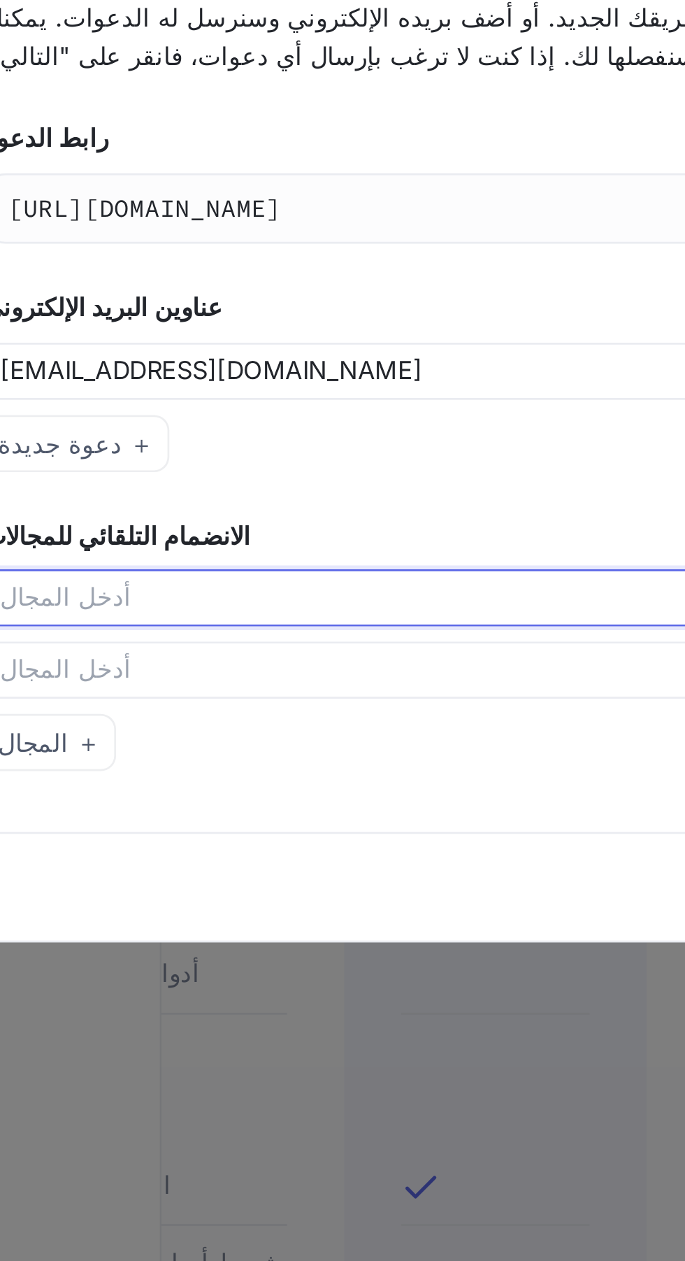
click at [297, 351] on input "text" at bounding box center [259, 350] width 291 height 14
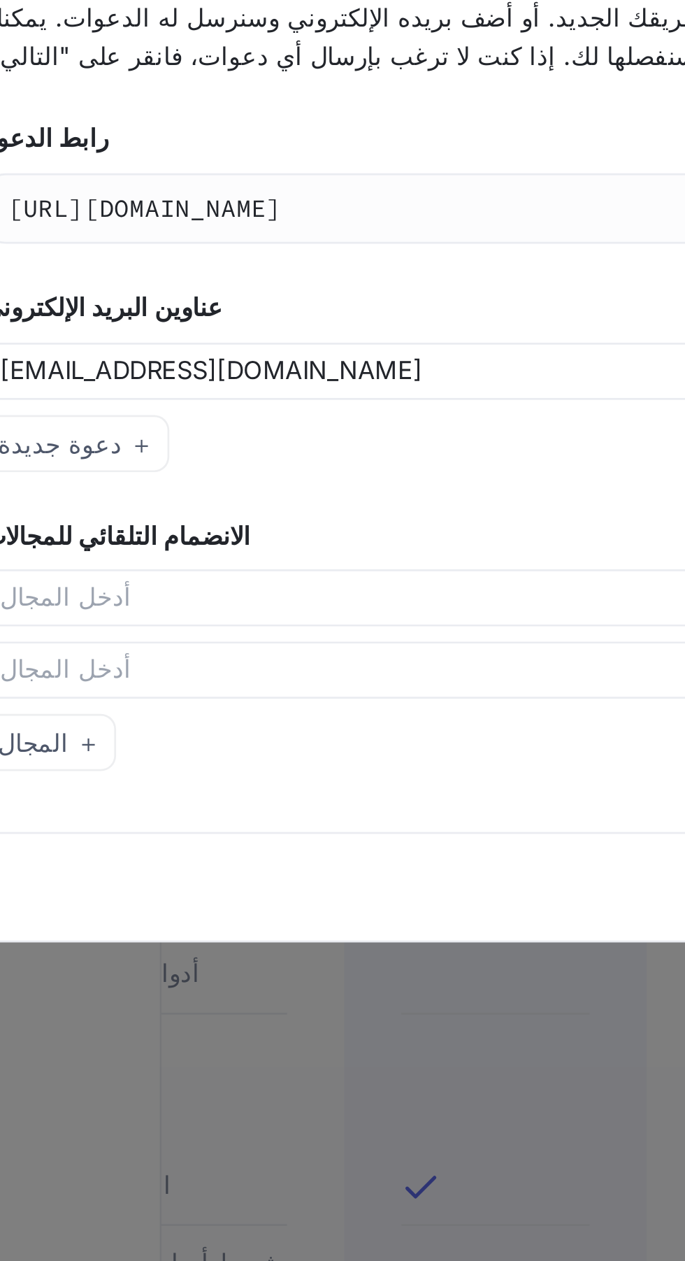
click at [160, 299] on button "＋ دعوة جديدة" at bounding box center [142, 293] width 69 height 21
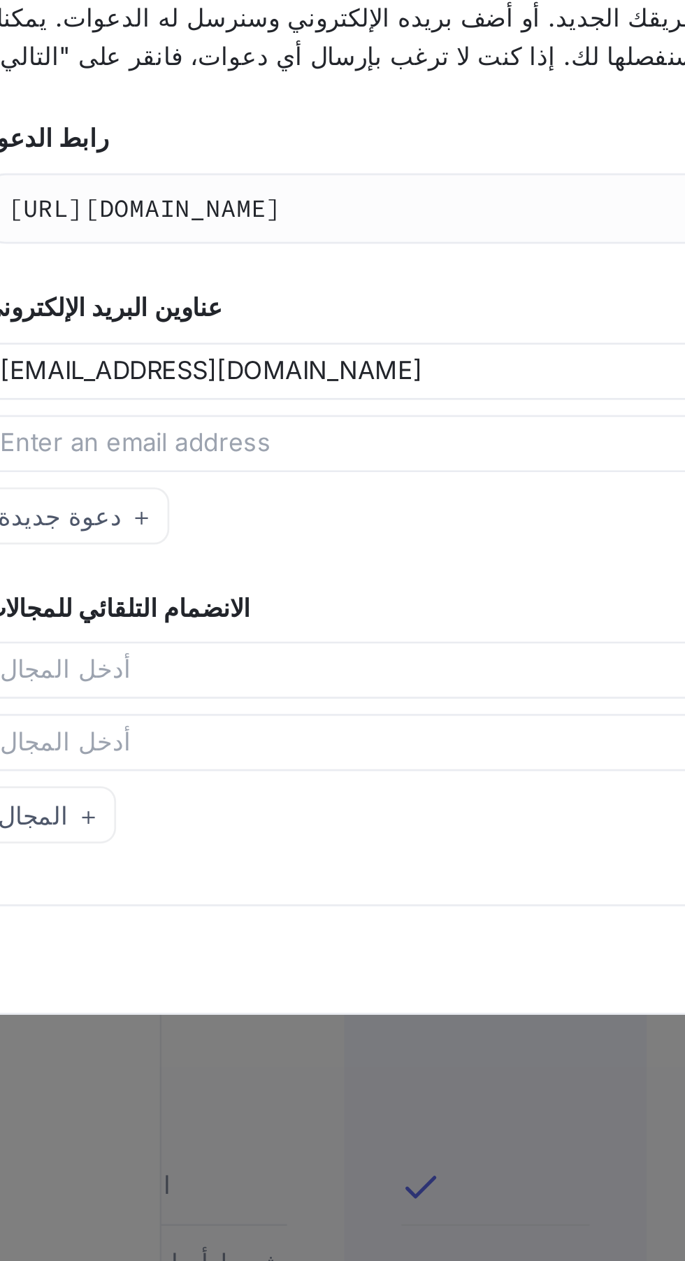
type input "hohammadhashim370@gmail.com"
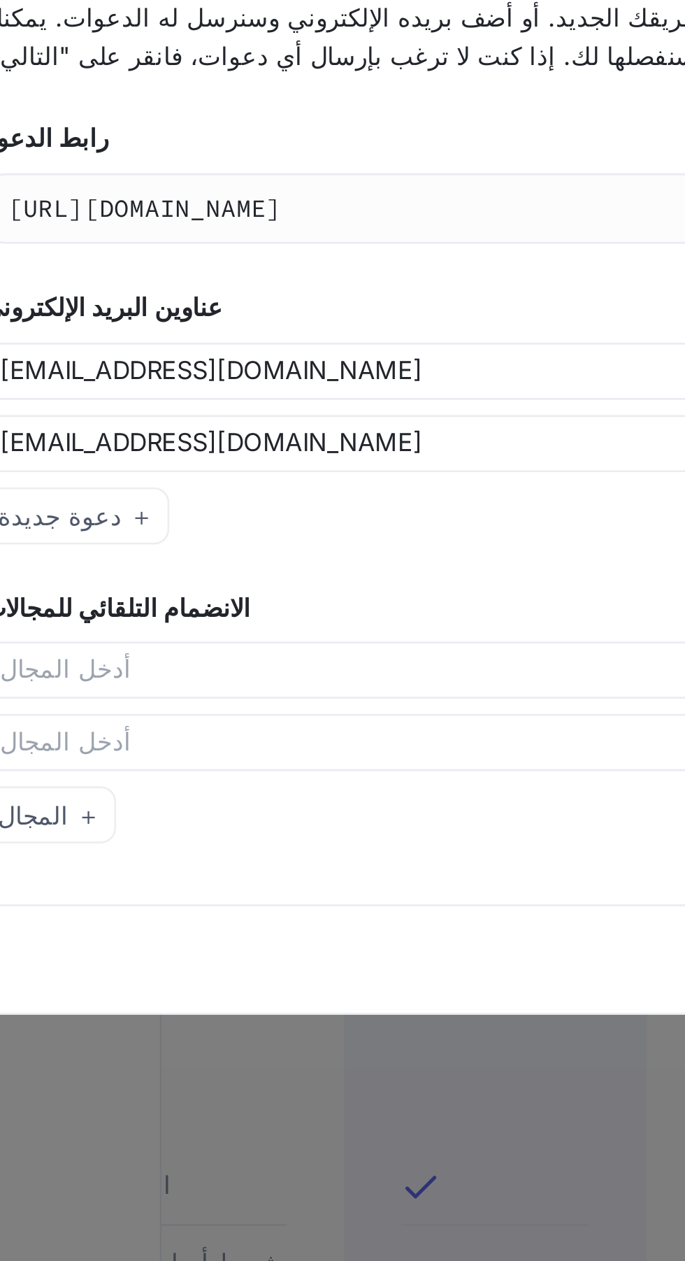
click at [160, 320] on font "＋ دعوة جديدة" at bounding box center [141, 319] width 57 height 11
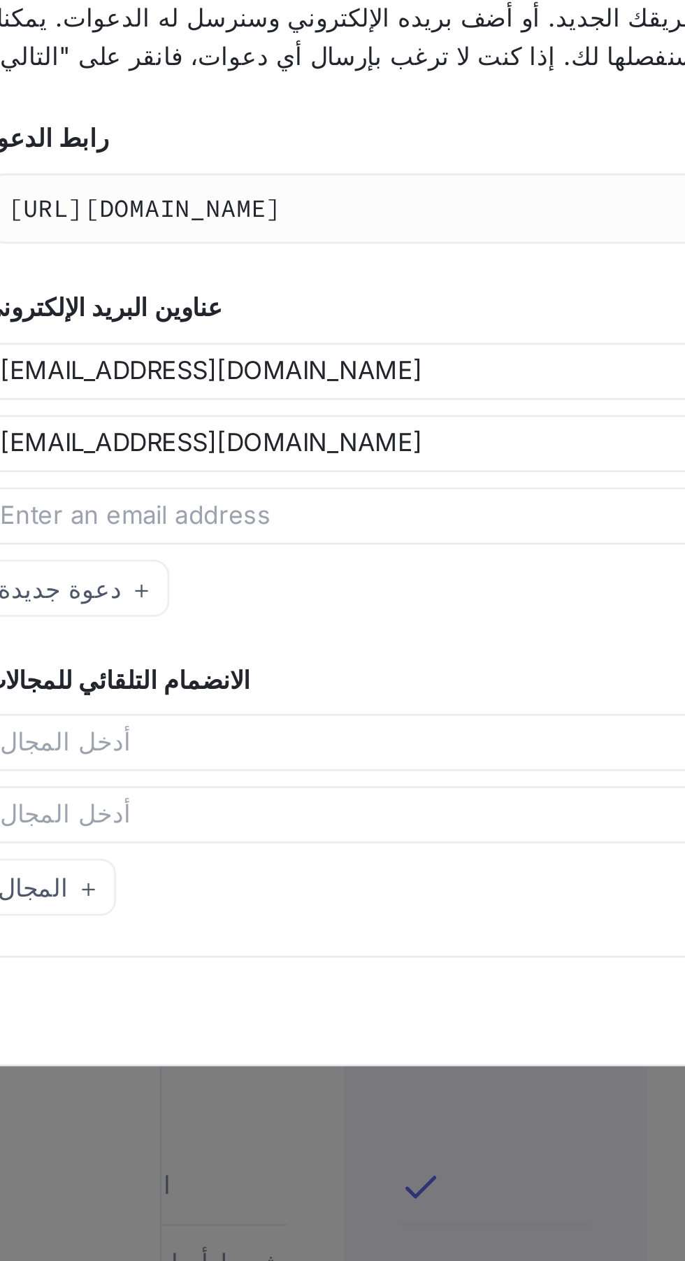
type input "maisonalnadaukah@gmail.com"
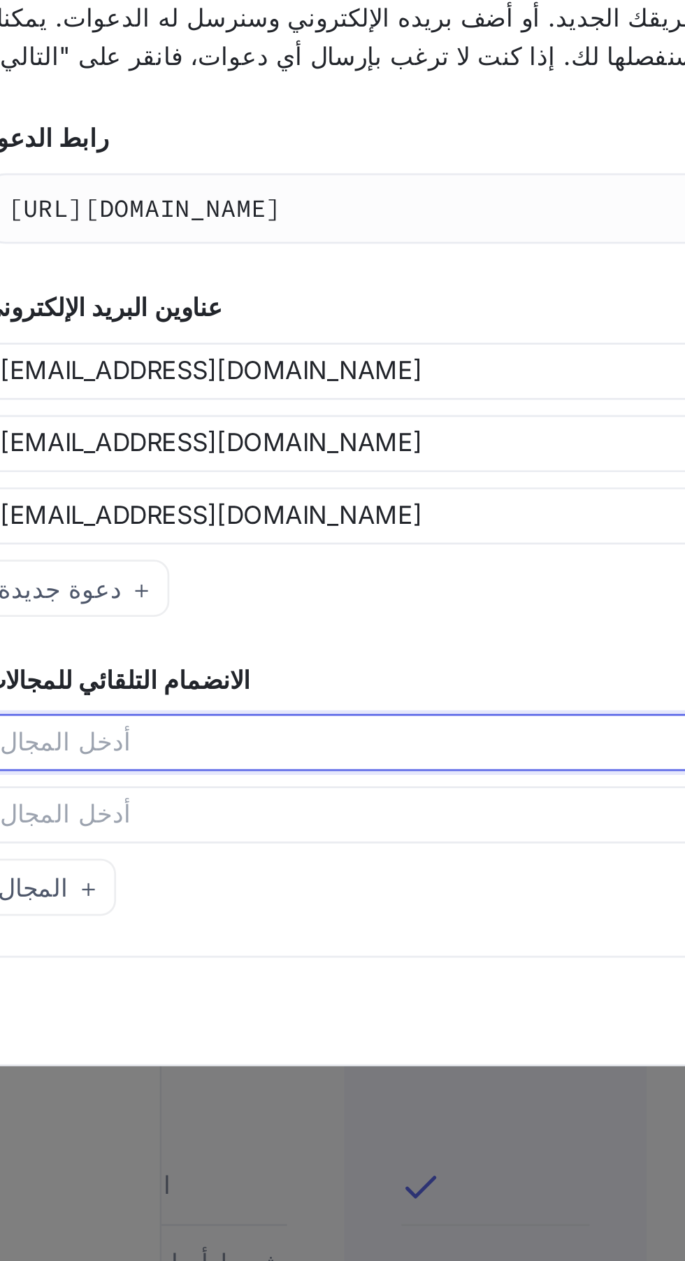
click at [276, 408] on input "text" at bounding box center [259, 403] width 291 height 14
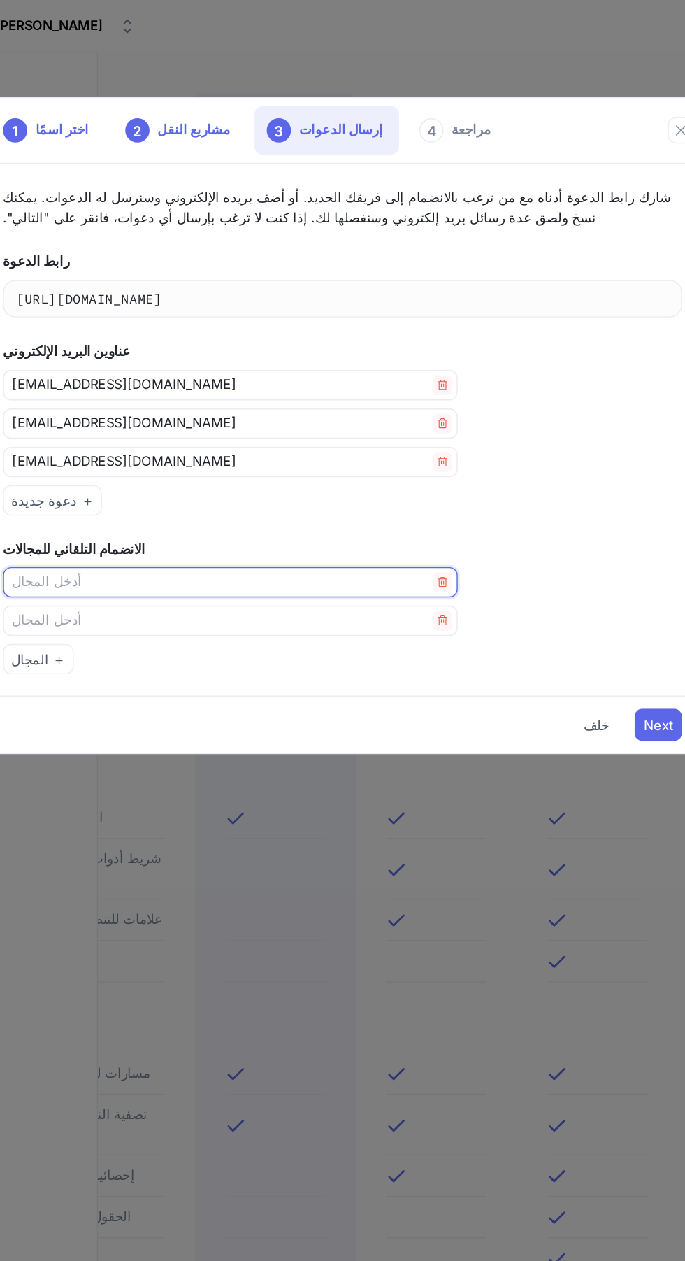
scroll to position [8, 0]
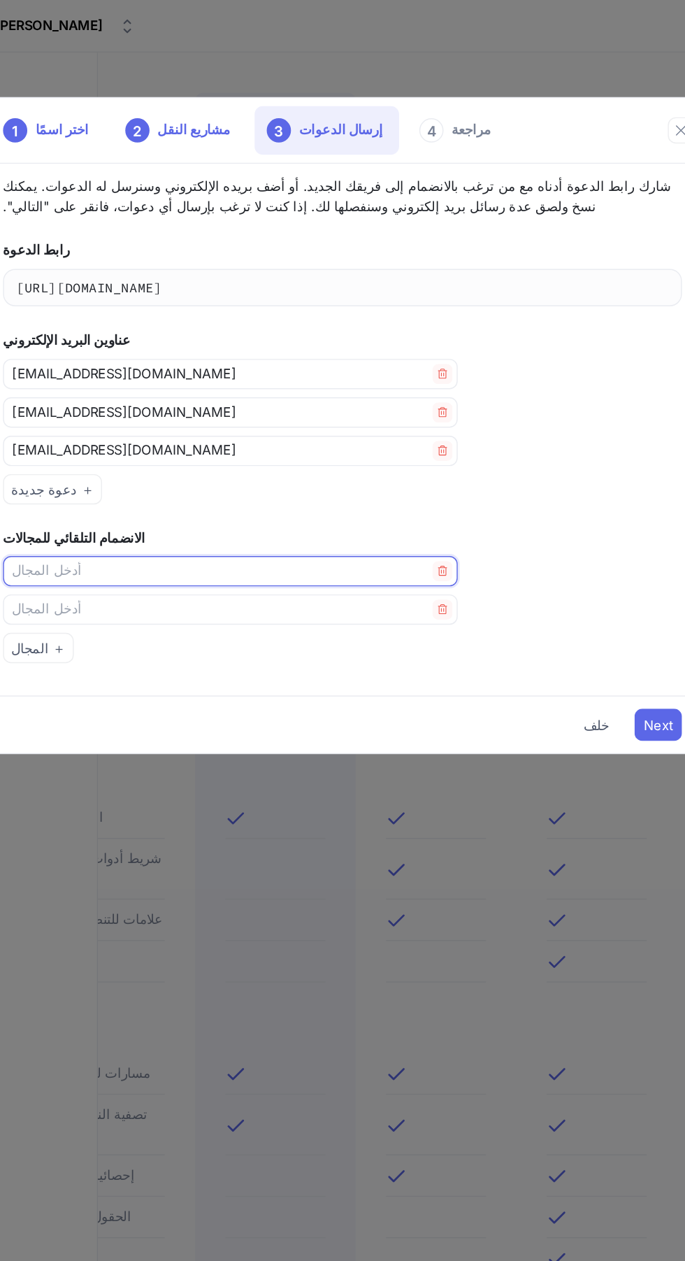
click at [416, 392] on button "button" at bounding box center [412, 395] width 14 height 14
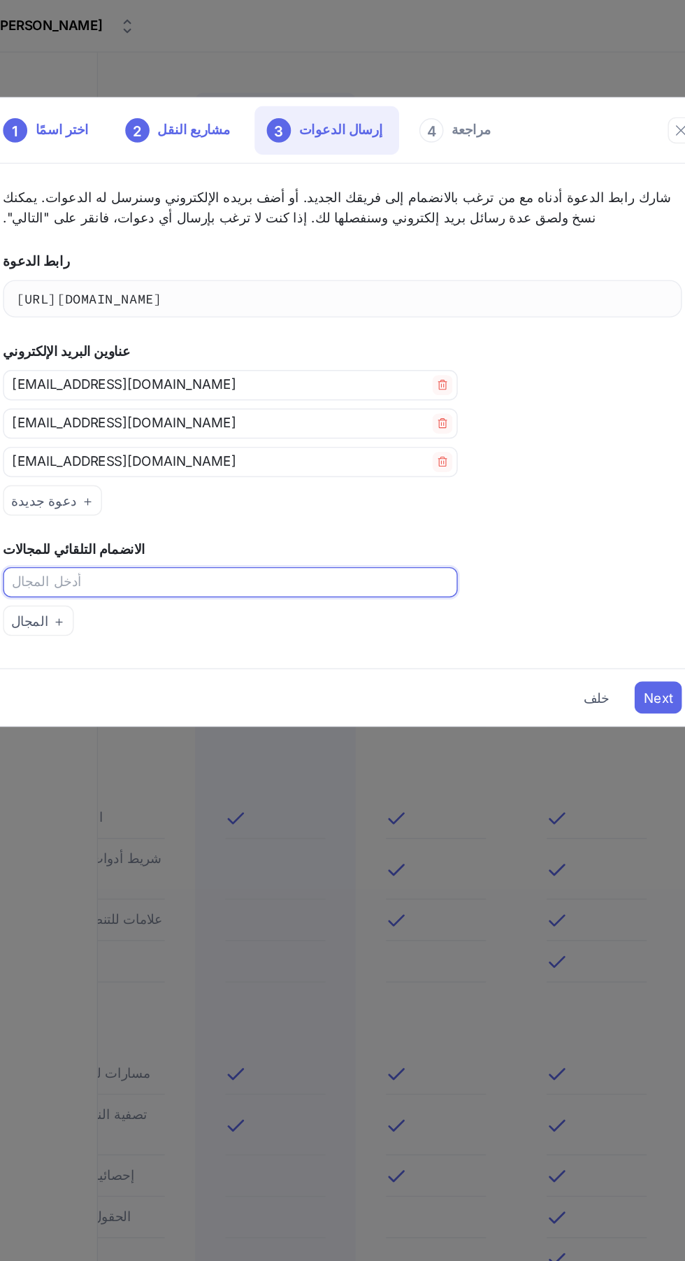
scroll to position [0, 0]
click at [556, 480] on span "Next" at bounding box center [561, 482] width 20 height 8
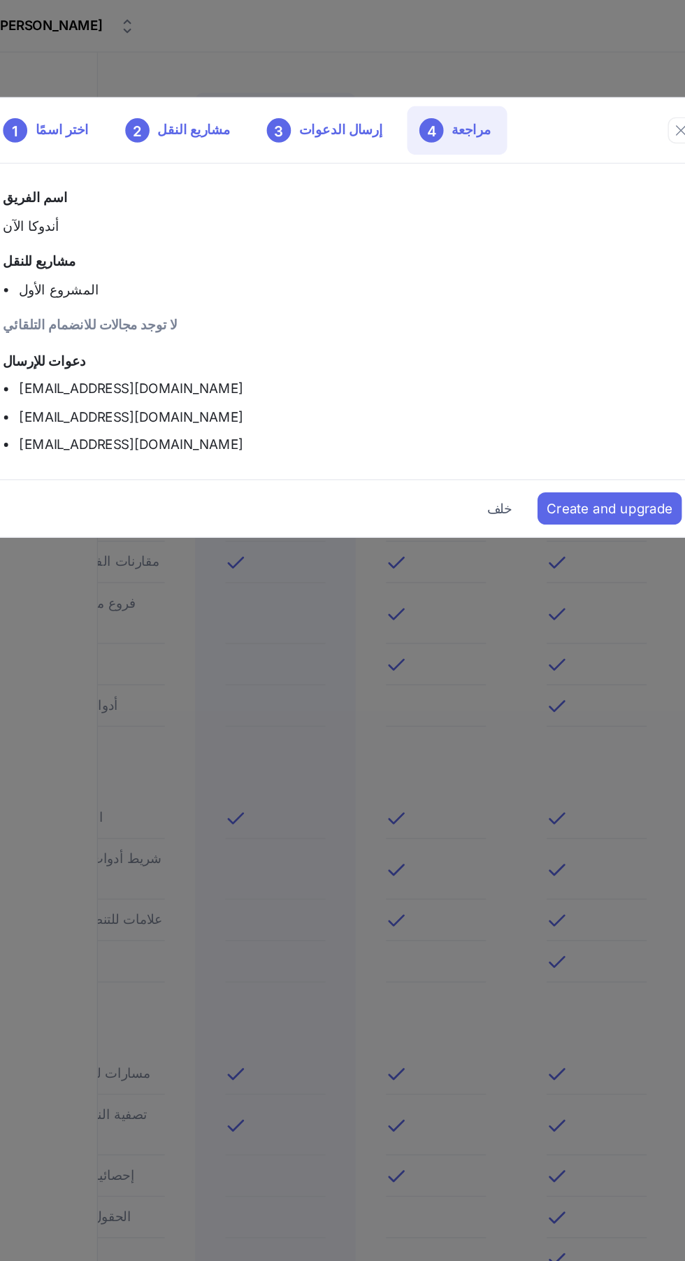
click at [539, 345] on button "Create and upgrade" at bounding box center [528, 352] width 100 height 22
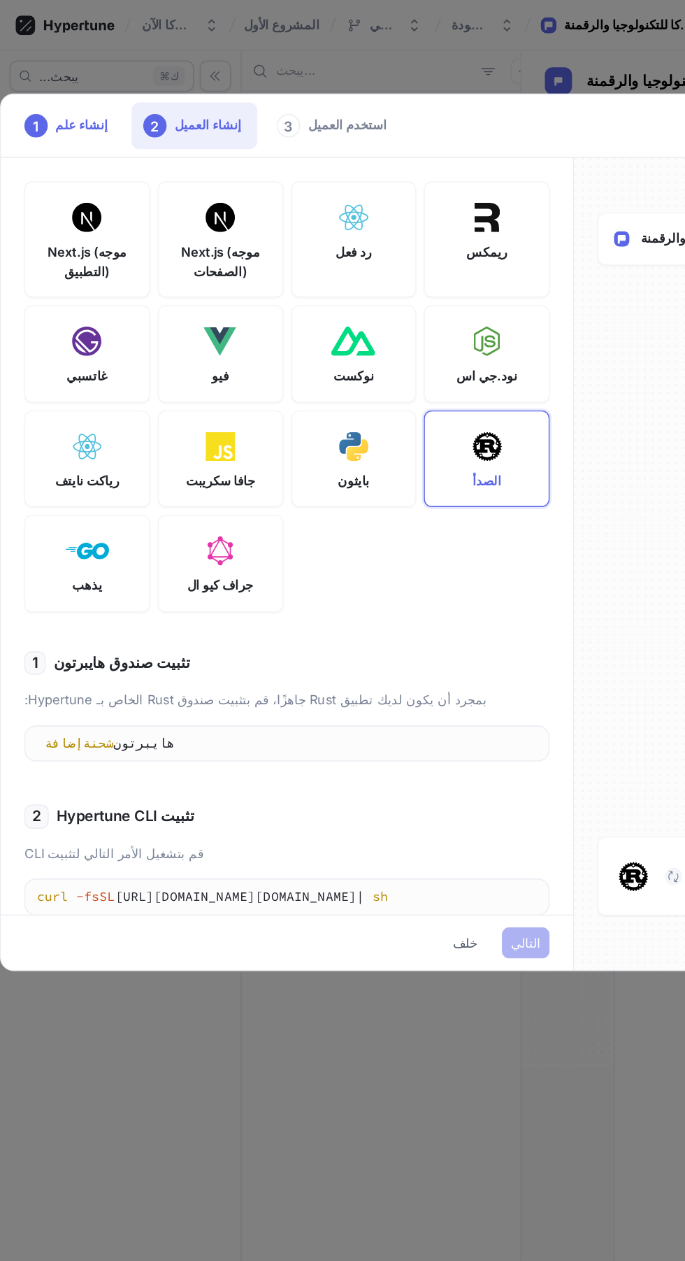
scroll to position [1, 0]
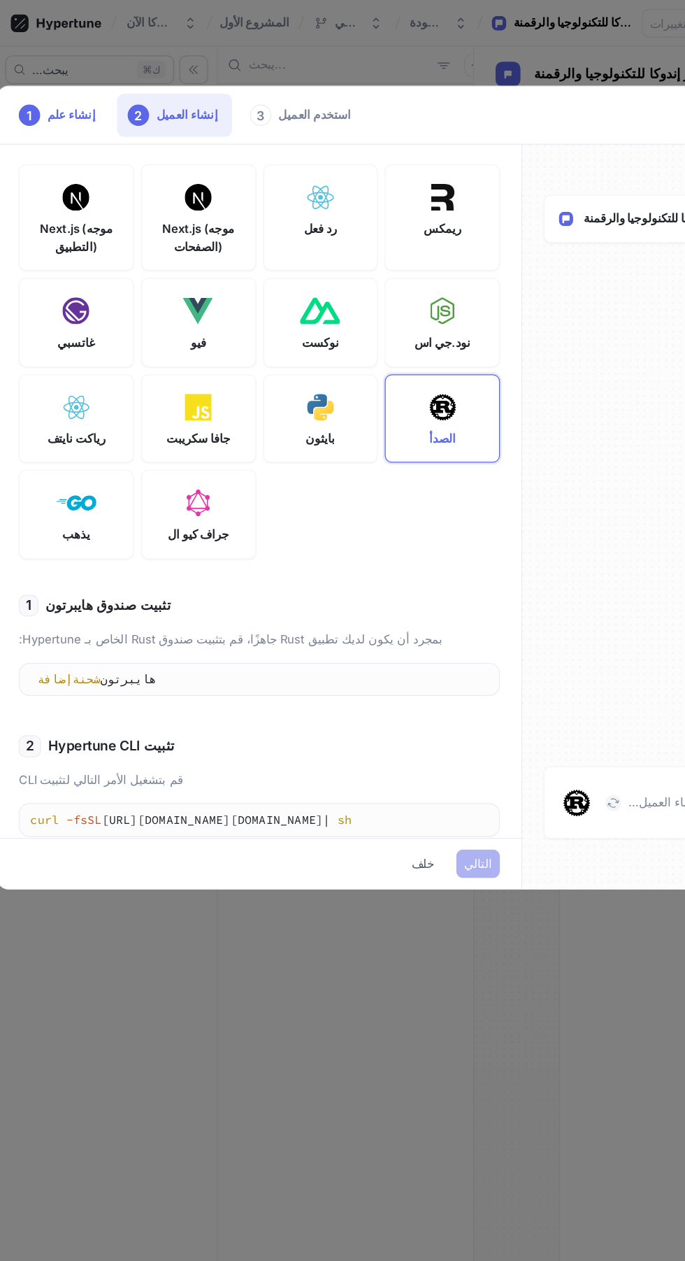
click at [334, 765] on div "1 إنشاء علم 2 إنشاء العميل 3 استخدم العميل Next.js (موجه التطبيق) Next.js (موجه…" at bounding box center [342, 630] width 685 height 1261
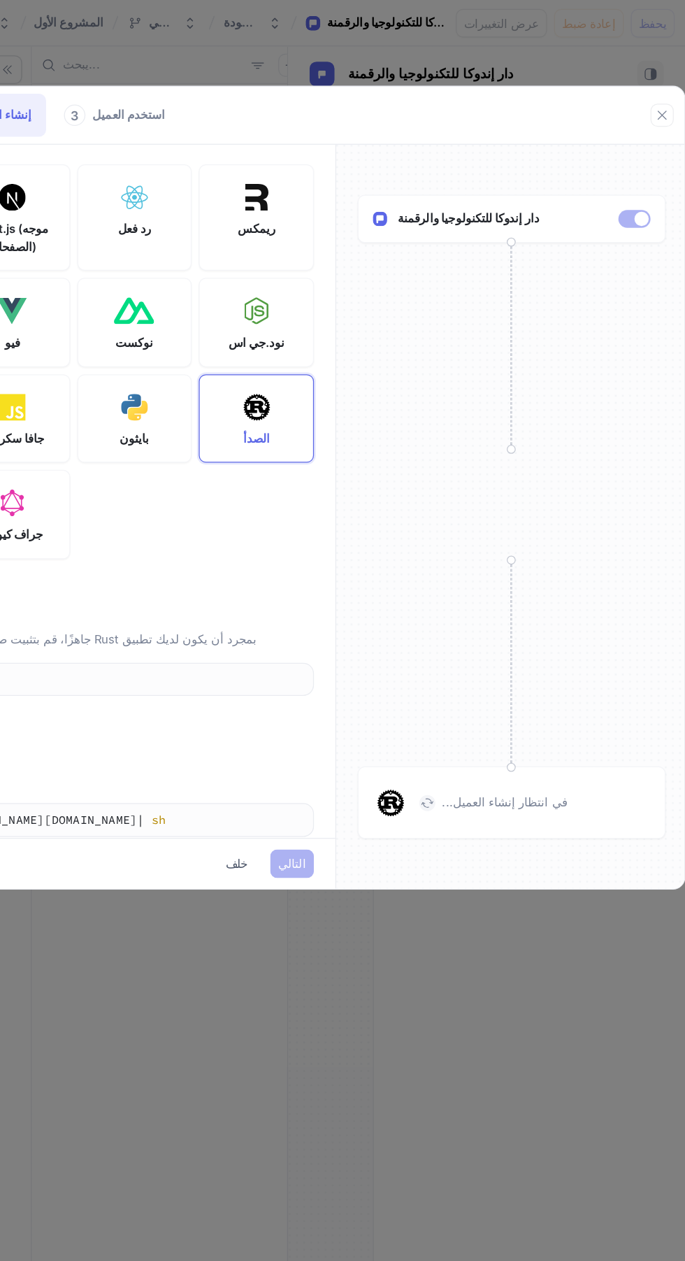
click at [666, 90] on icon "button" at bounding box center [667, 90] width 7 height 7
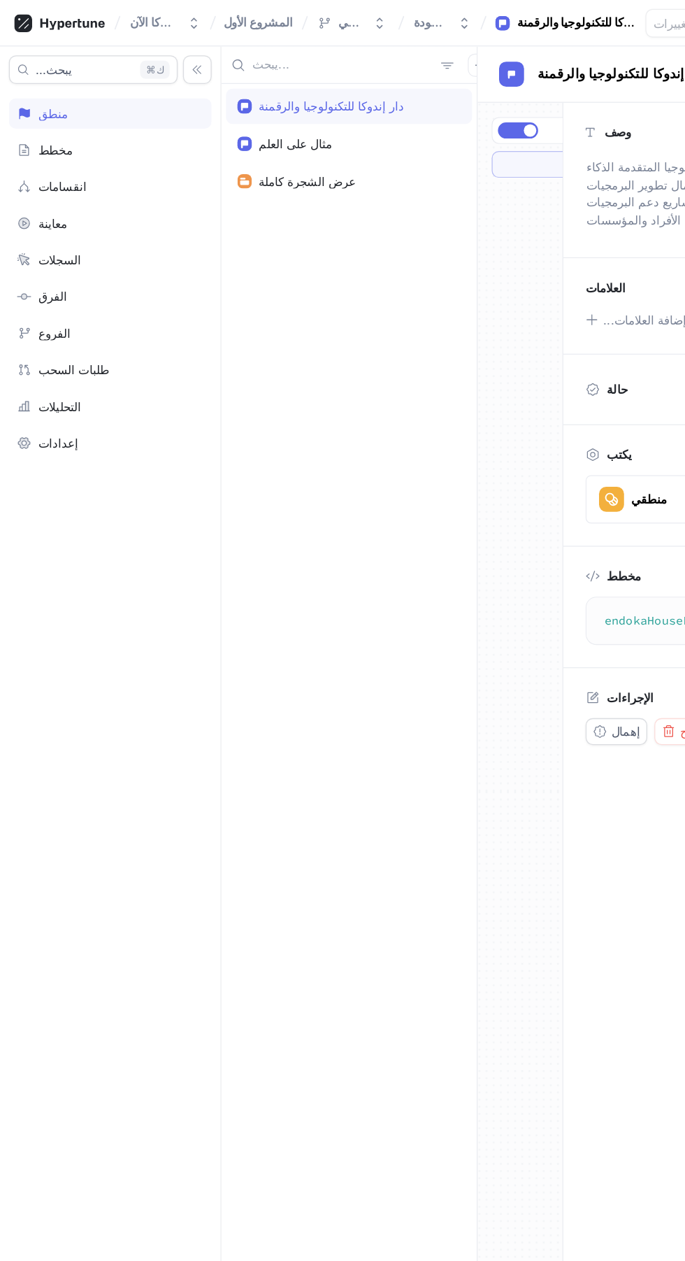
click at [109, 117] on div "مخطط" at bounding box center [86, 117] width 146 height 11
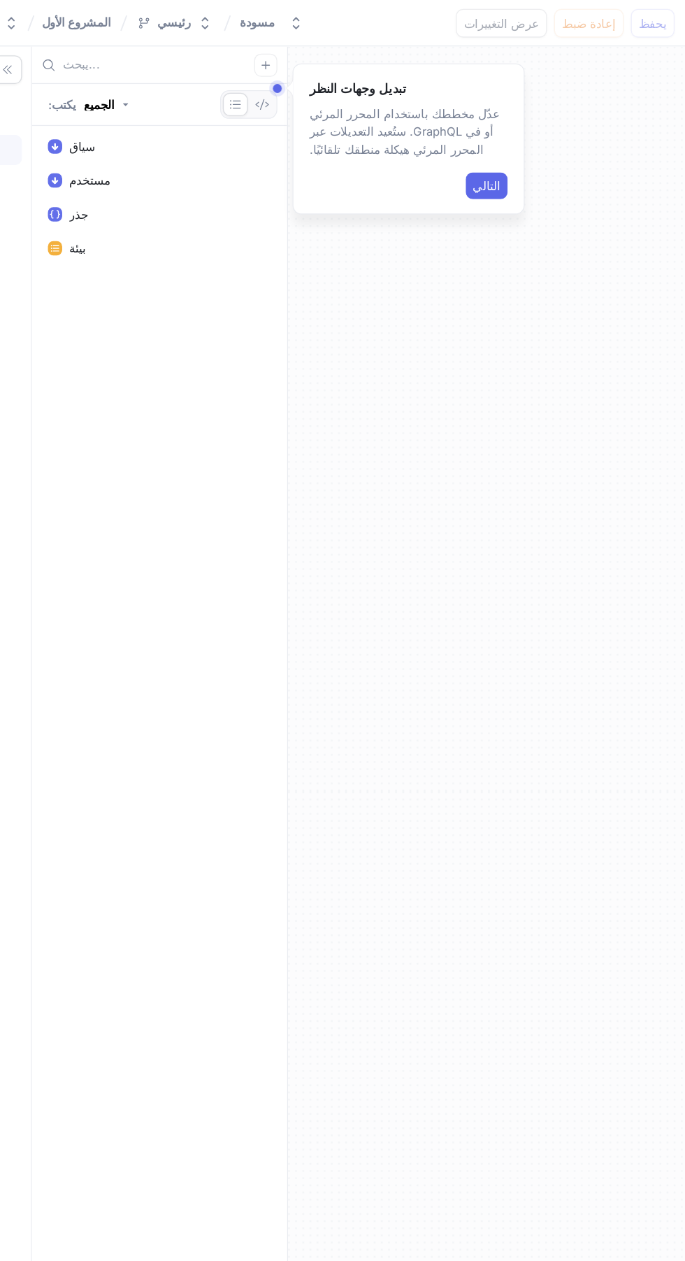
click at [536, 144] on font "التالي" at bounding box center [530, 145] width 22 height 11
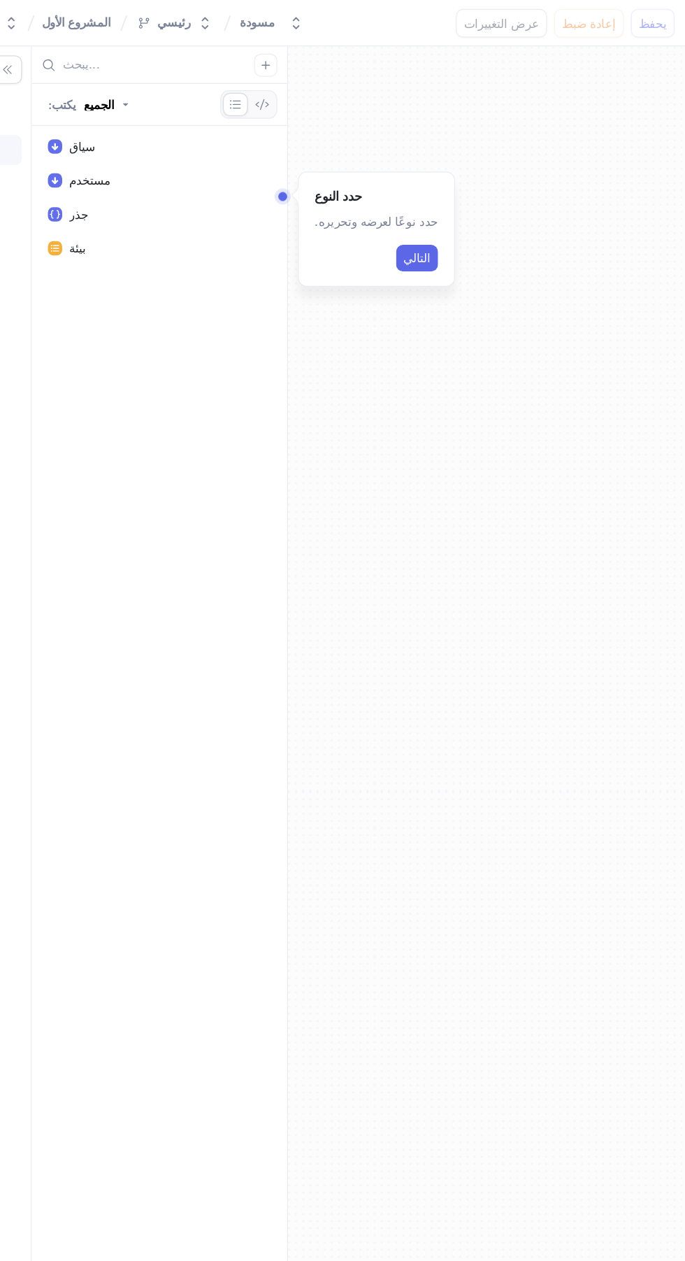
click at [465, 206] on font "التالي" at bounding box center [475, 202] width 22 height 11
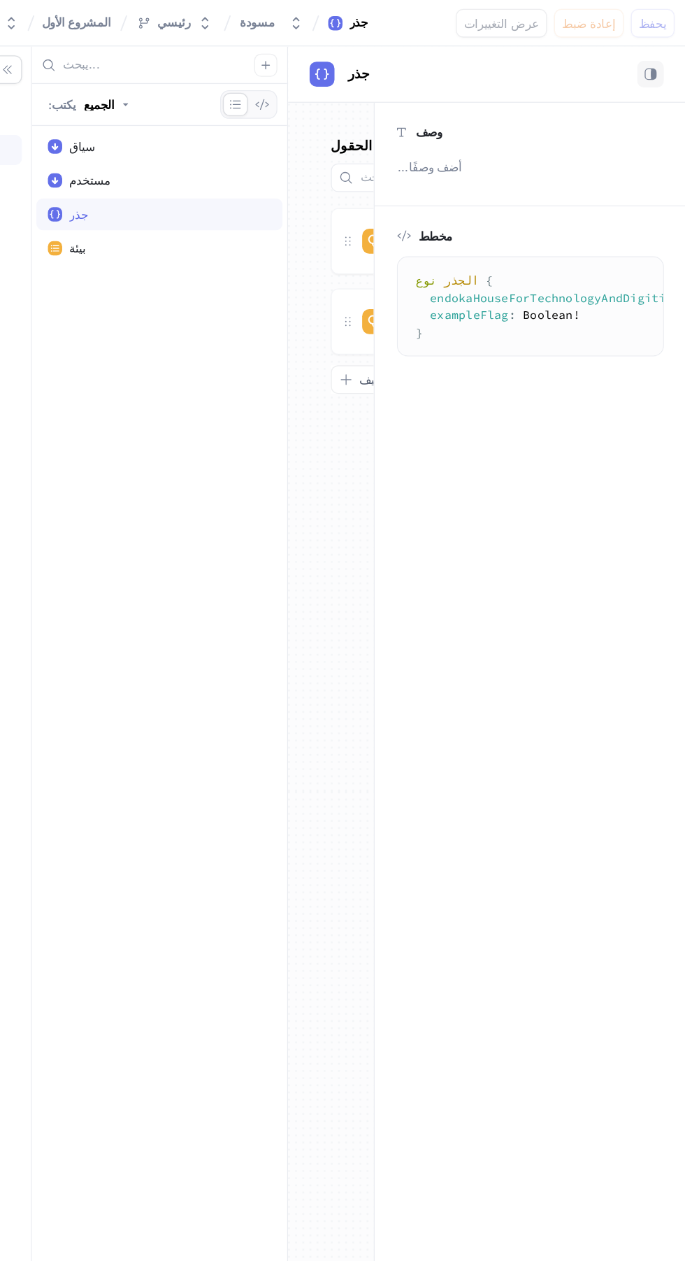
click at [411, 381] on div "الحقول يضيف دار إندوكا للتكنولوجيا والرقمنة منطقي مثال على العلم منطقي لالتقاط …" at bounding box center [407, 670] width 67 height 1181
click at [660, 57] on rect "button" at bounding box center [661, 58] width 4 height 7
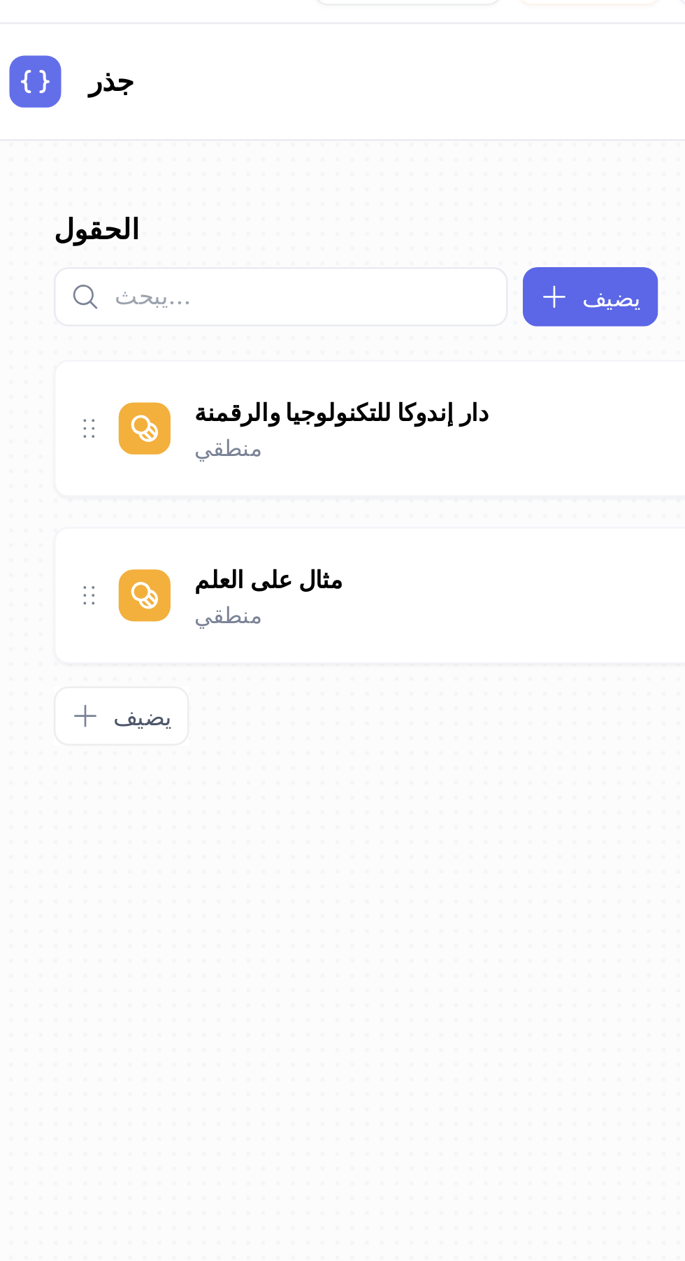
click at [445, 299] on font "يضيف" at bounding box center [441, 297] width 22 height 11
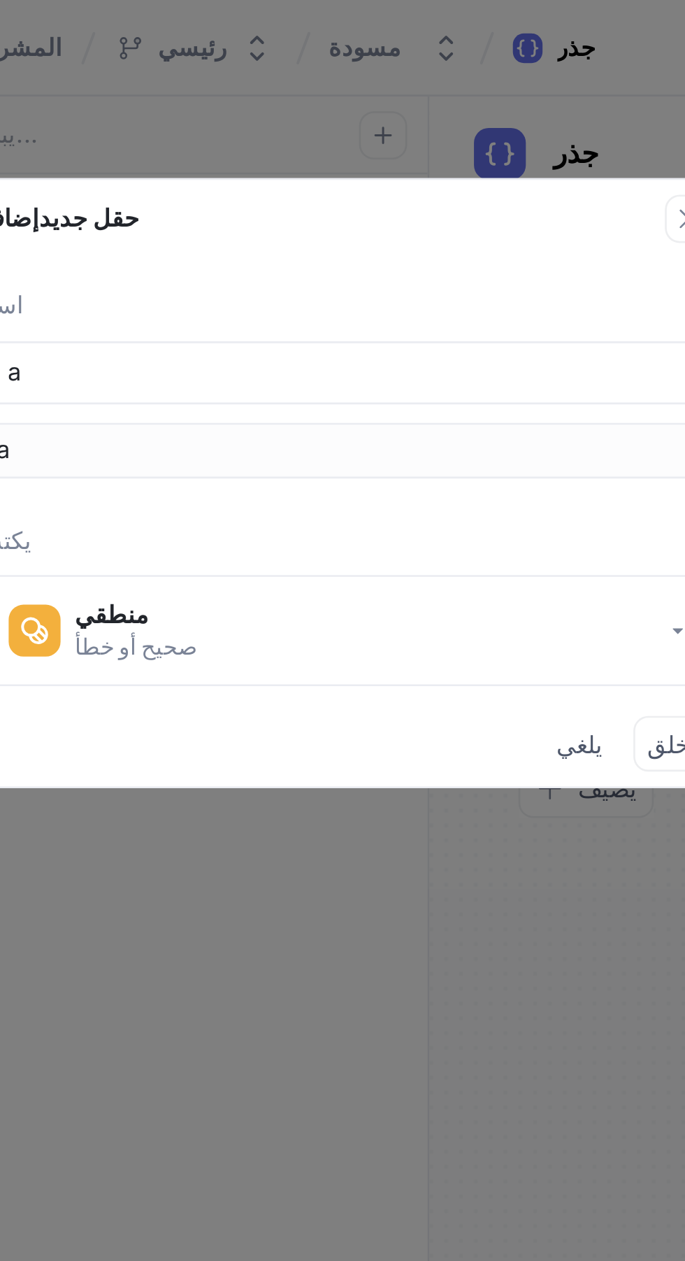
type input "ab"
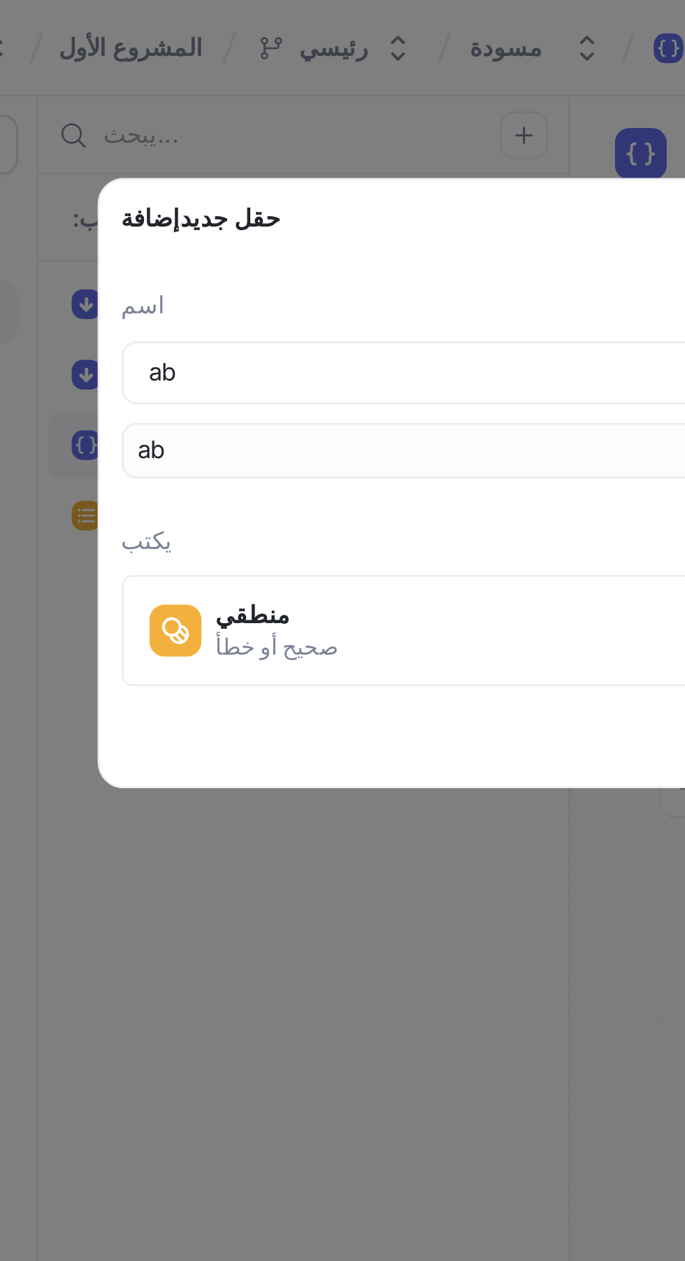
type input "a"
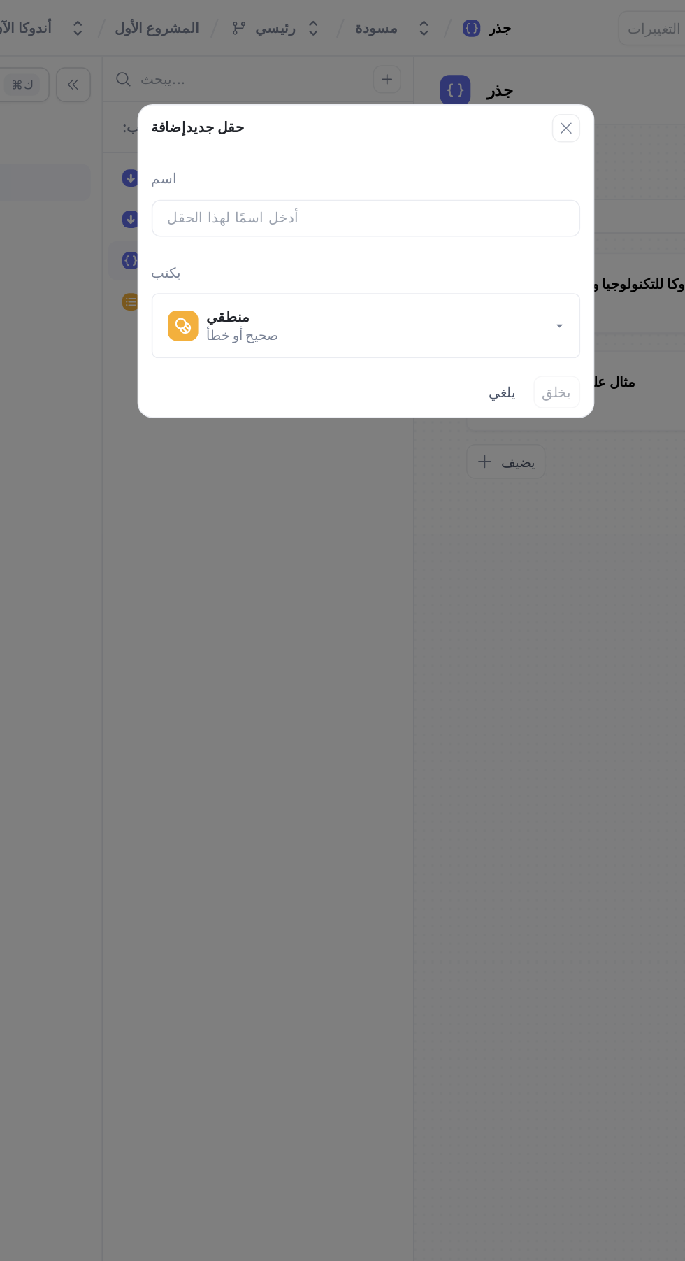
click at [376, 336] on div "إضافة حقل جديد اسم يكتب منطقي صحيح أو خطأ يلغي يخلق" at bounding box center [342, 630] width 685 height 1261
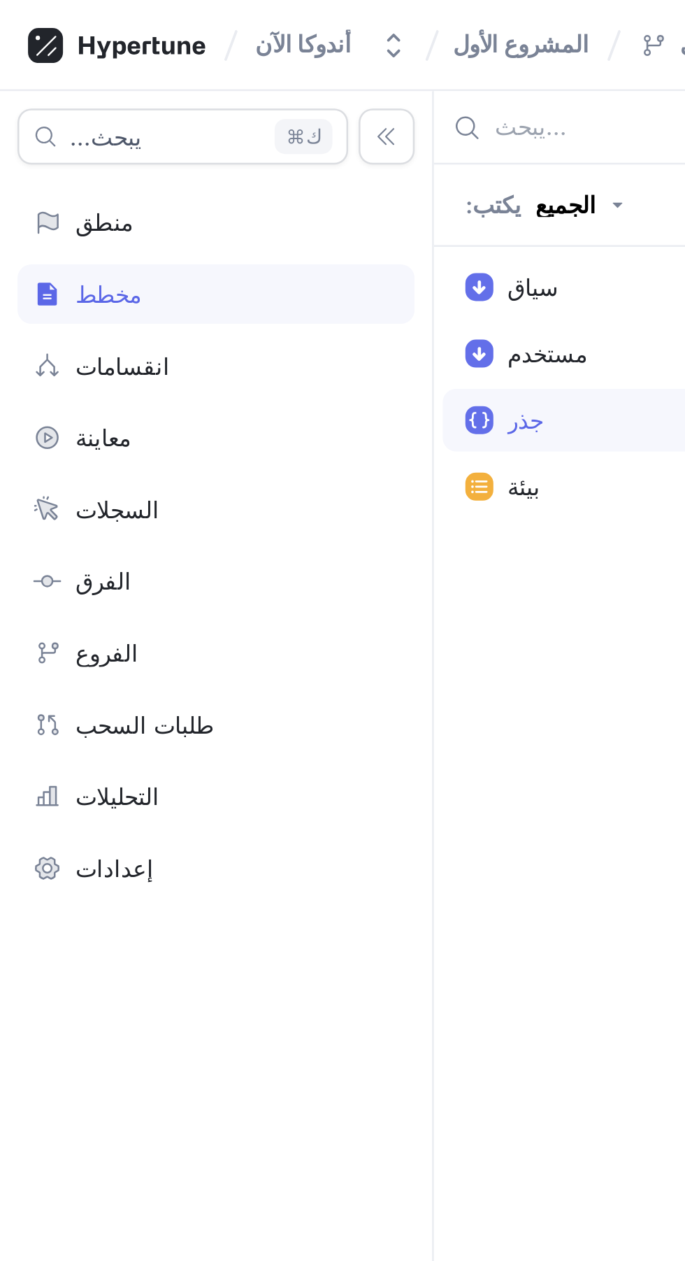
click at [78, 150] on div "انقسامات" at bounding box center [86, 146] width 146 height 11
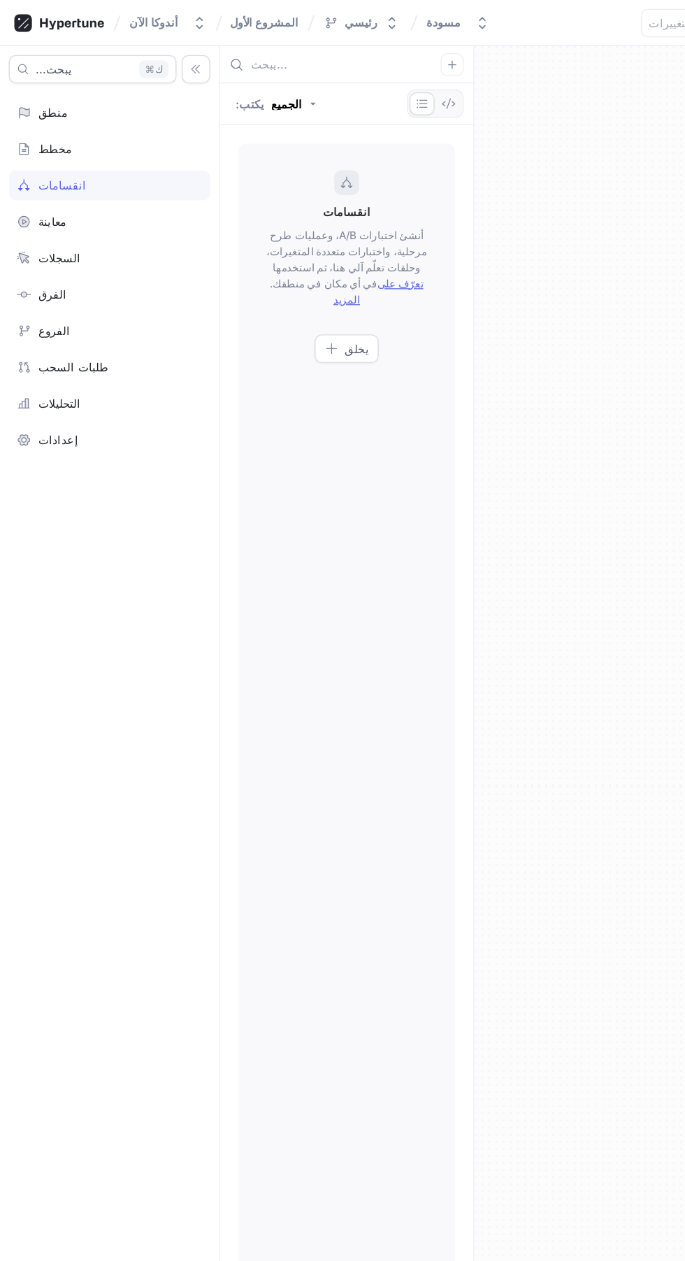
click at [283, 269] on font "يخلق" at bounding box center [281, 274] width 19 height 11
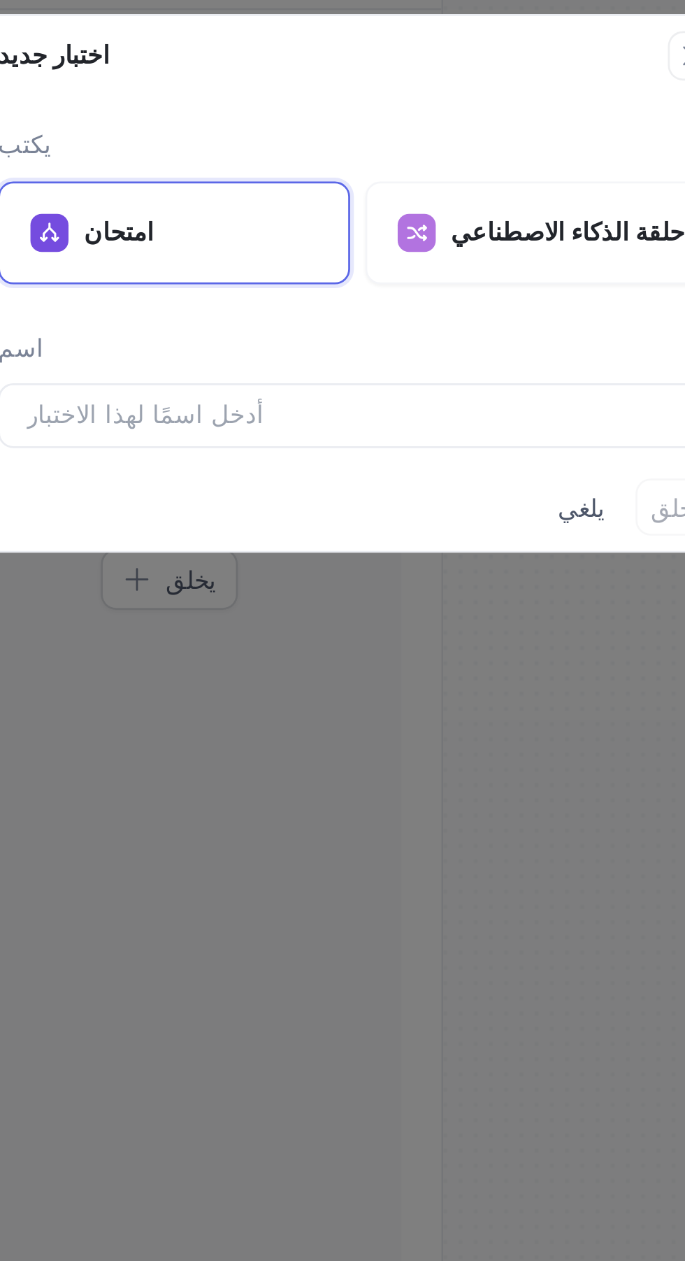
click at [354, 217] on input "text" at bounding box center [342, 215] width 243 height 14
type input "g"
type input "GB 2545"
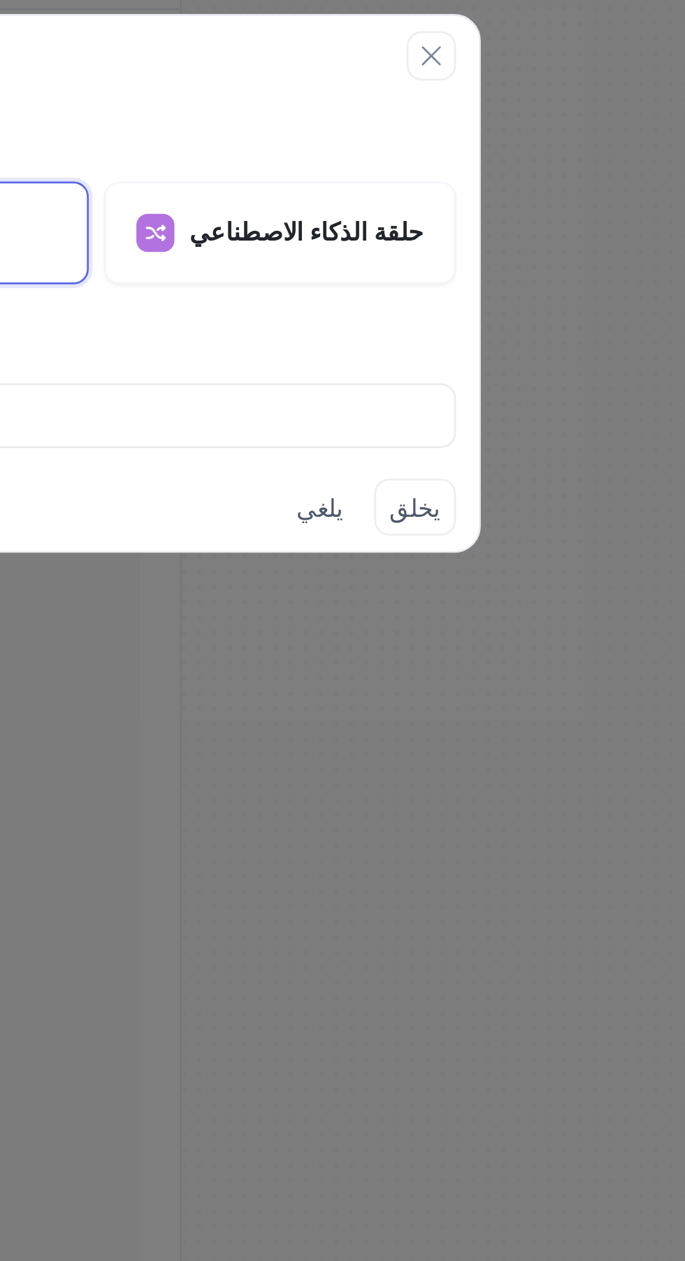
click at [463, 252] on font "يخلق" at bounding box center [459, 248] width 19 height 11
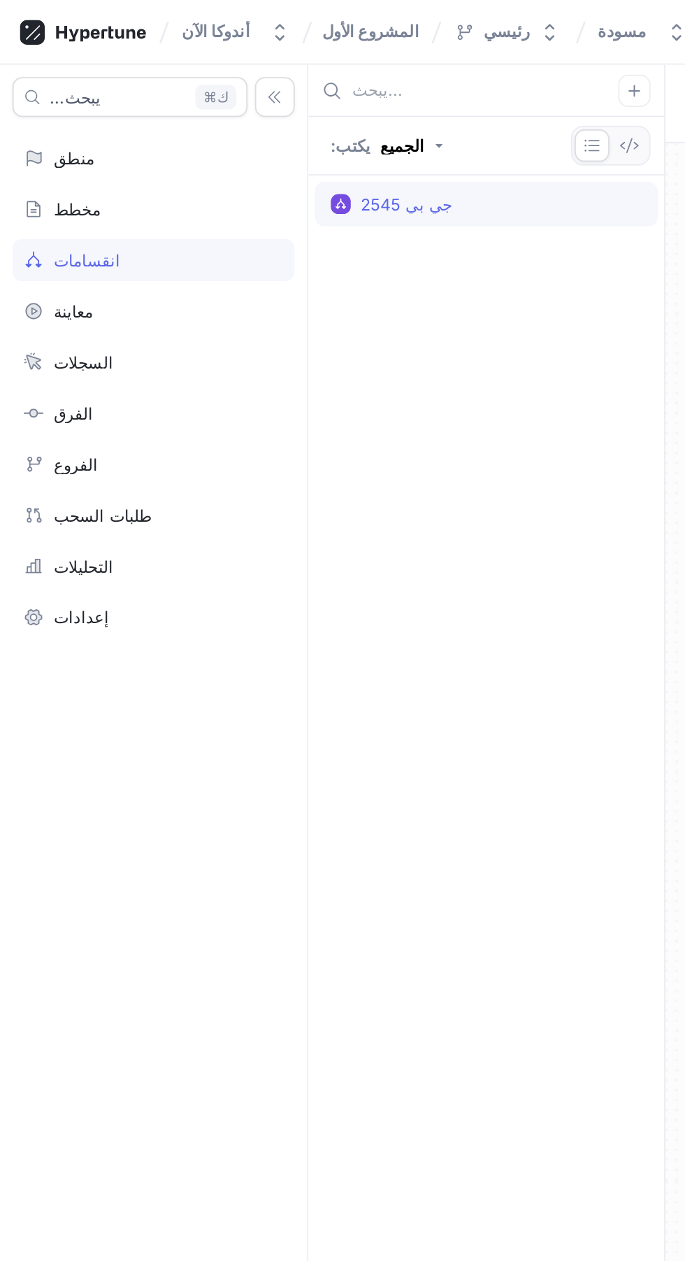
click at [121, 180] on div "معاينة" at bounding box center [86, 174] width 146 height 11
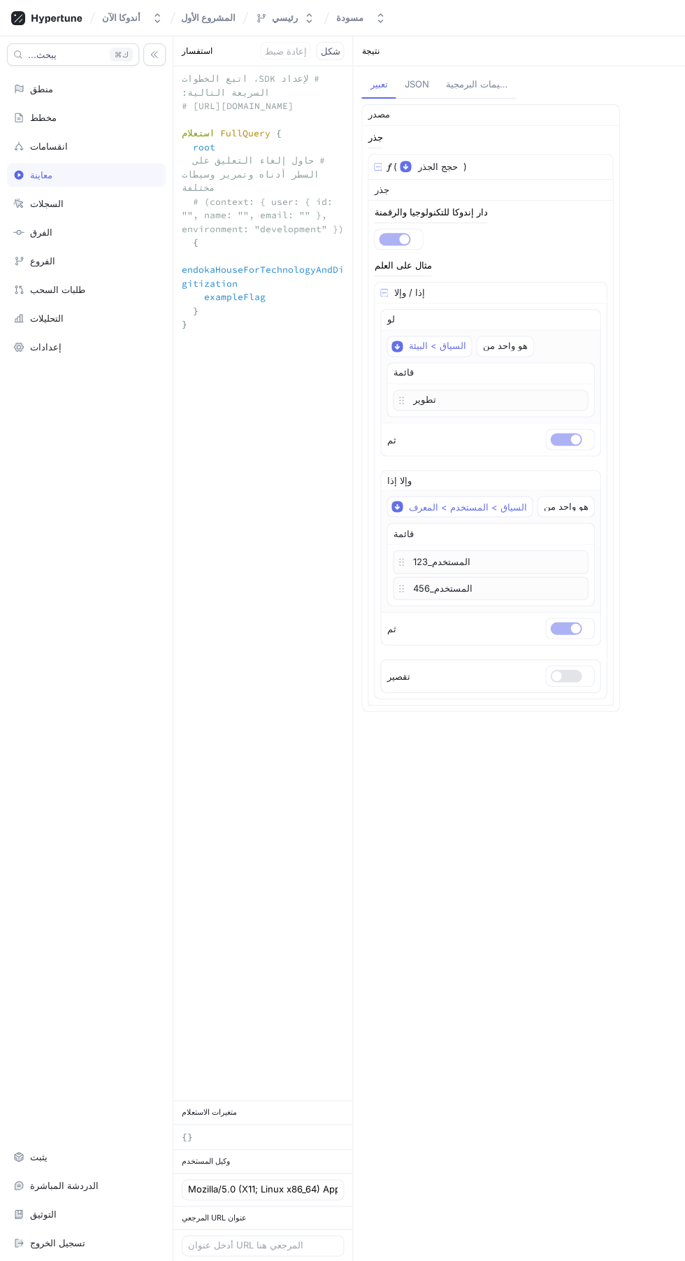
click at [508, 798] on div "مصدر جذر 𝑓 ( حجج الجذر ▾ {} ▸ السياق: السياق ) جذر دار إندوكا للتكنولوجيا والرق…" at bounding box center [519, 680] width 315 height 1152
click at [111, 231] on div "الفرق" at bounding box center [86, 232] width 146 height 11
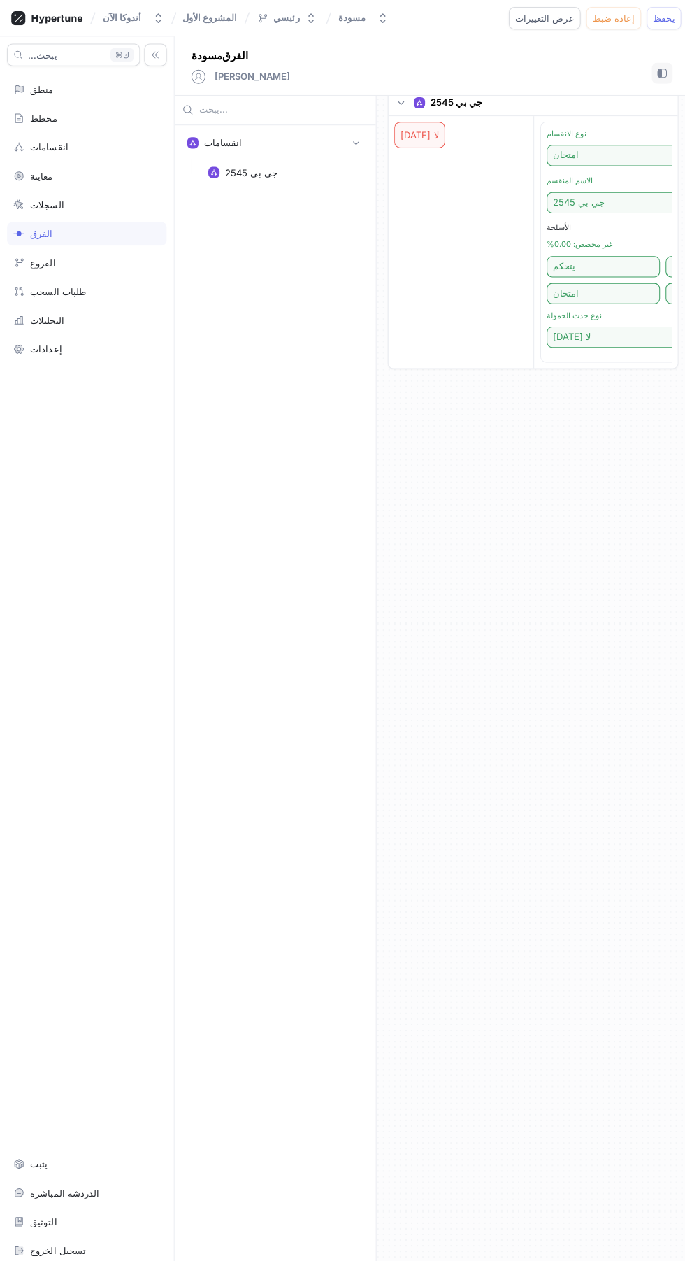
click at [399, 105] on icon "button" at bounding box center [398, 102] width 8 height 8
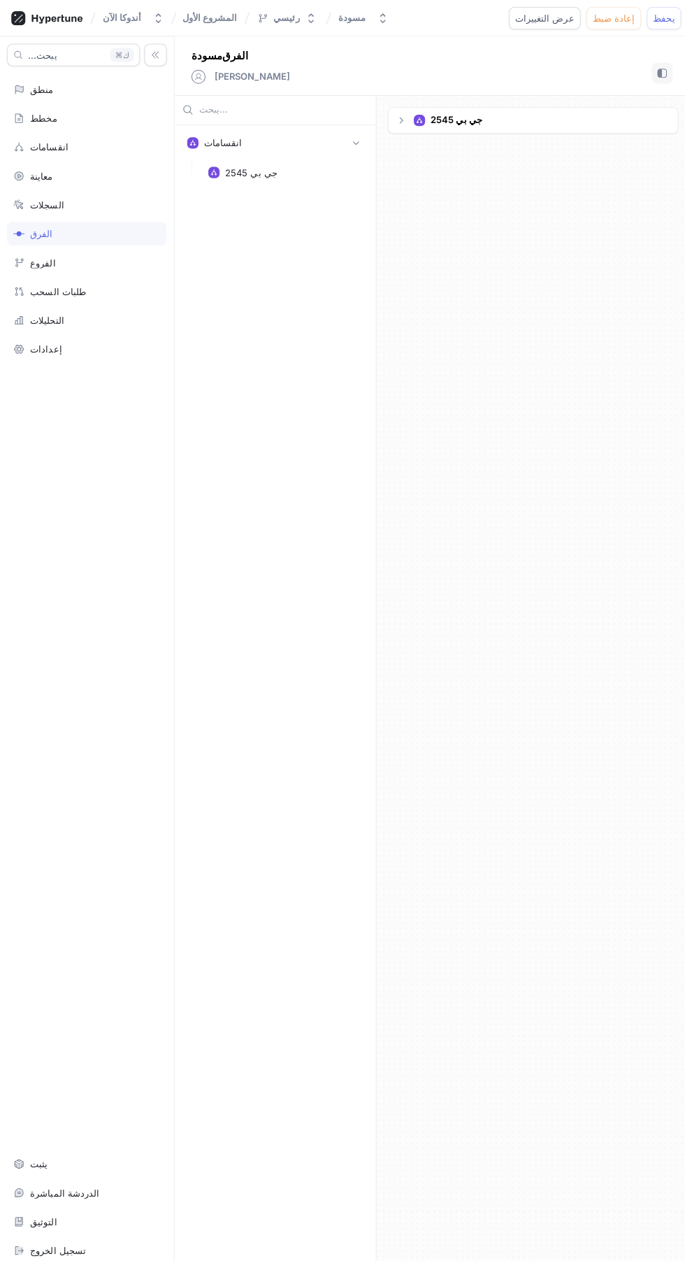
click at [548, 115] on div "جي بي 2545" at bounding box center [529, 119] width 287 height 25
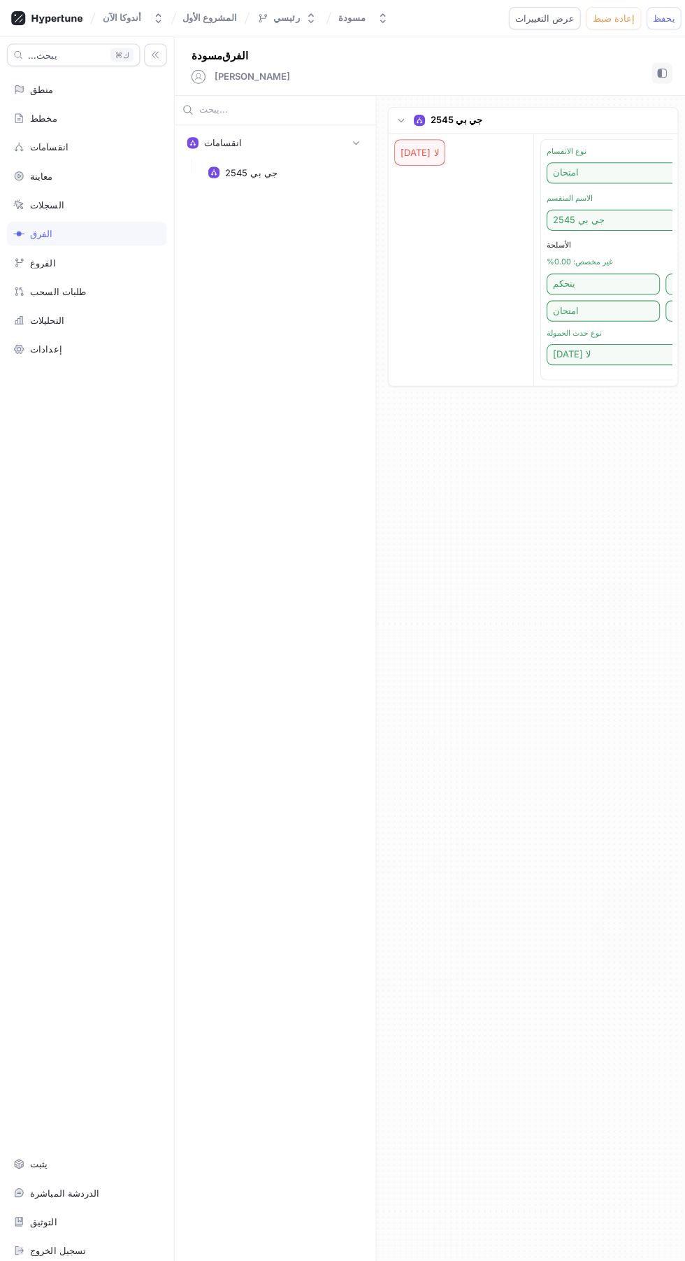
click at [450, 473] on div "جي بي 2545 لا أحد نوع الانقسام امتحان الاسم المنقسم جي بي 2545 الأسلحة غير مخصص…" at bounding box center [529, 678] width 311 height 1167
click at [124, 262] on div "الفروع" at bounding box center [86, 260] width 146 height 11
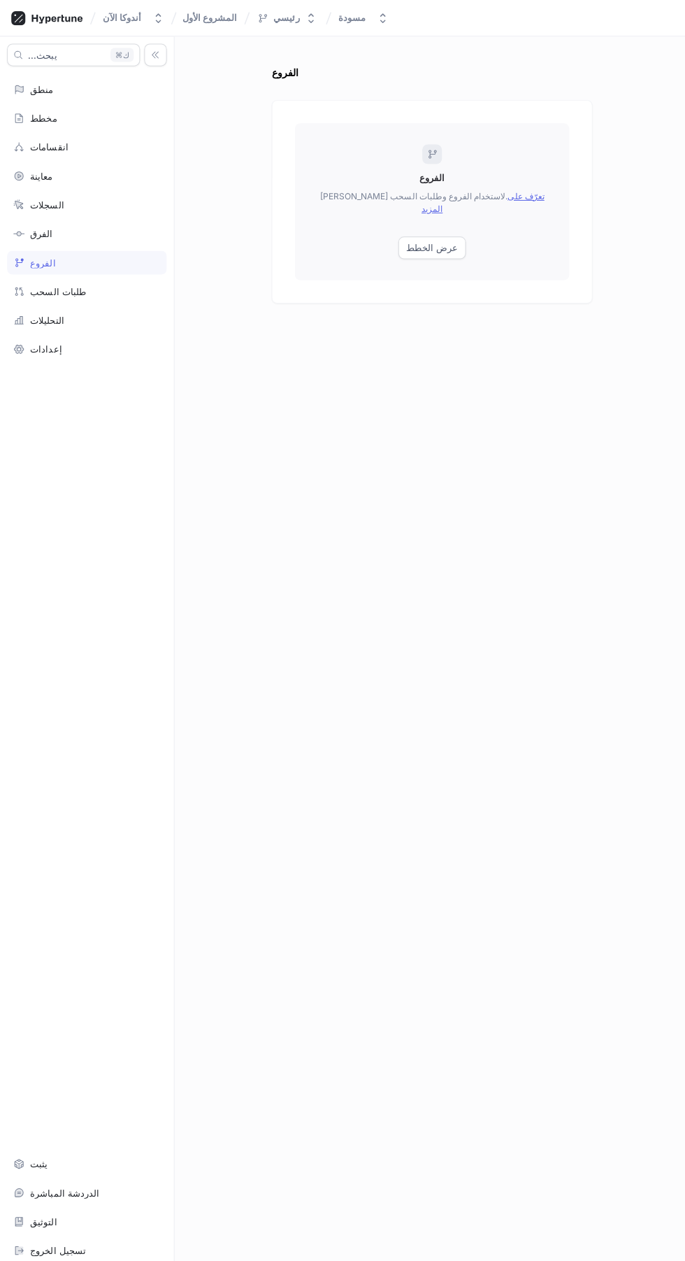
click at [450, 241] on font "عرض الخطط" at bounding box center [430, 246] width 52 height 11
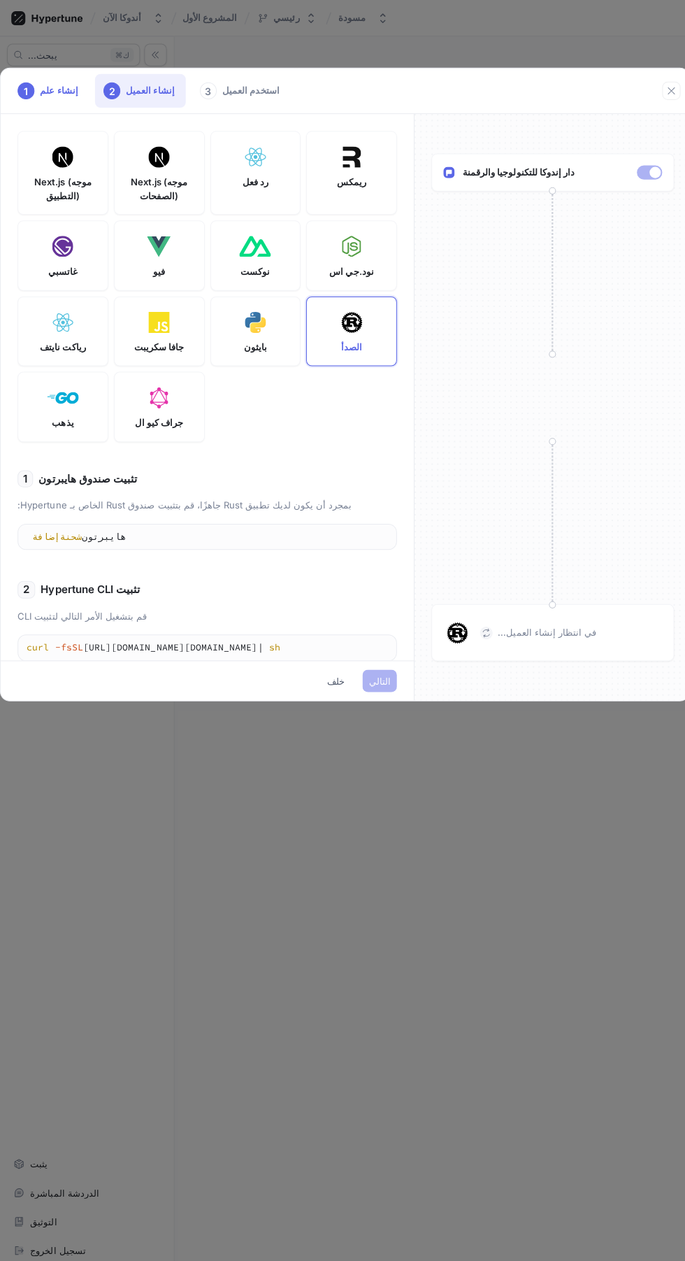
click at [330, 872] on div "1 إنشاء علم 2 إنشاء العميل 3 استخدم العميل Next.js (موجه التطبيق) Next.js (موجه…" at bounding box center [342, 630] width 685 height 1261
click at [667, 90] on icon "button" at bounding box center [667, 90] width 7 height 7
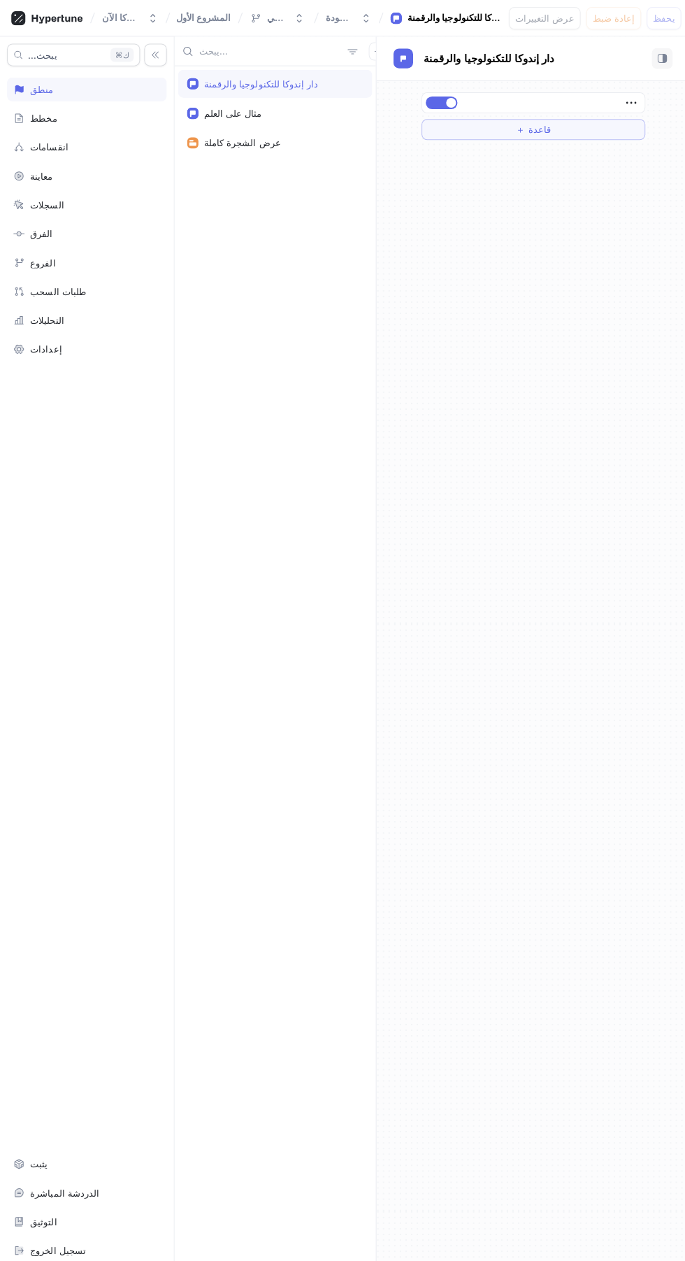
click at [120, 211] on div "السجلات" at bounding box center [86, 204] width 159 height 24
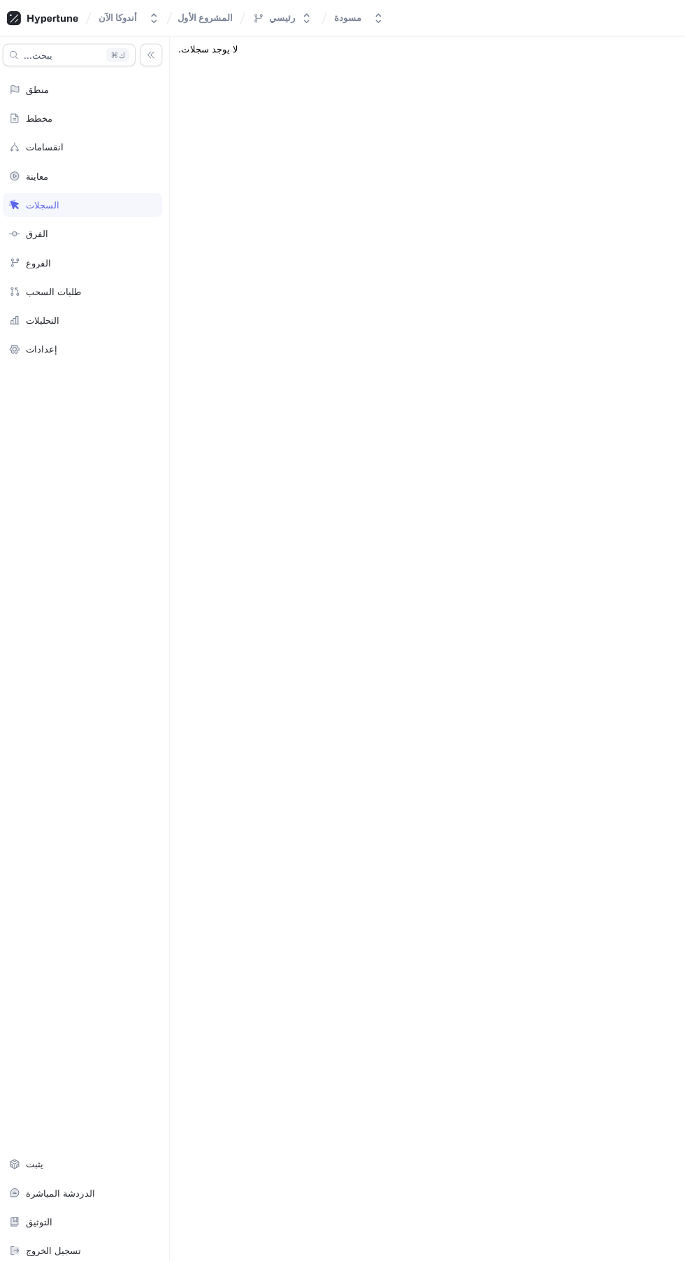
click at [134, 292] on div "طلبات السحب" at bounding box center [86, 289] width 146 height 11
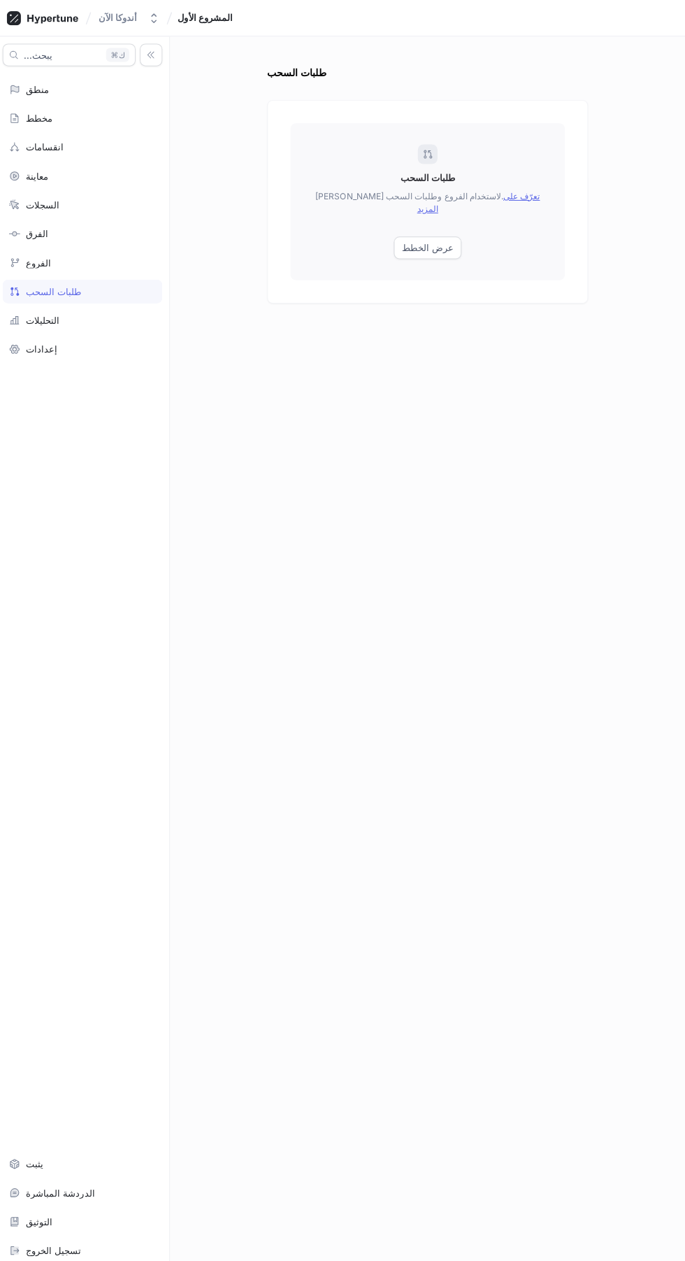
click at [446, 241] on font "عرض الخطط" at bounding box center [430, 246] width 52 height 11
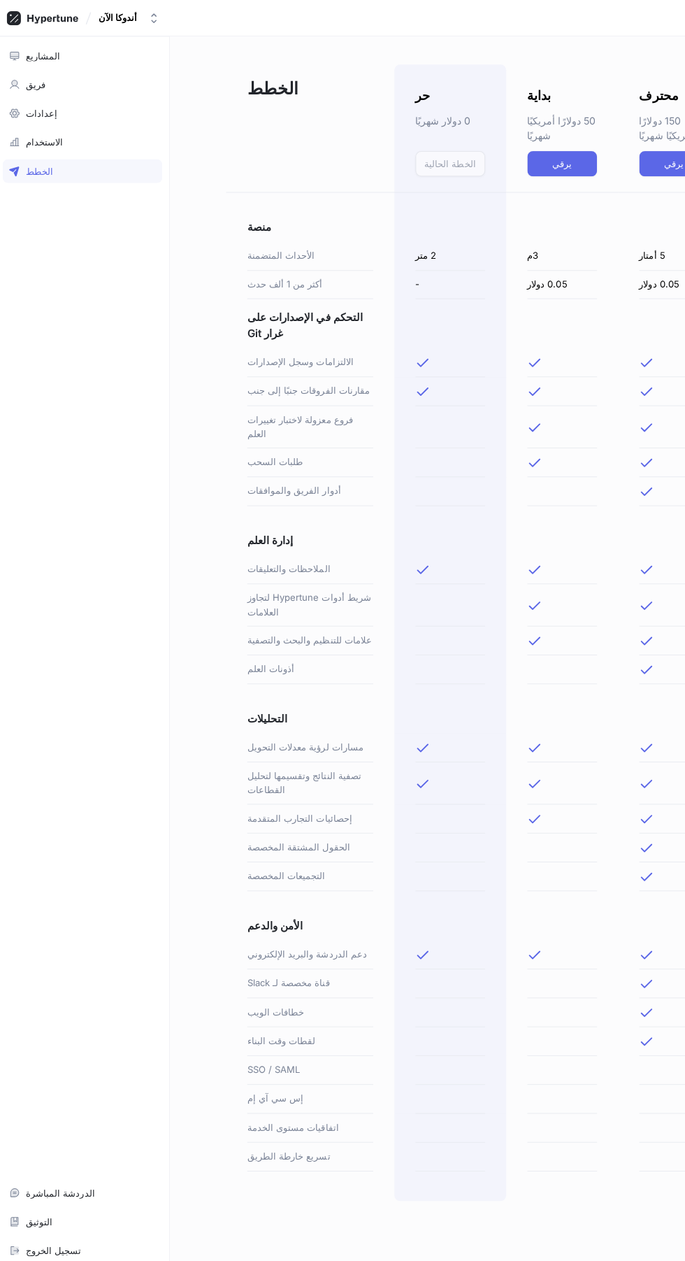
click at [113, 84] on div "فريق" at bounding box center [86, 83] width 146 height 11
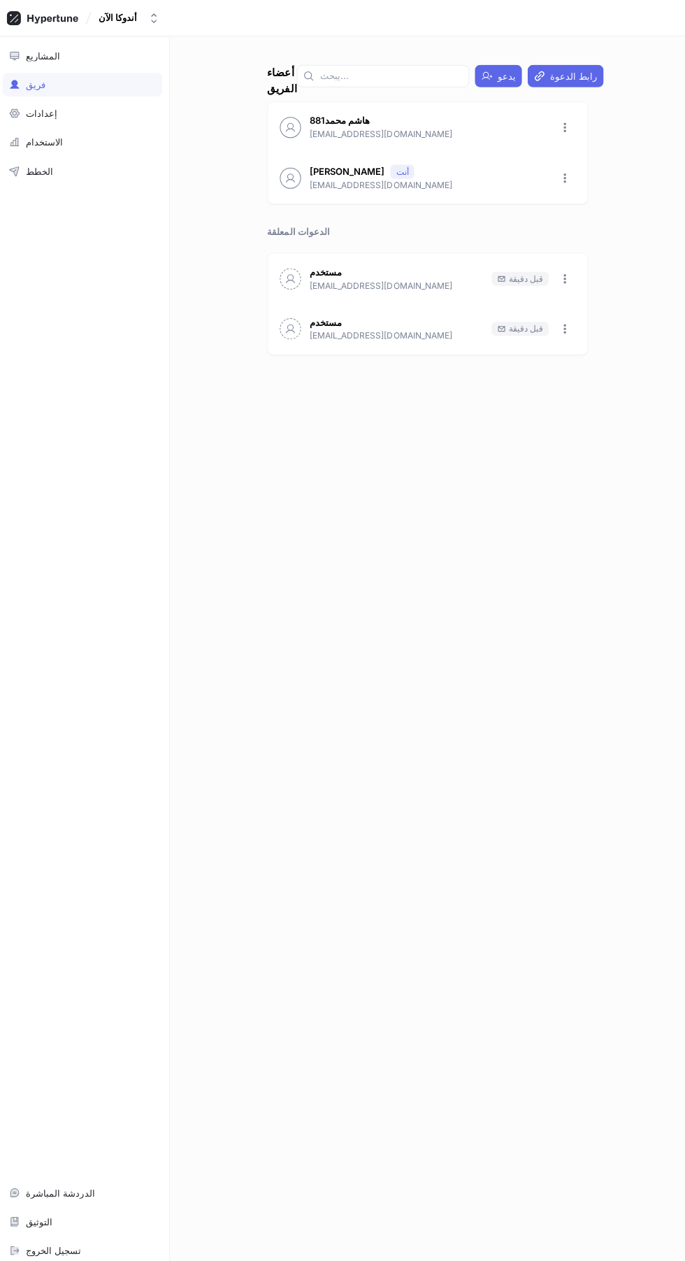
click at [578, 77] on font "رابط الدعوة" at bounding box center [574, 75] width 47 height 11
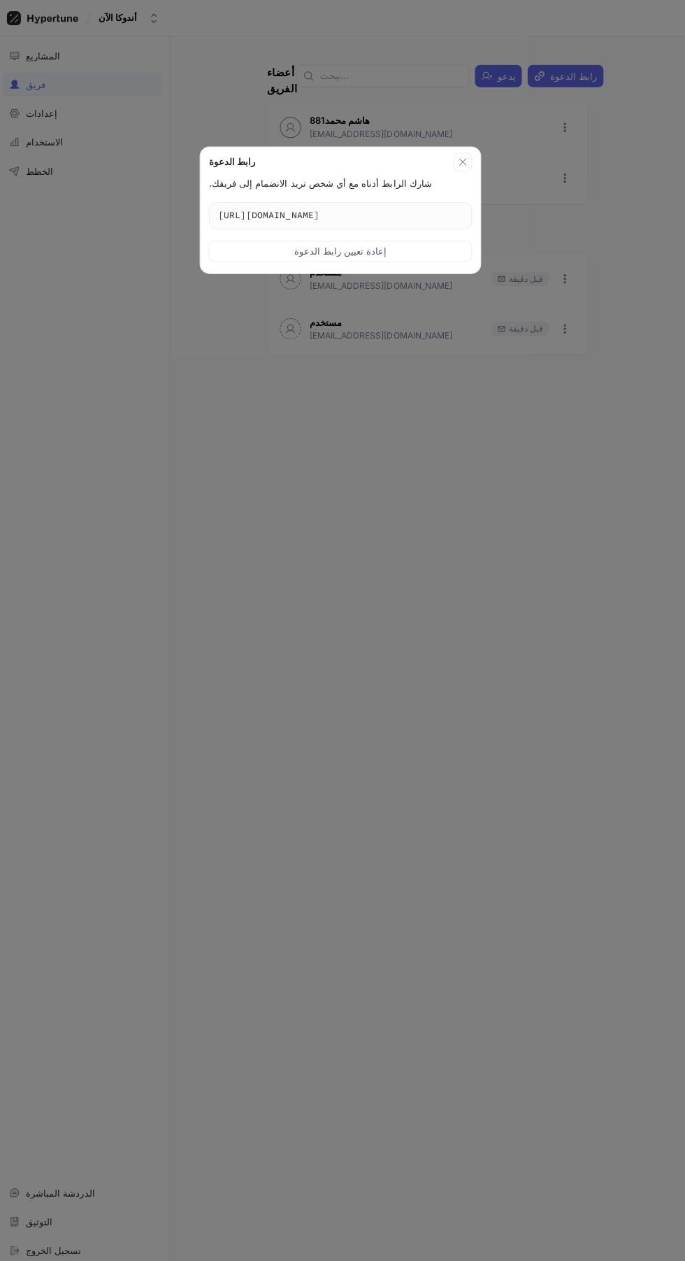
click at [454, 212] on textarea "https://app.hypertune.com/invites/Jc4O3rmW4fFXMntUiZA1Z" at bounding box center [343, 213] width 260 height 25
click at [434, 213] on textarea "https://app.hypertune.com/invites/Jc4O3rmW4fFXMntUiZA1Z" at bounding box center [343, 213] width 260 height 25
click at [468, 161] on icon "button" at bounding box center [464, 160] width 7 height 7
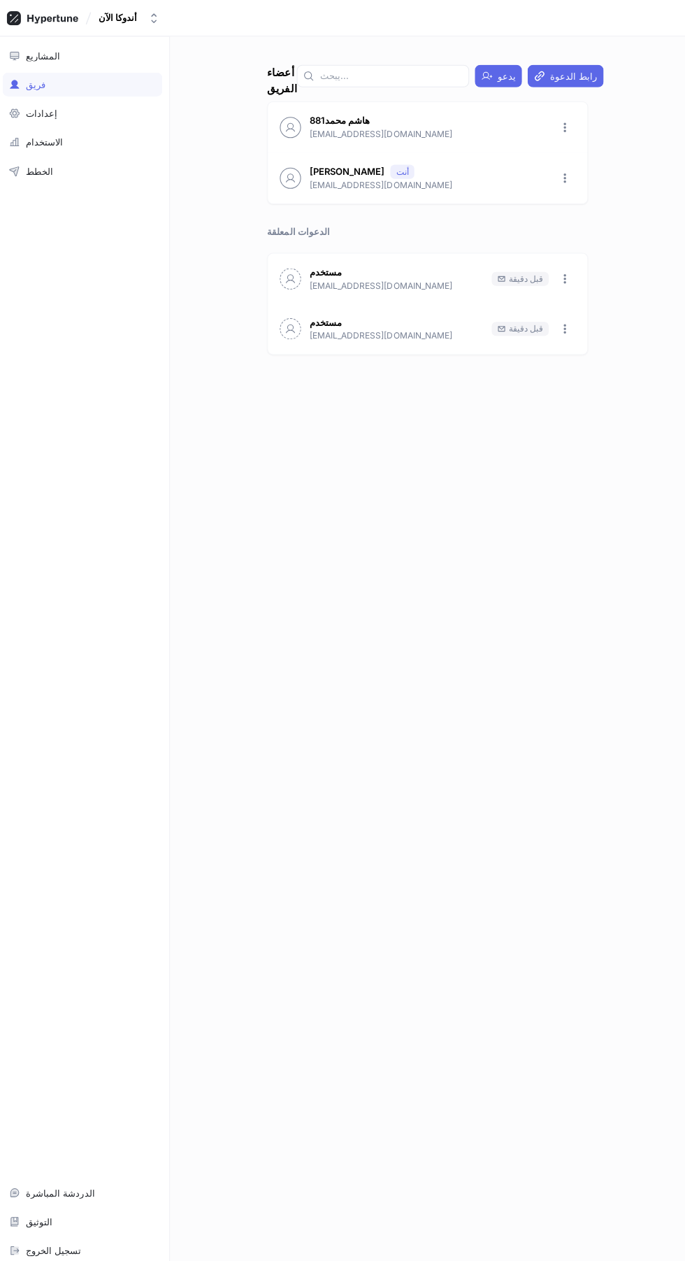
click at [499, 71] on font "يدعو" at bounding box center [508, 75] width 18 height 11
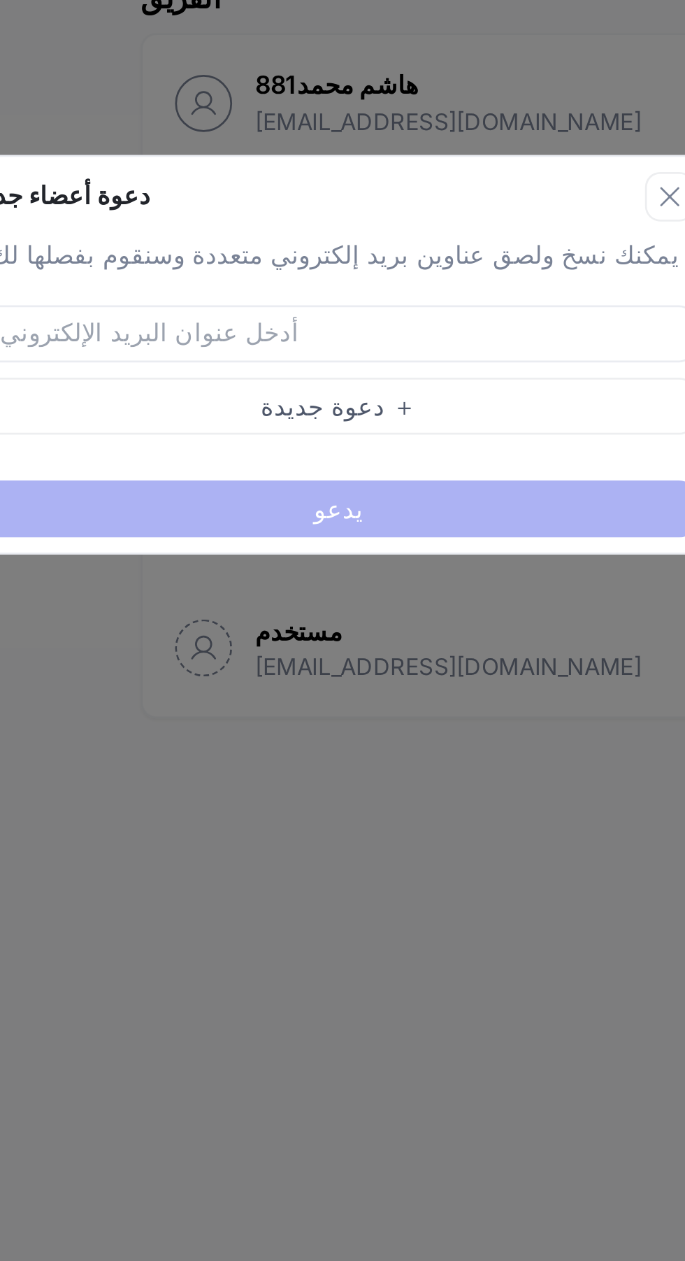
click at [367, 325] on div "دعوة أعضاء جدد يمكنك نسخ ولصق عناوين بريد إلكتروني متعددة وسنقوم بفصلها لك. ＋ د…" at bounding box center [342, 630] width 685 height 1261
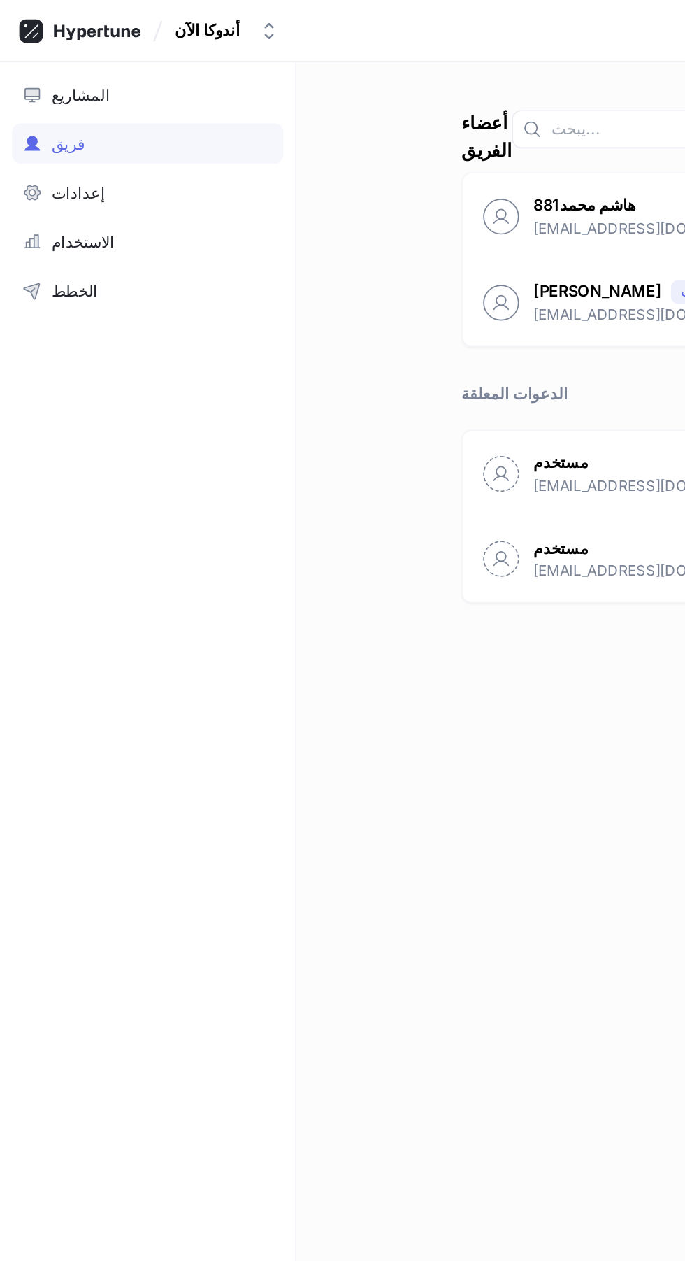
click at [111, 117] on div "إعدادات" at bounding box center [86, 112] width 146 height 11
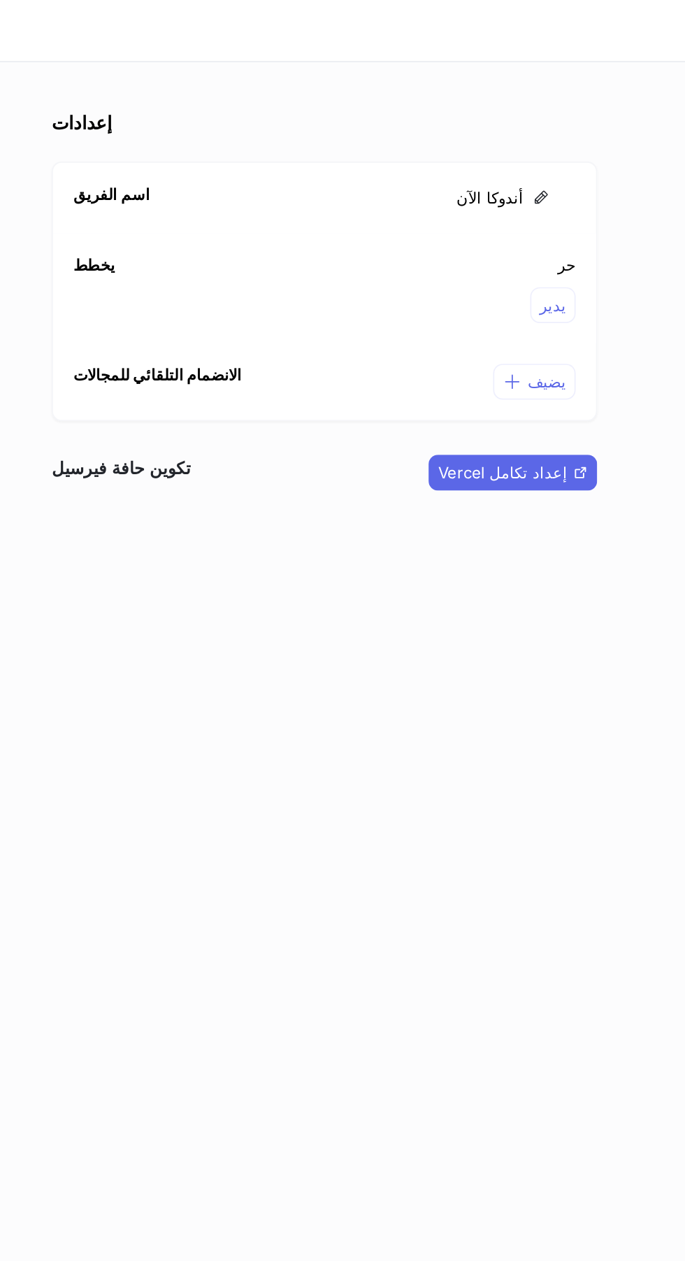
click at [565, 178] on font "يدير" at bounding box center [562, 178] width 15 height 11
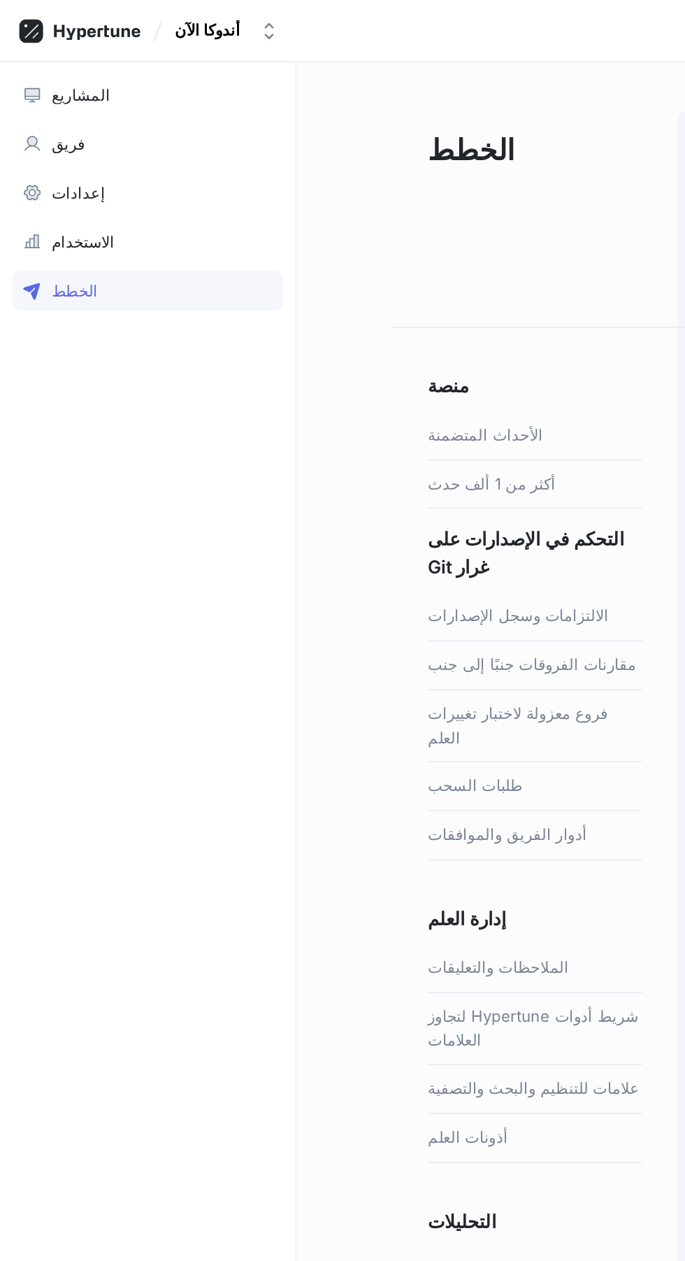
click at [123, 143] on div "الاستخدام" at bounding box center [86, 141] width 146 height 11
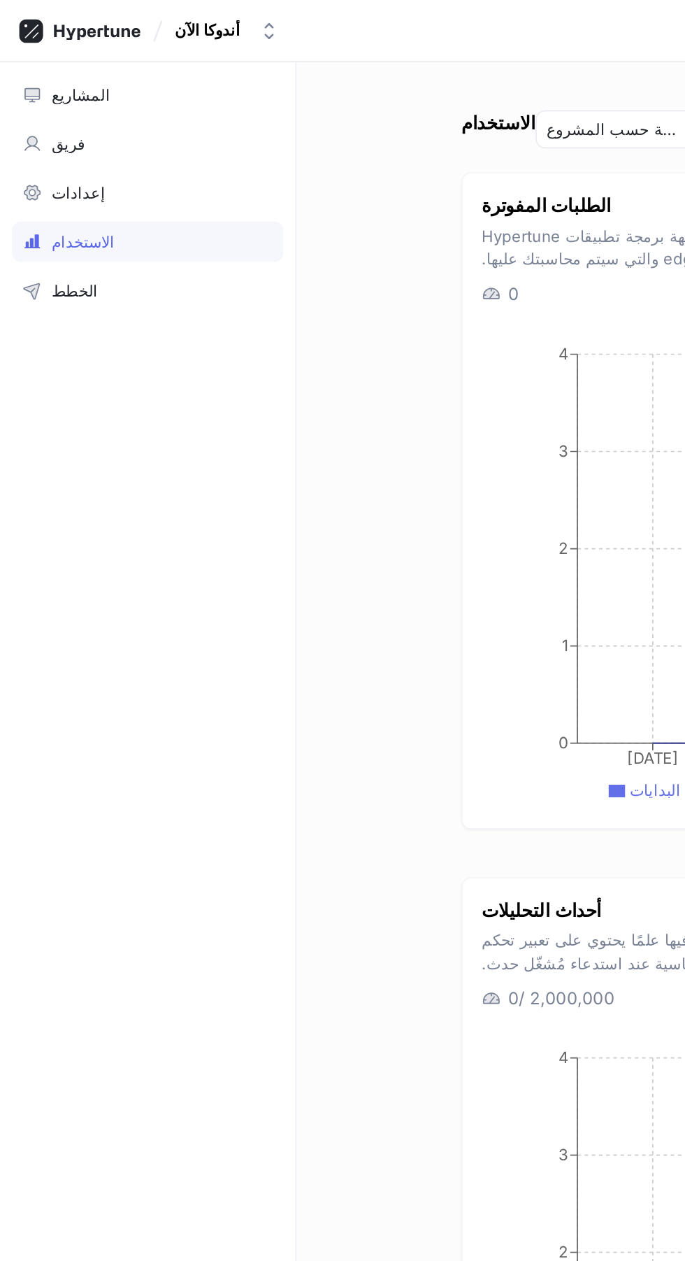
click at [118, 13] on font "أندوكا الآن" at bounding box center [121, 17] width 38 height 11
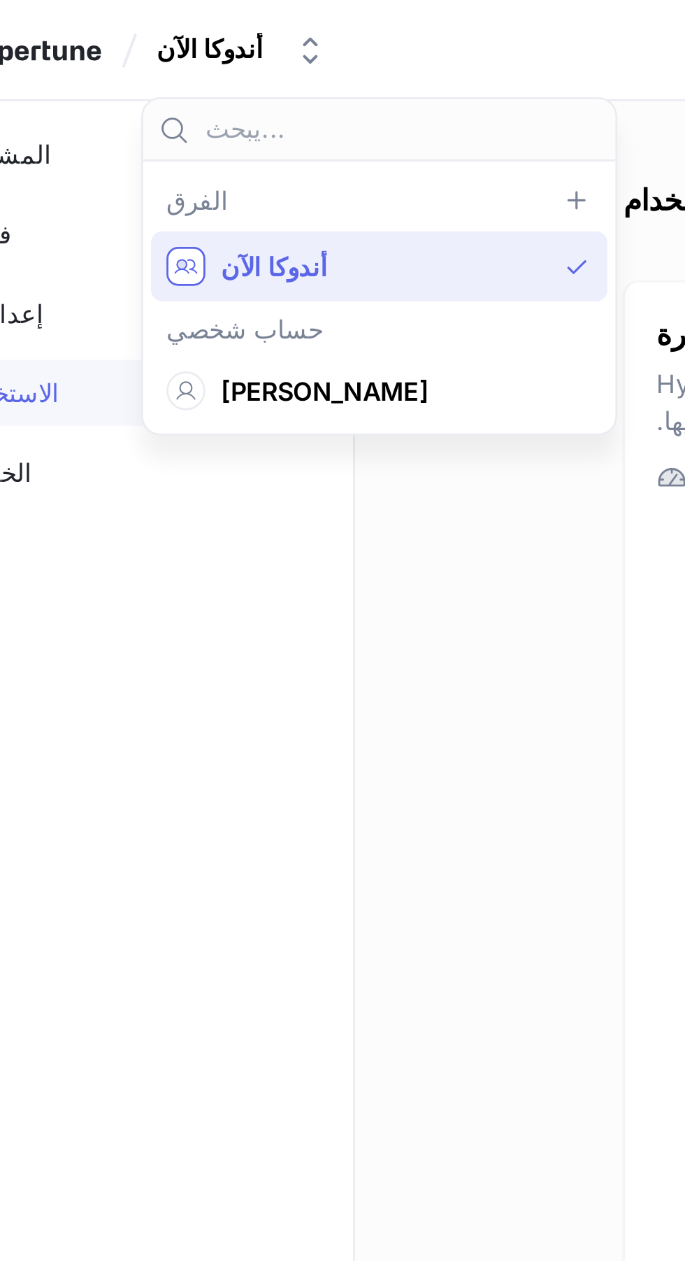
click at [194, 142] on span "هاشم حسين" at bounding box center [188, 141] width 127 height 12
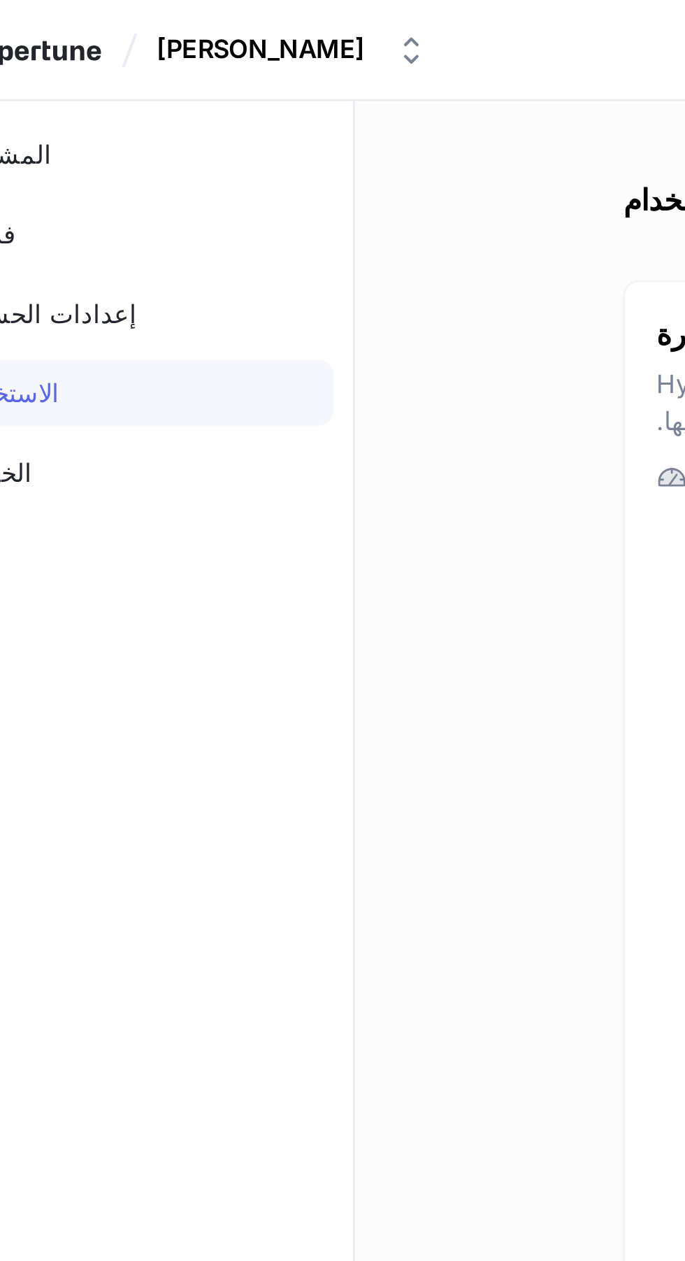
click at [220, 124] on div "الاستخدام تصفية حسب المشروع 2025-09-01 ~ 2025-09-02 الشهر حتى الآن: 1 سبتمبر 20…" at bounding box center [429, 648] width 512 height 1225
click at [134, 27] on button "هاشم حسين" at bounding box center [151, 17] width 108 height 23
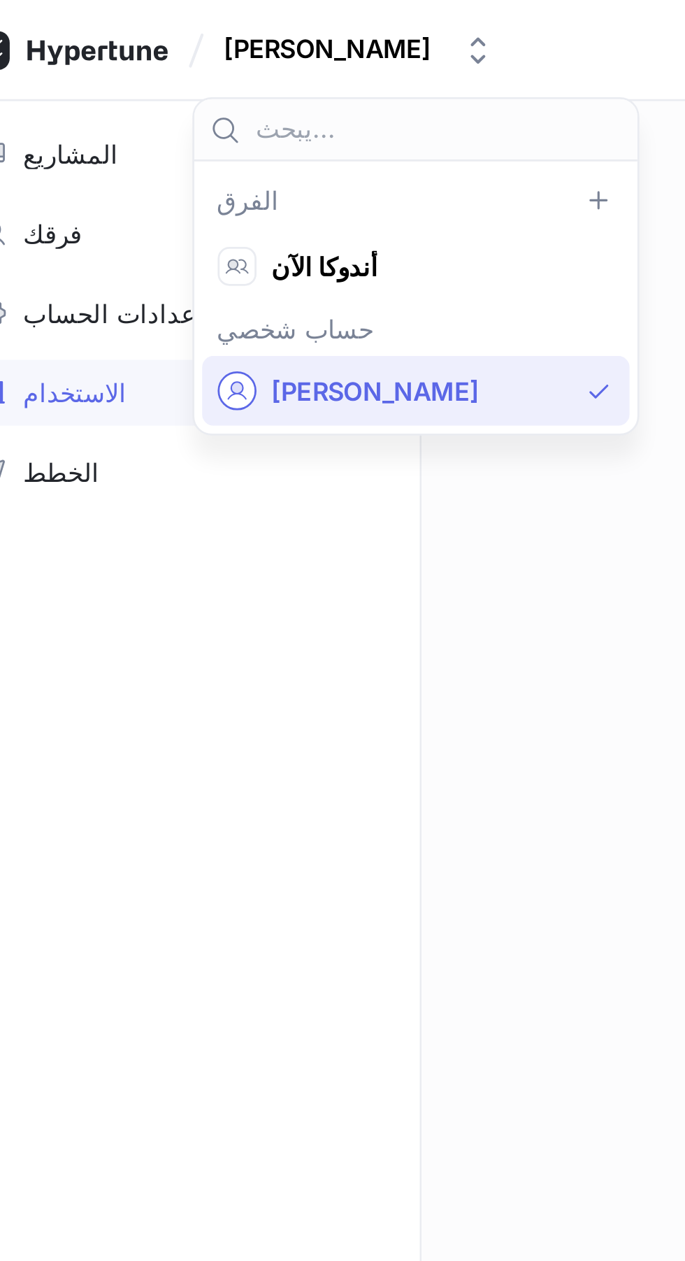
click at [185, 99] on span "أندوكا الآن" at bounding box center [178, 96] width 116 height 12
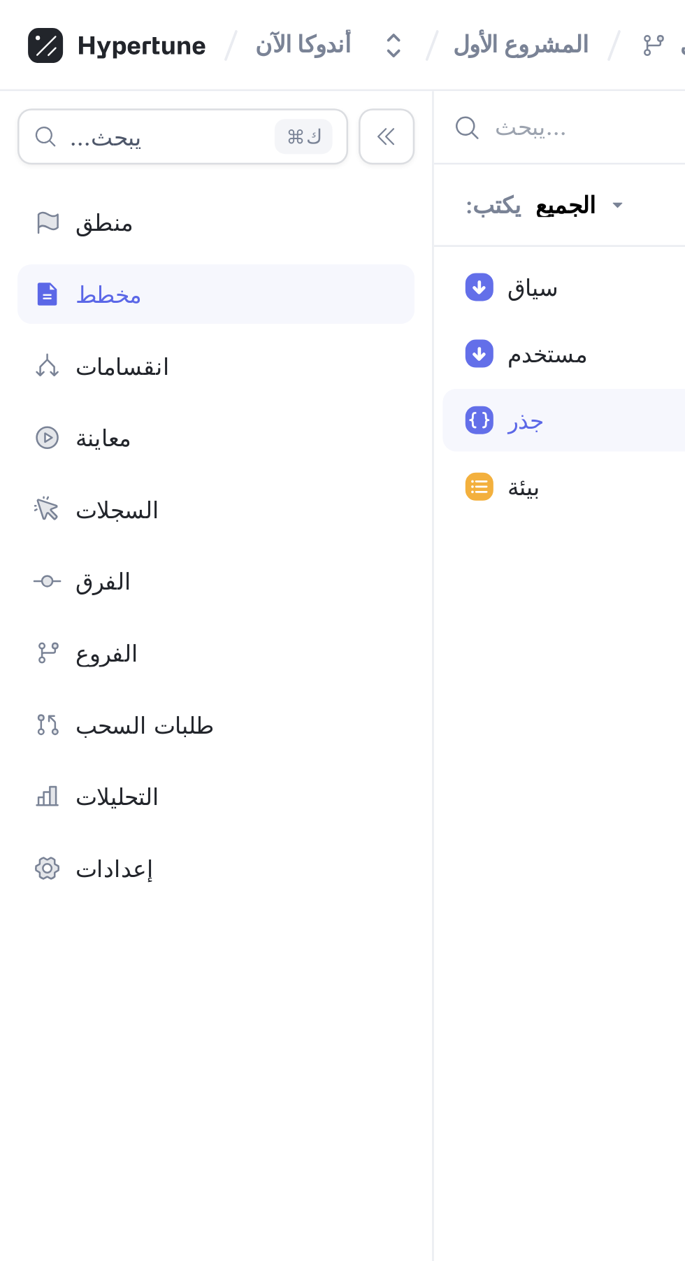
click at [236, 204] on div "بيئة" at bounding box center [273, 194] width 193 height 25
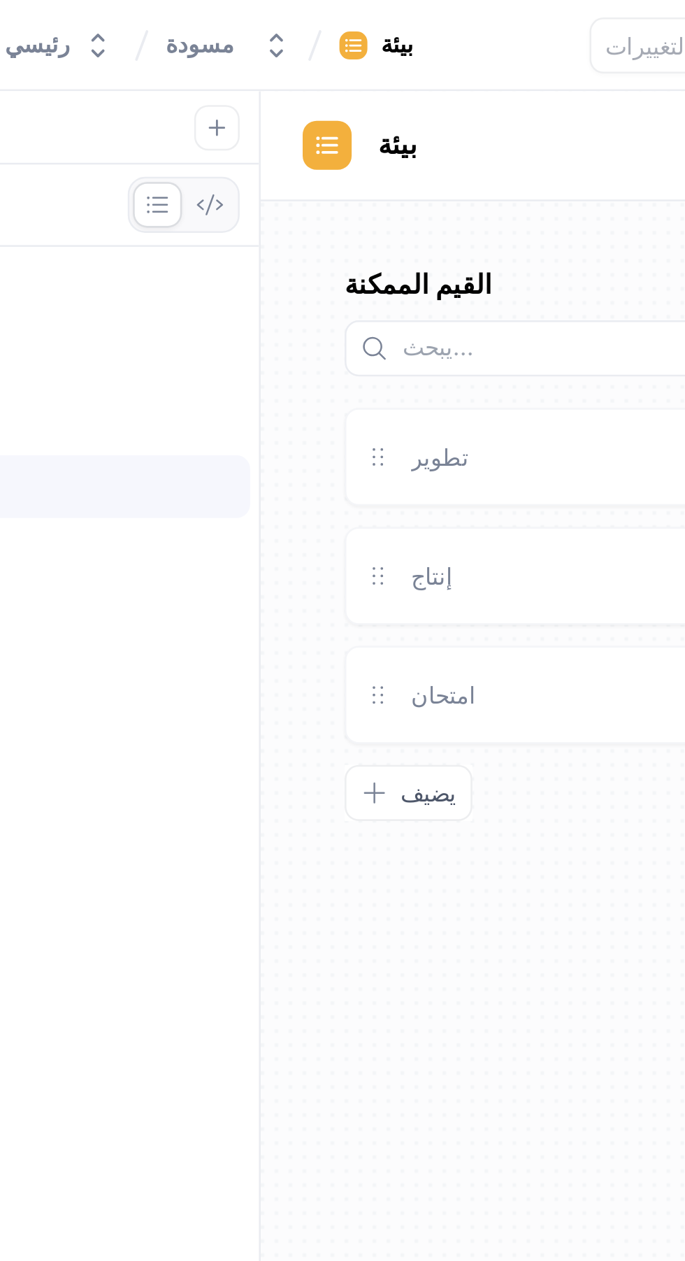
click at [451, 229] on div "إنتاج" at bounding box center [442, 229] width 21 height 15
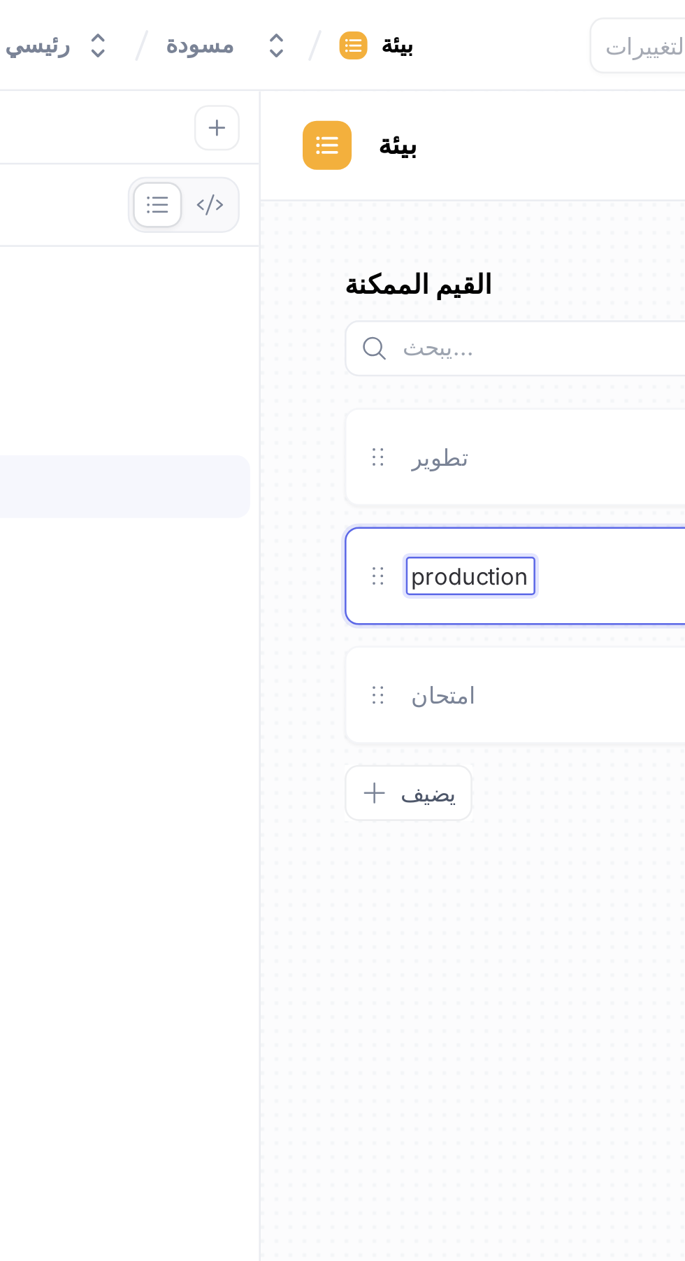
click at [515, 261] on div "امتحان" at bounding box center [530, 277] width 244 height 39
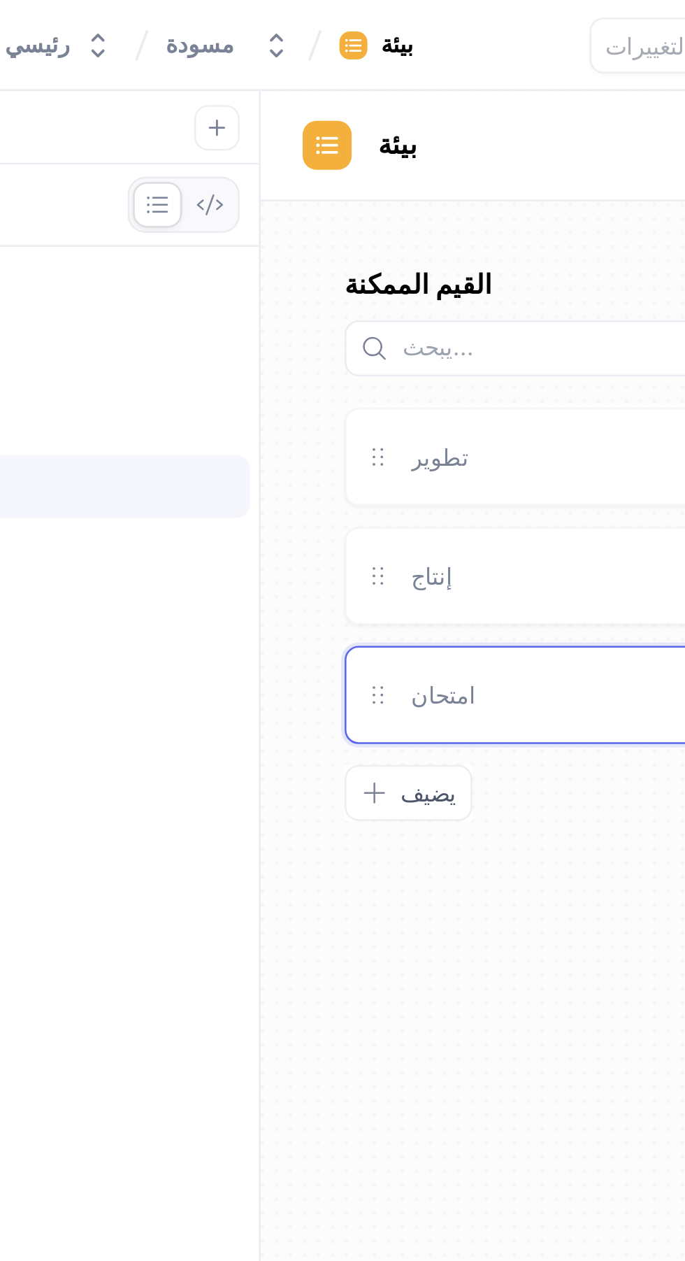
click at [451, 320] on button "يضيف" at bounding box center [433, 317] width 51 height 22
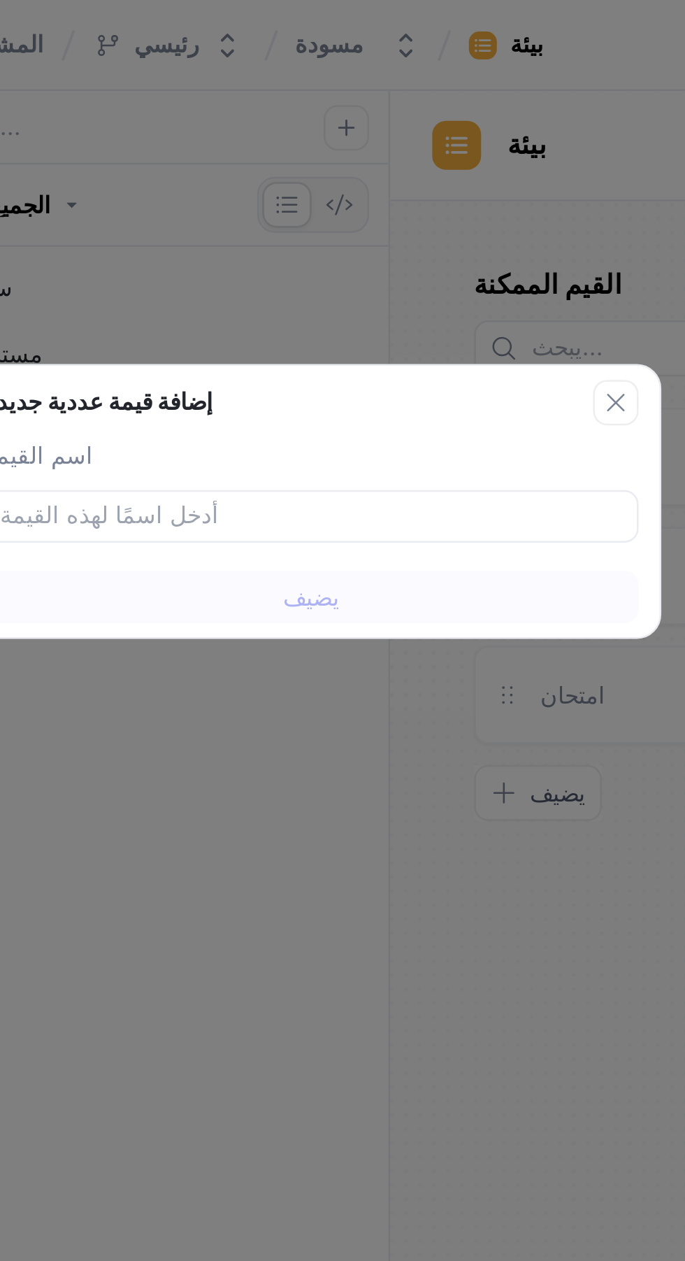
type input "a"
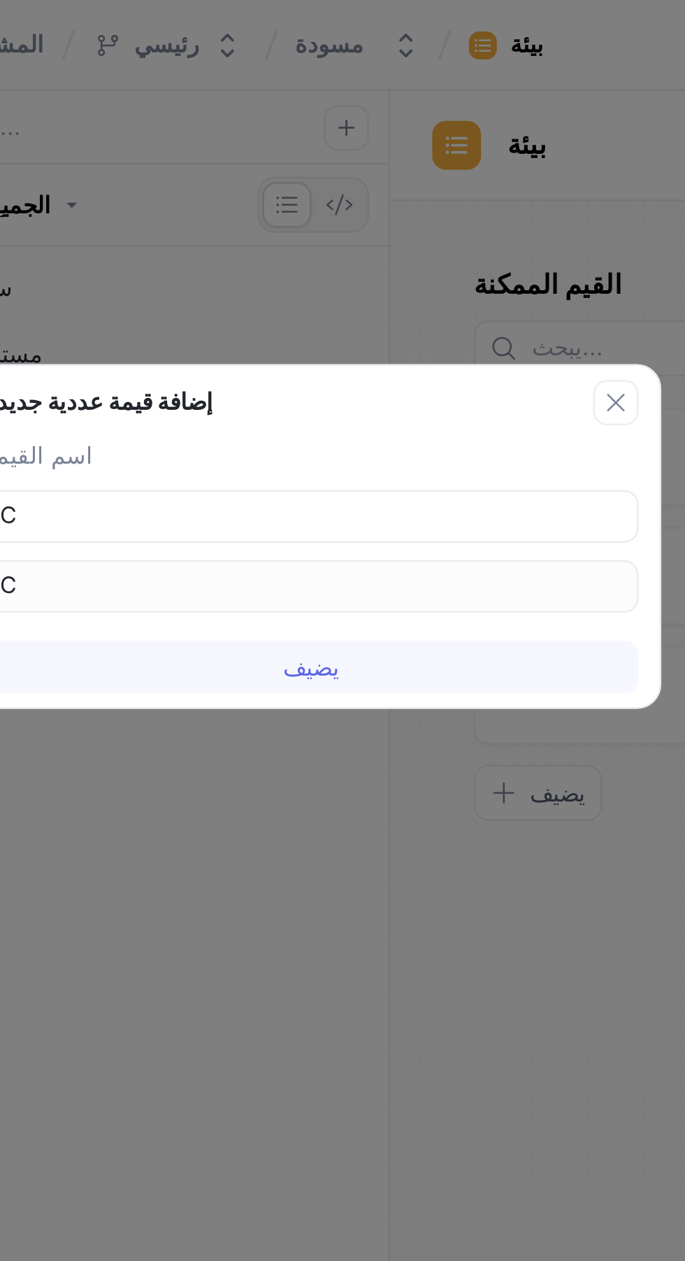
type input "Cl"
type input "Clo"
type input "Cloud"
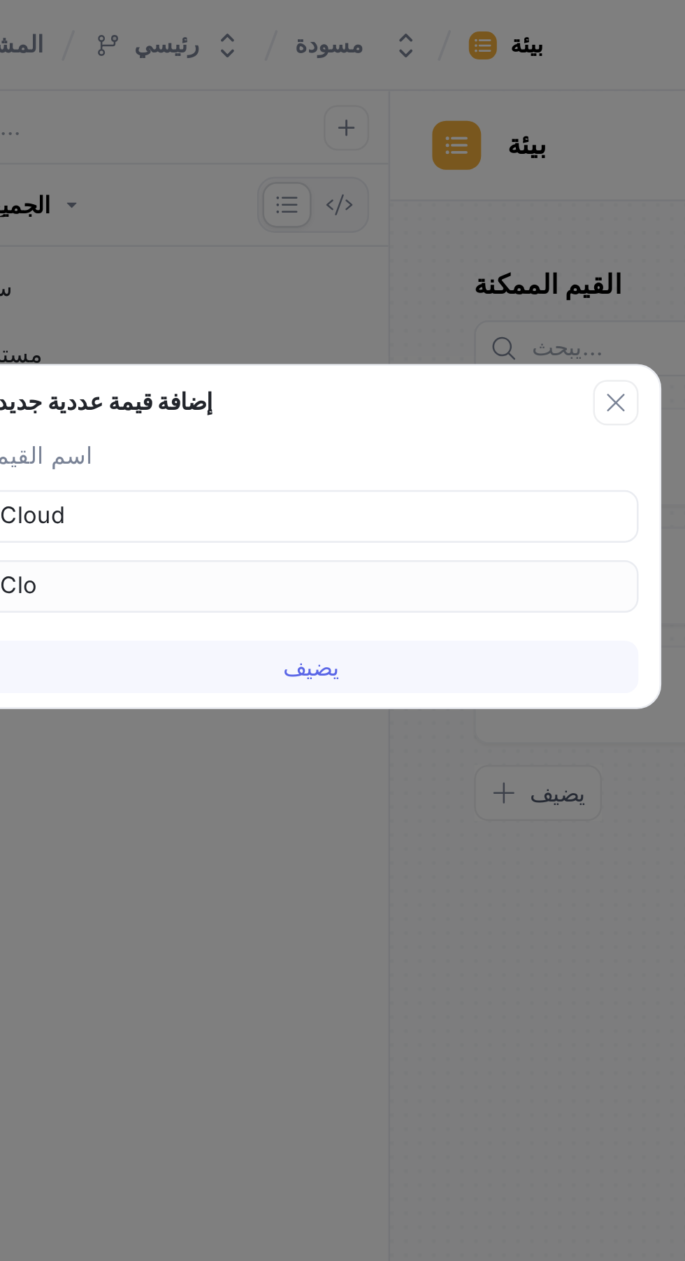
type input "Cloud"
click at [366, 258] on button "يضيف" at bounding box center [343, 266] width 262 height 21
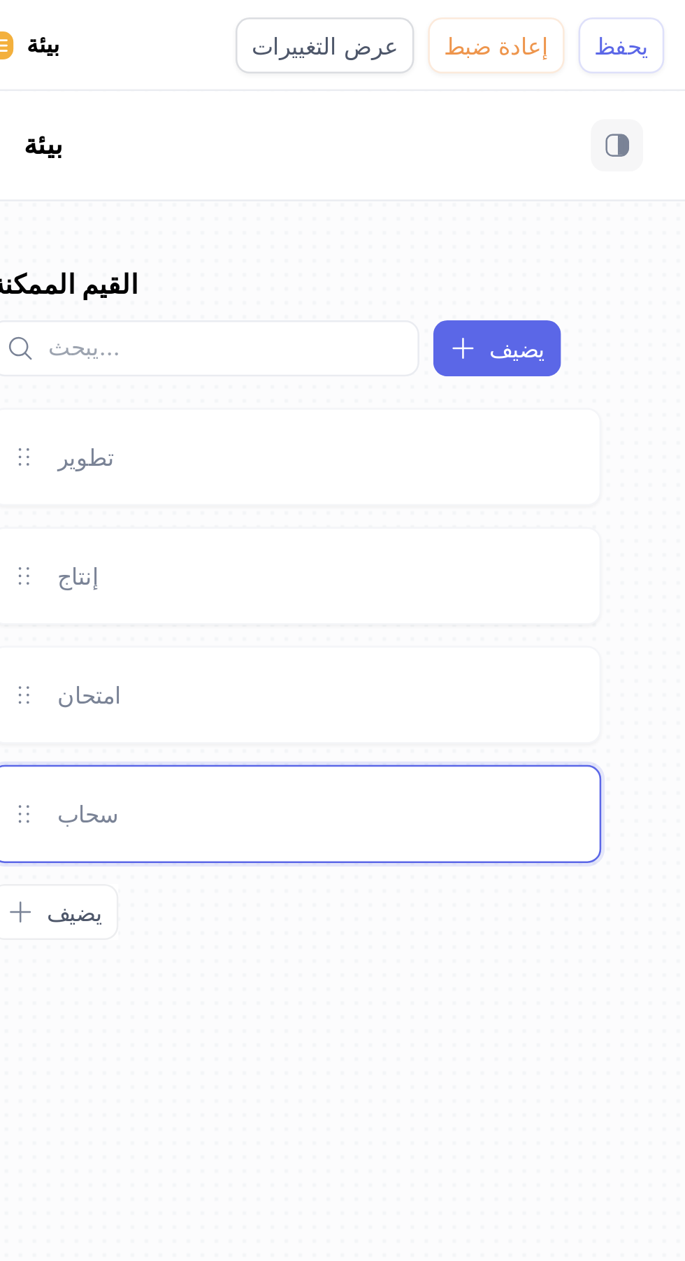
click at [568, 327] on div "سحاب" at bounding box center [538, 325] width 212 height 15
click at [552, 405] on div "القيم الممكنة يضيف تطوير إنتاج امتحان سحاب لالتقاط عنصر قابل للسحب، اضغط على مف…" at bounding box center [529, 670] width 311 height 1181
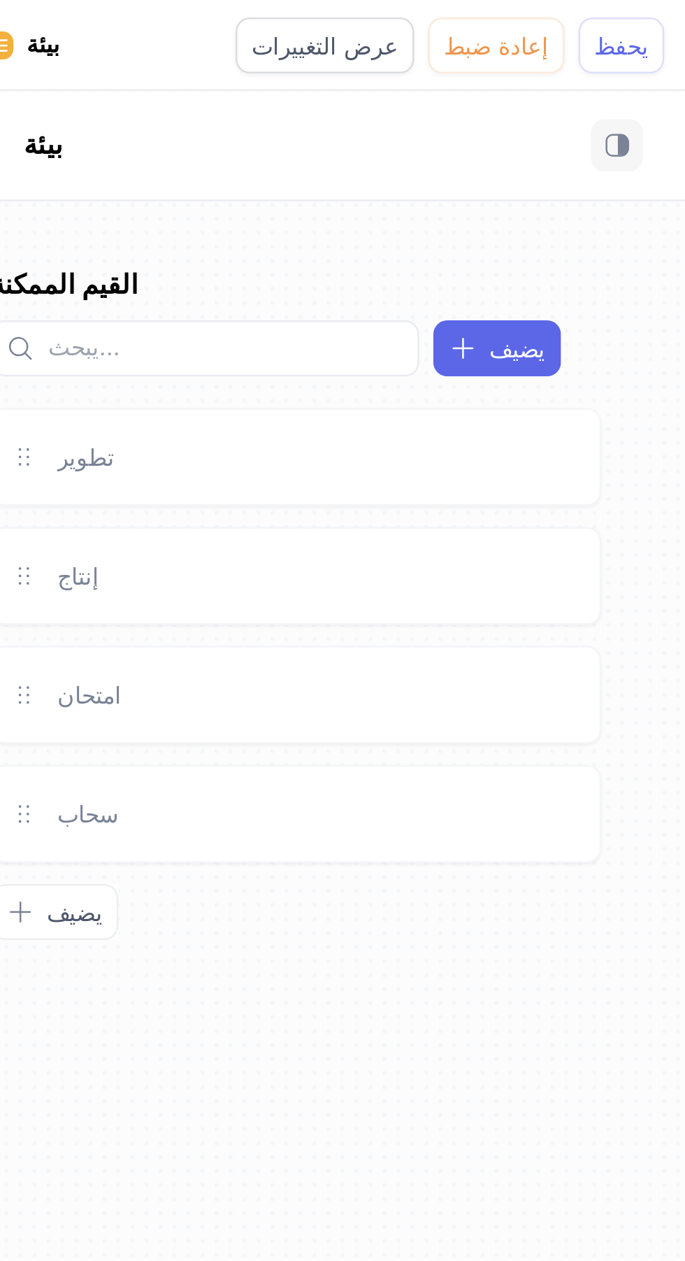
click at [660, 13] on font "يحفظ" at bounding box center [660, 18] width 22 height 11
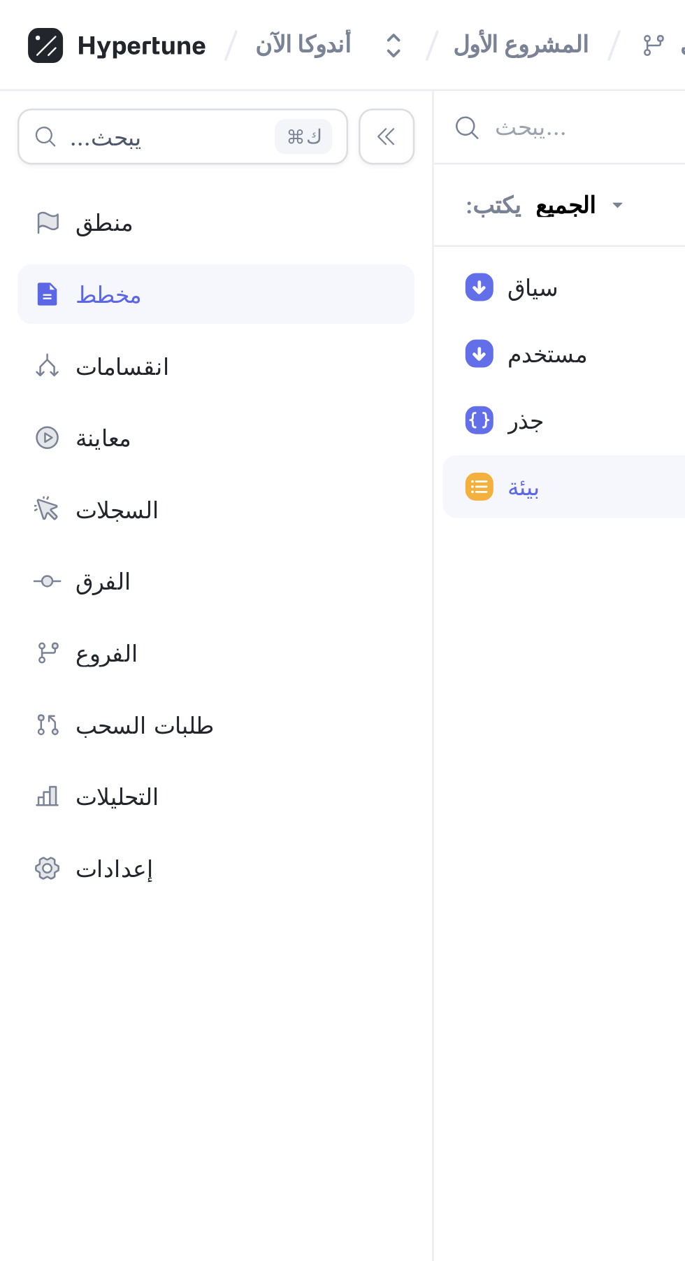
click at [85, 325] on div "التحليلات" at bounding box center [86, 318] width 159 height 24
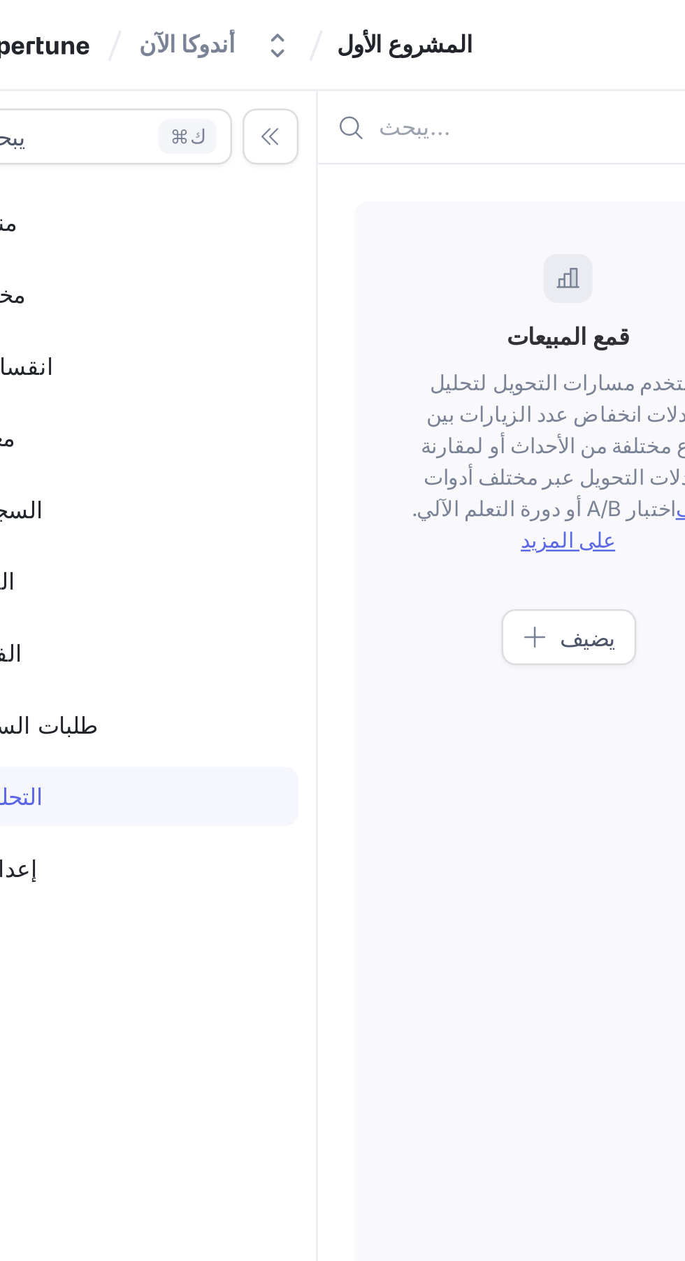
click at [283, 249] on font "يضيف" at bounding box center [282, 254] width 22 height 11
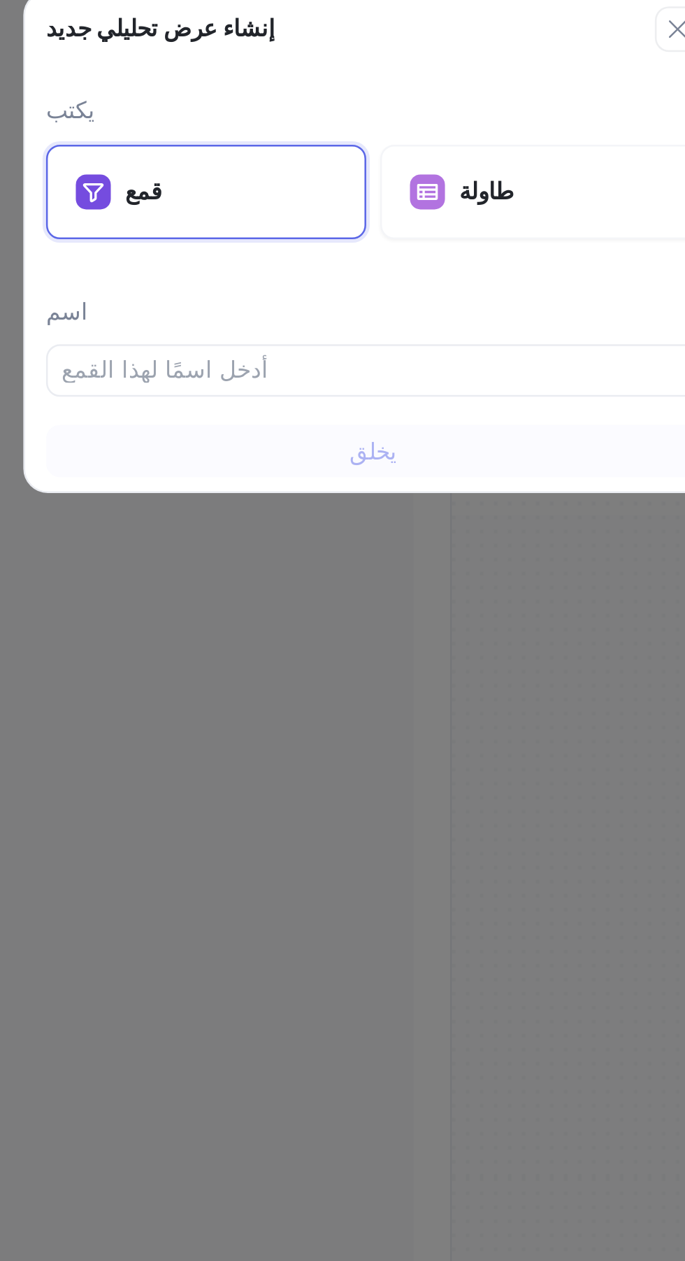
click at [415, 293] on input "text" at bounding box center [342, 297] width 249 height 14
type input "G"
type input "g"
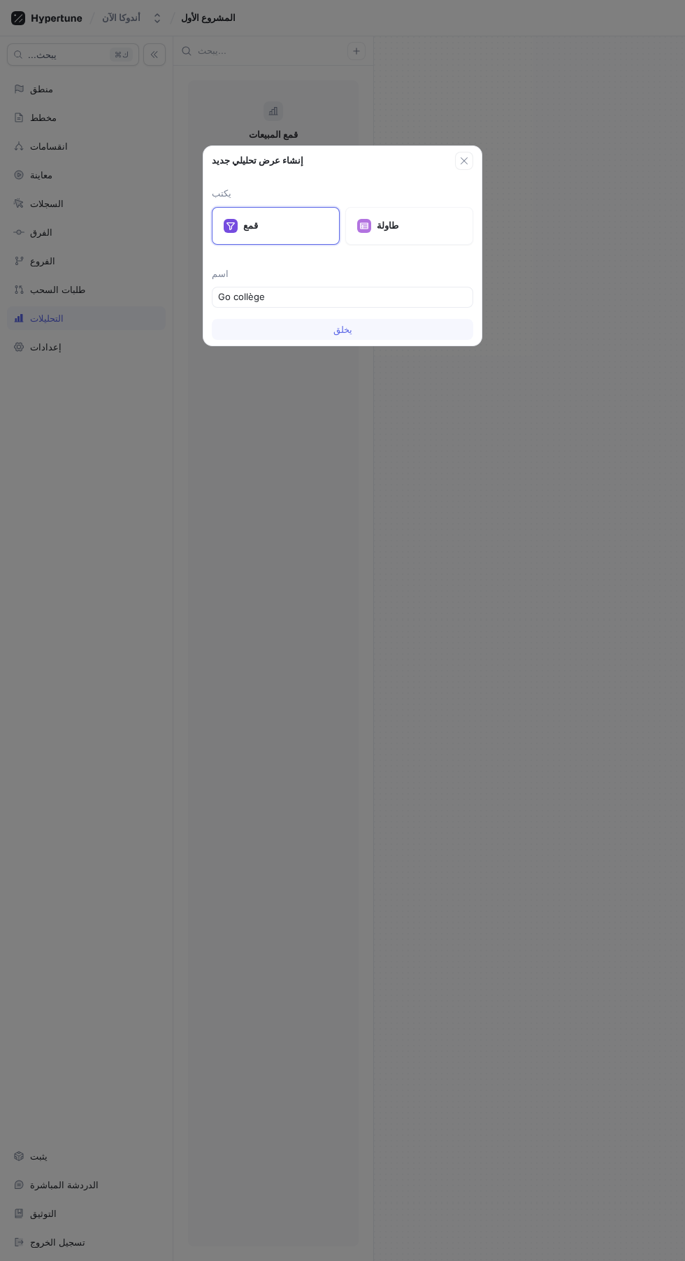
click at [394, 331] on button "يخلق" at bounding box center [343, 329] width 262 height 21
type input "Go collège"
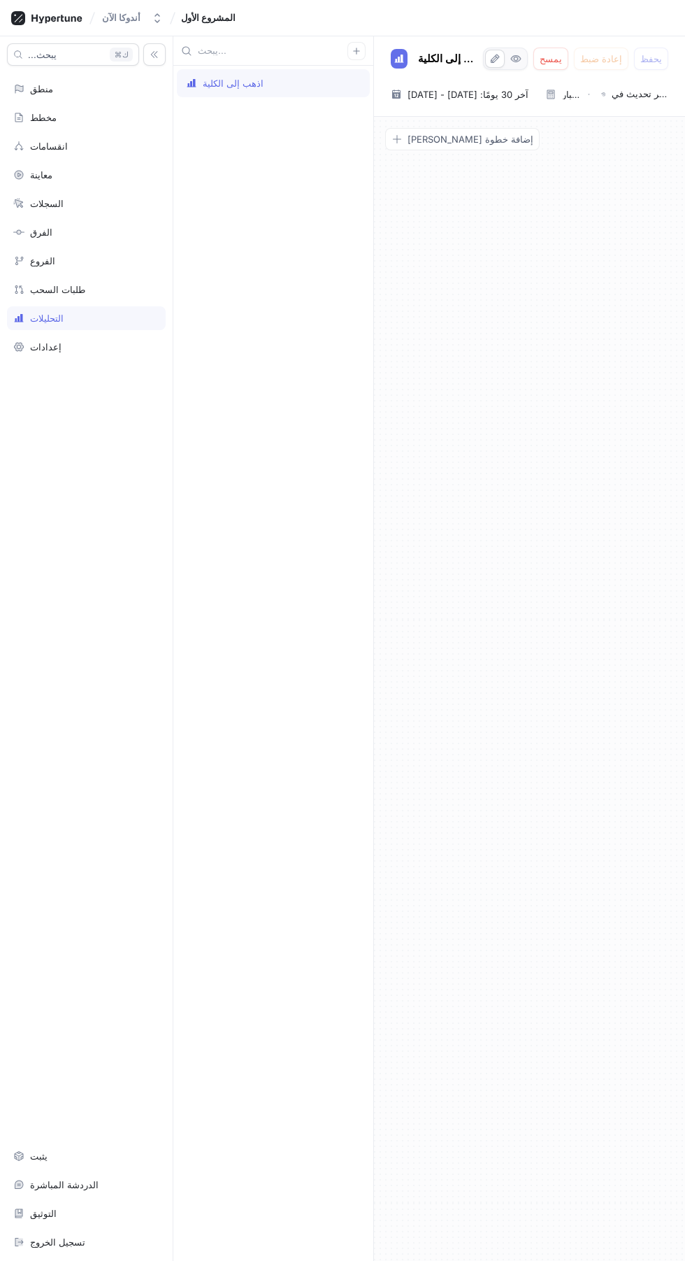
click at [458, 145] on button "إضافة خطوة القمع" at bounding box center [462, 139] width 155 height 22
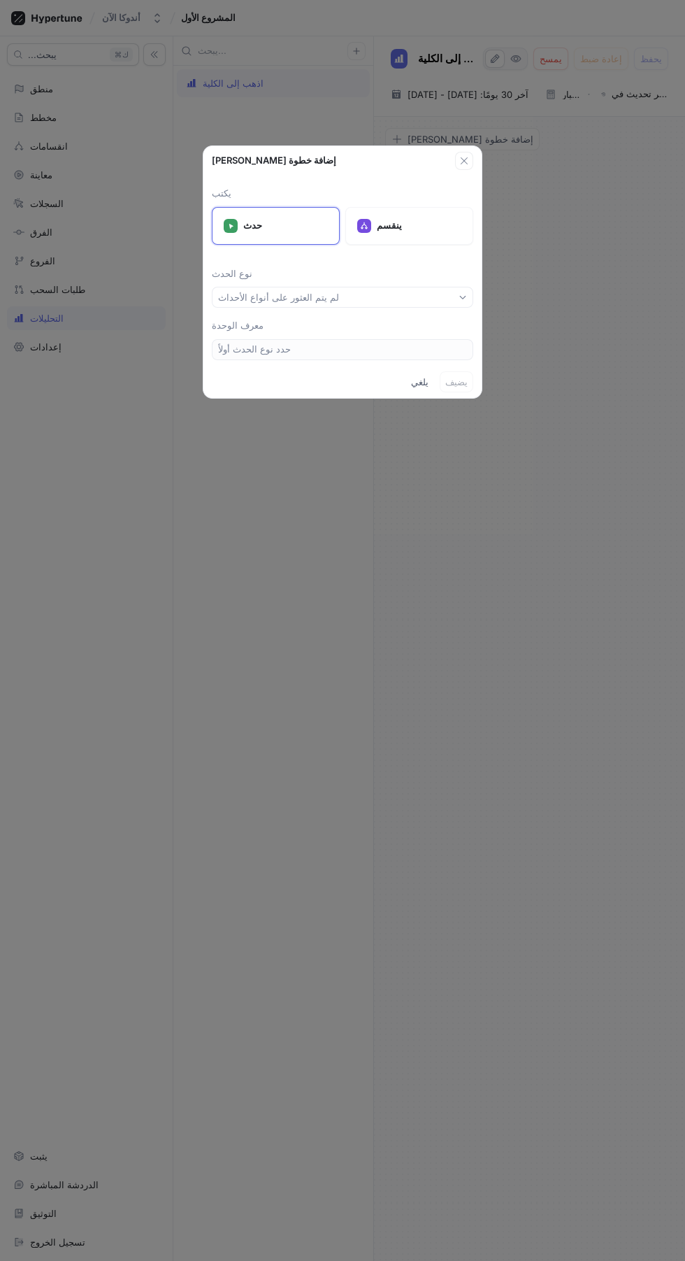
click at [463, 297] on icon "button" at bounding box center [463, 297] width 8 height 8
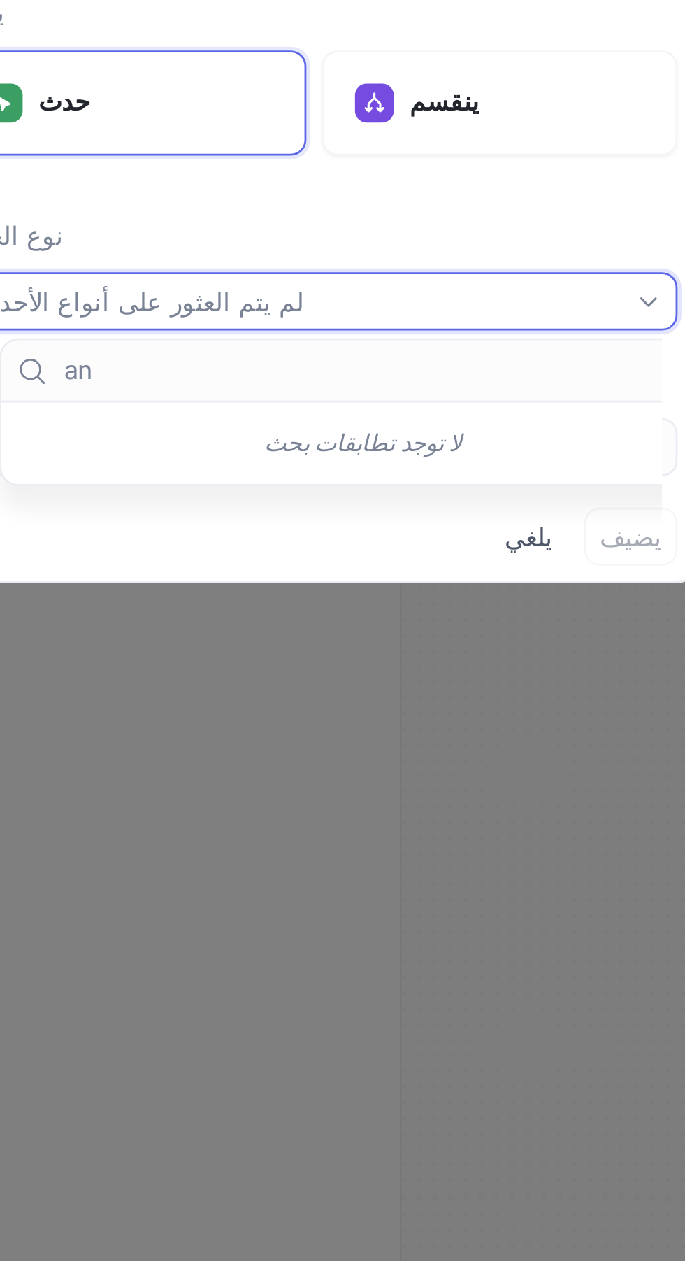
type input "and"
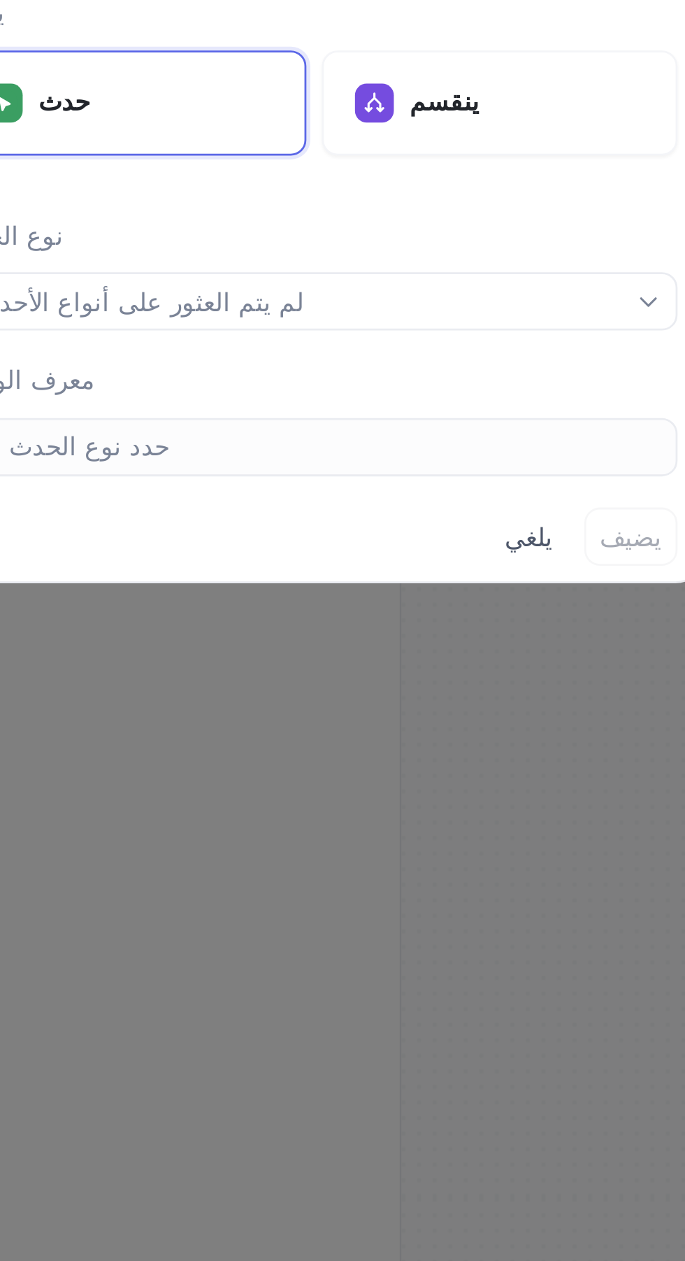
click at [387, 396] on div "يلغي يضيف" at bounding box center [343, 382] width 278 height 32
click at [355, 456] on div "إضافة خطوة القمع يكتب حدث ينقسم نوع الحدث لم يتم العثور على أنواع الأحداث معرف …" at bounding box center [342, 630] width 685 height 1261
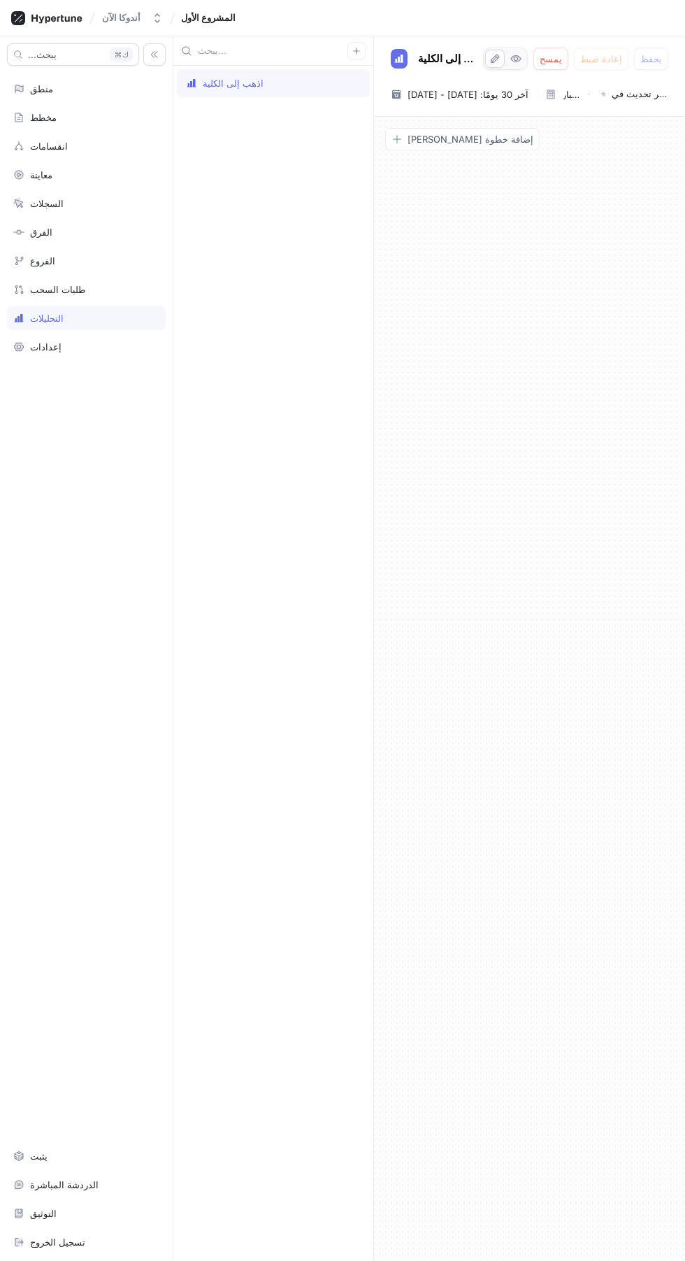
click at [138, 347] on div "إعدادات" at bounding box center [86, 346] width 146 height 11
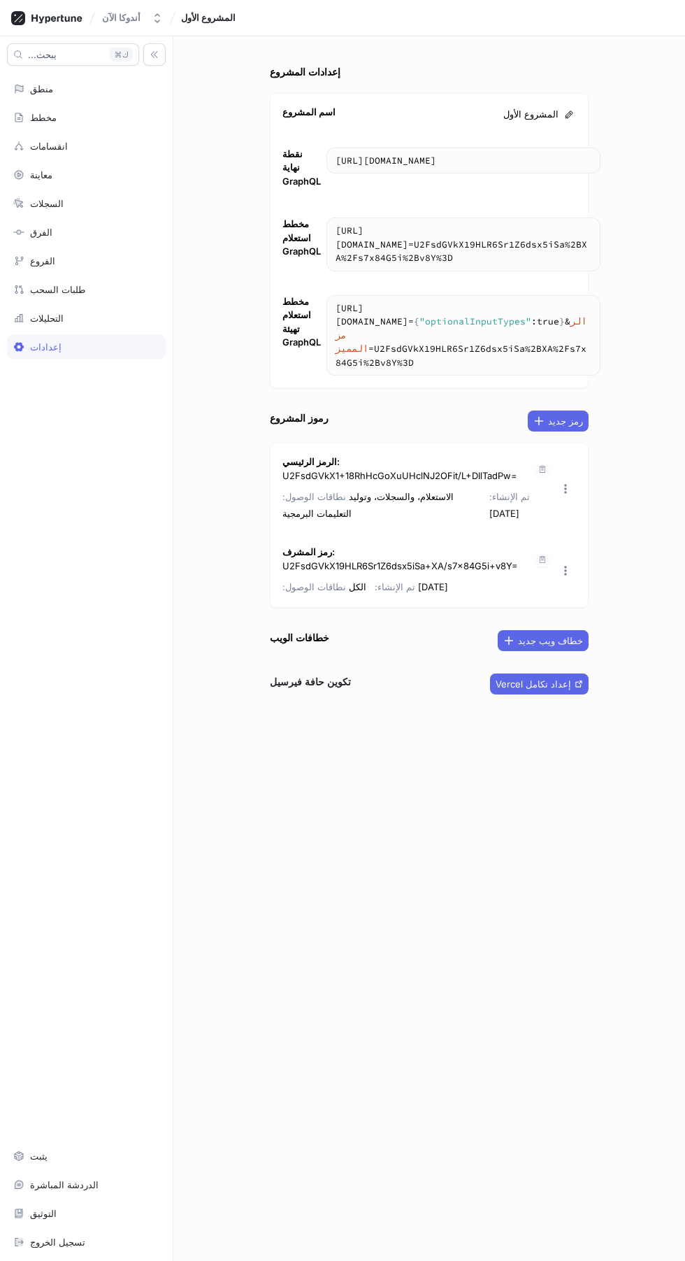
click at [567, 678] on font "إعداد تكامل Vercel" at bounding box center [534, 683] width 76 height 11
click at [572, 674] on button "إعداد تكامل Vercel" at bounding box center [539, 684] width 99 height 21
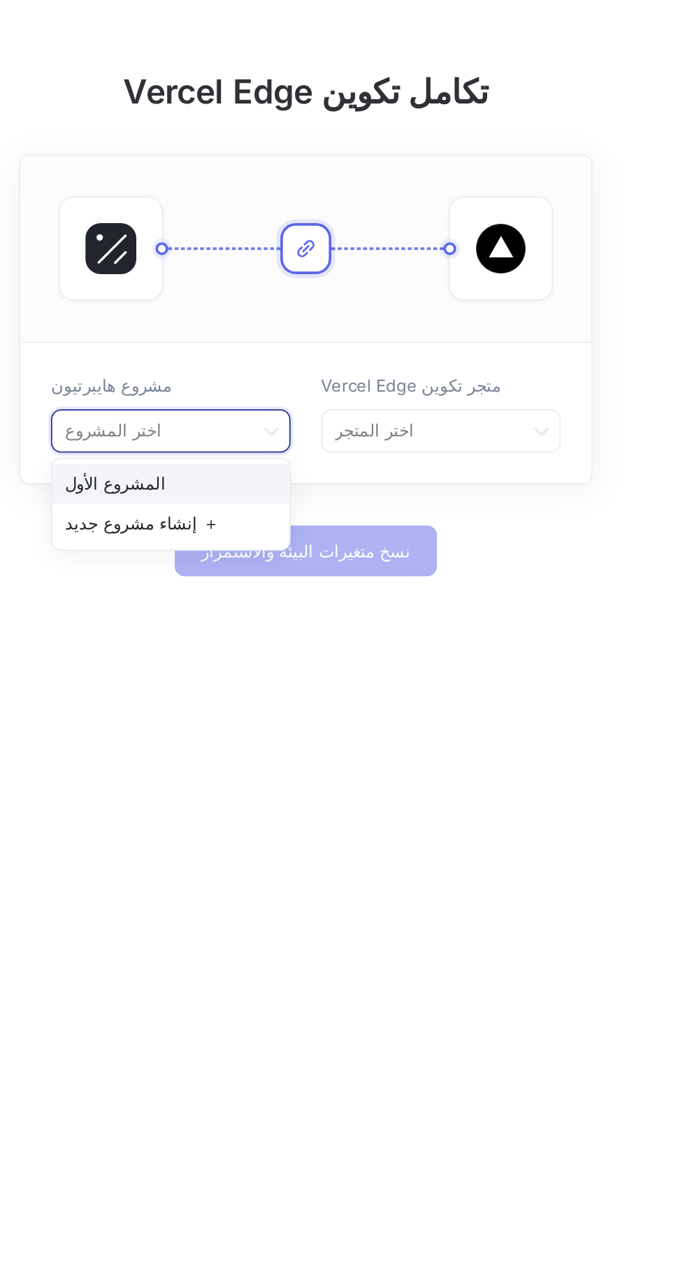
click at [266, 397] on div "المشروع الأول" at bounding box center [269, 400] width 130 height 22
click at [279, 418] on font "＋ إنشاء مشروع جديد" at bounding box center [253, 420] width 85 height 11
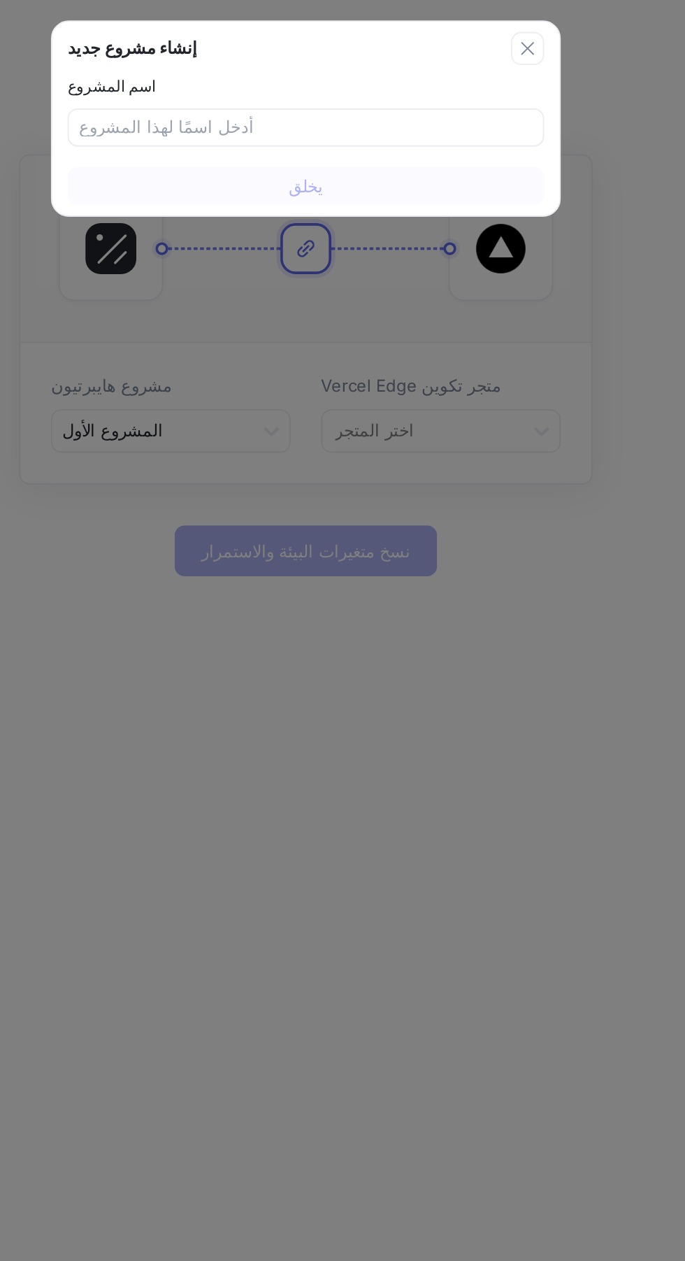
click at [403, 208] on input "text" at bounding box center [342, 204] width 249 height 14
type input "G"
type input "a"
type input "G"
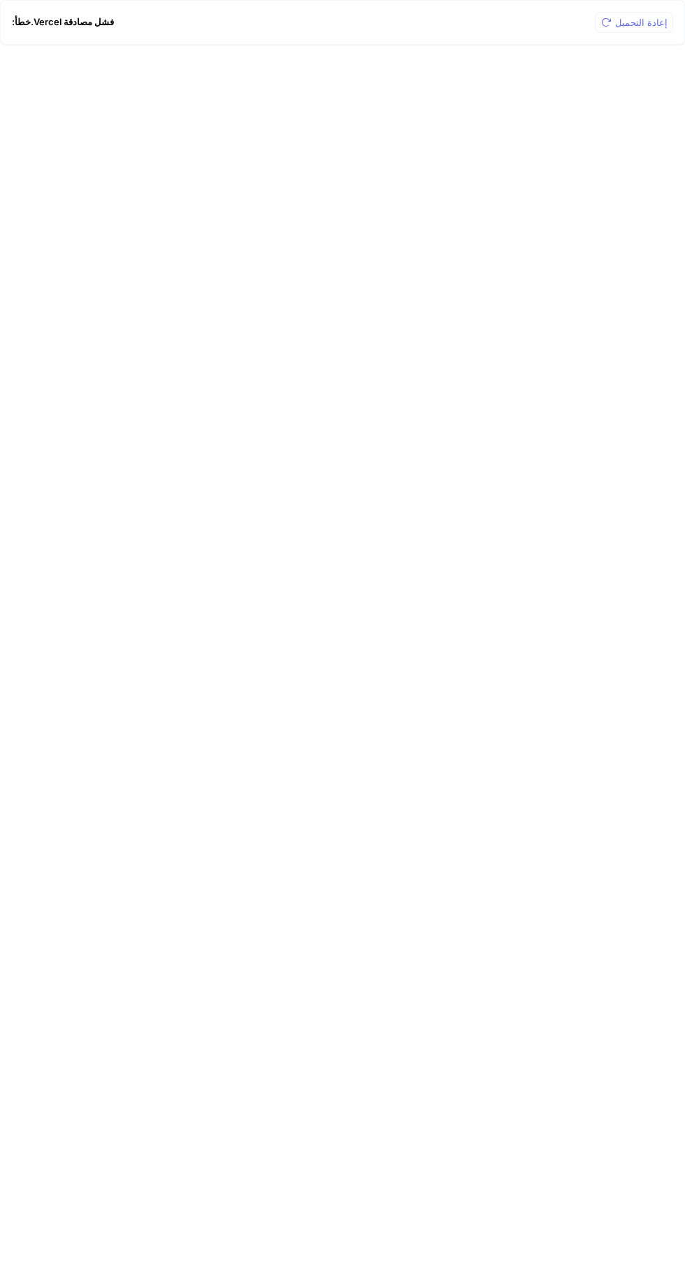
click at [642, 22] on font "إعادة التحميل" at bounding box center [641, 22] width 52 height 11
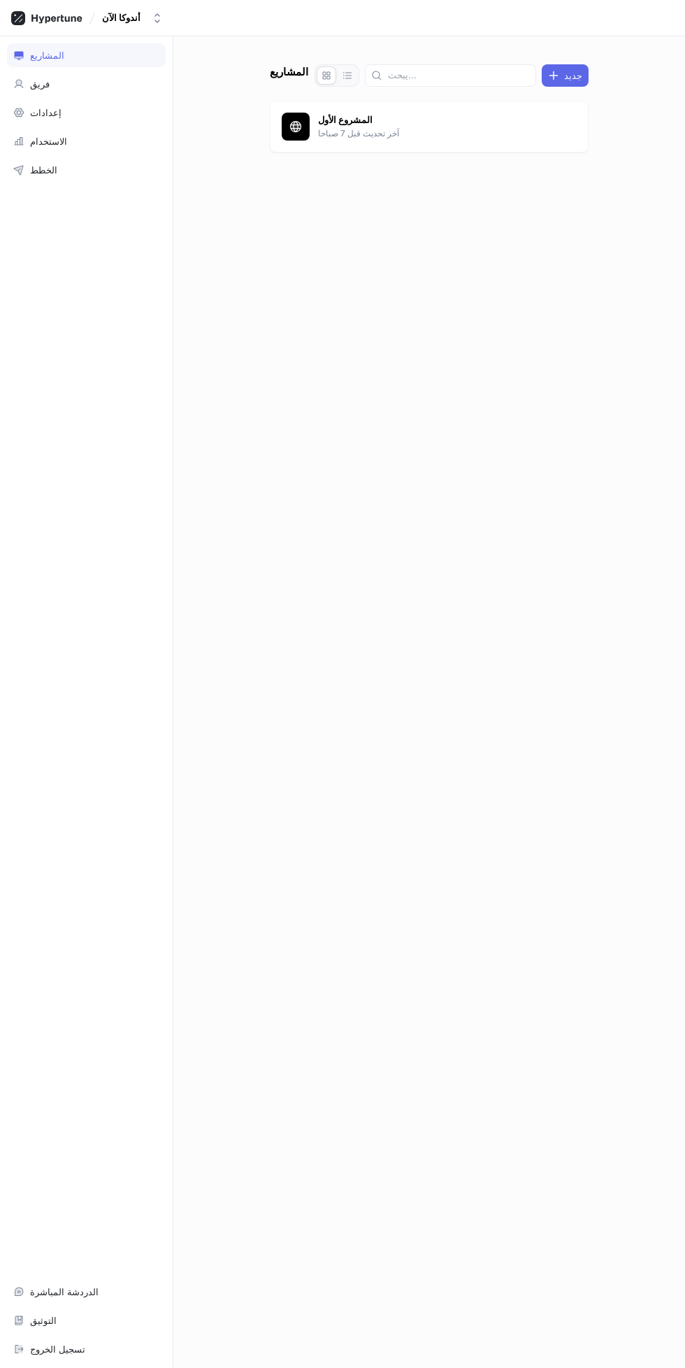
click at [357, 120] on font "المشروع الأول" at bounding box center [345, 119] width 55 height 11
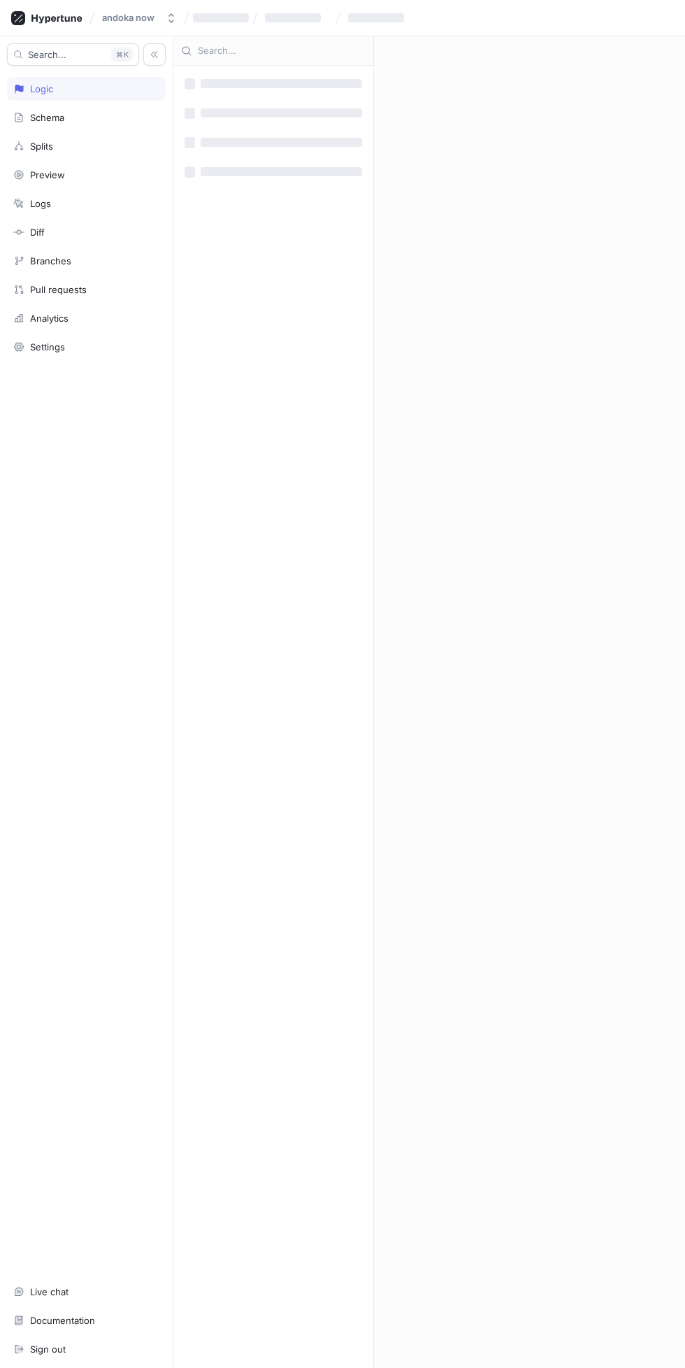
click at [345, 133] on div "‌ ‌" at bounding box center [273, 142] width 193 height 28
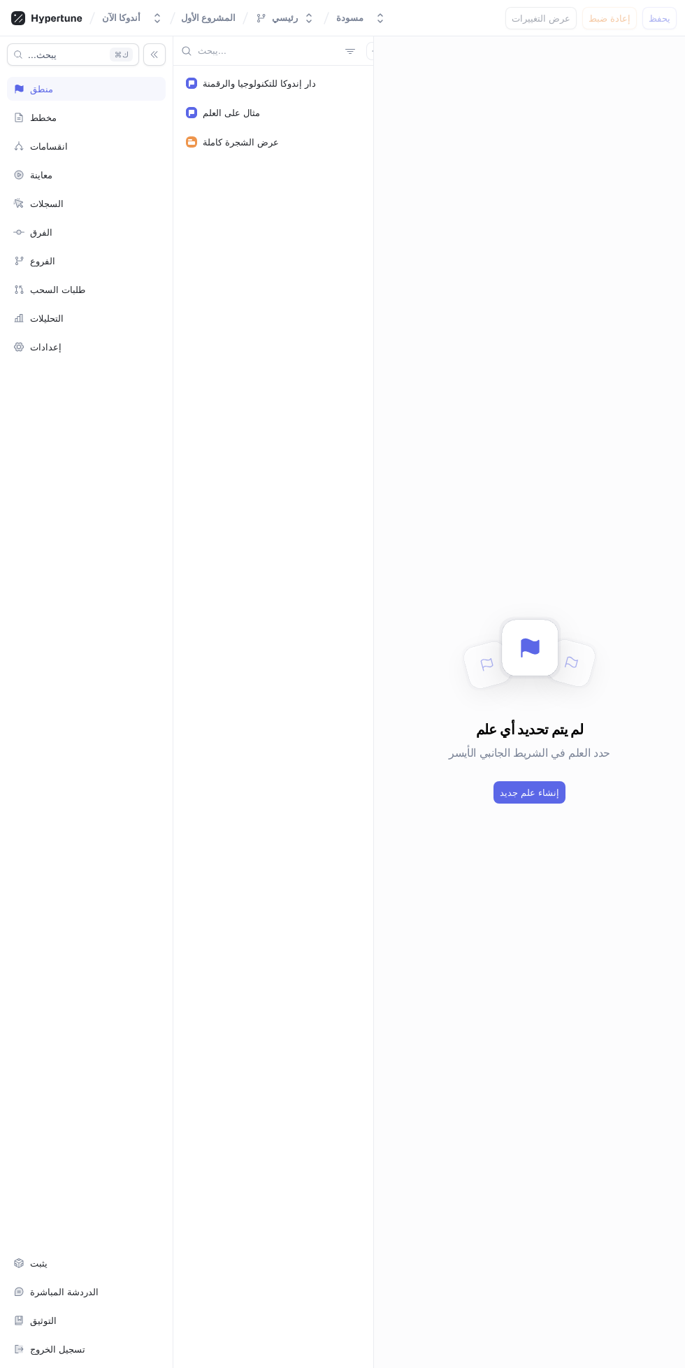
click at [549, 797] on font "إنشاء علم جديد" at bounding box center [529, 792] width 59 height 11
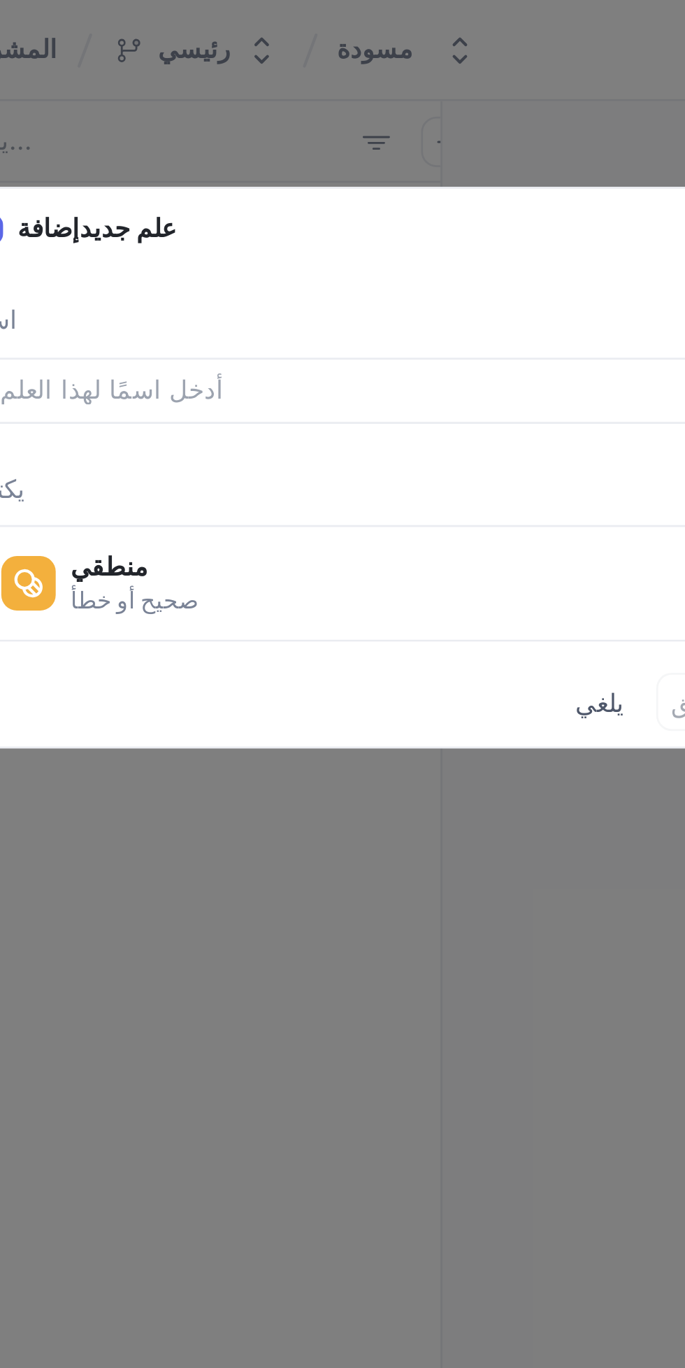
click at [406, 145] on input "text" at bounding box center [342, 141] width 255 height 14
type input "Endoka Task Tracking House"
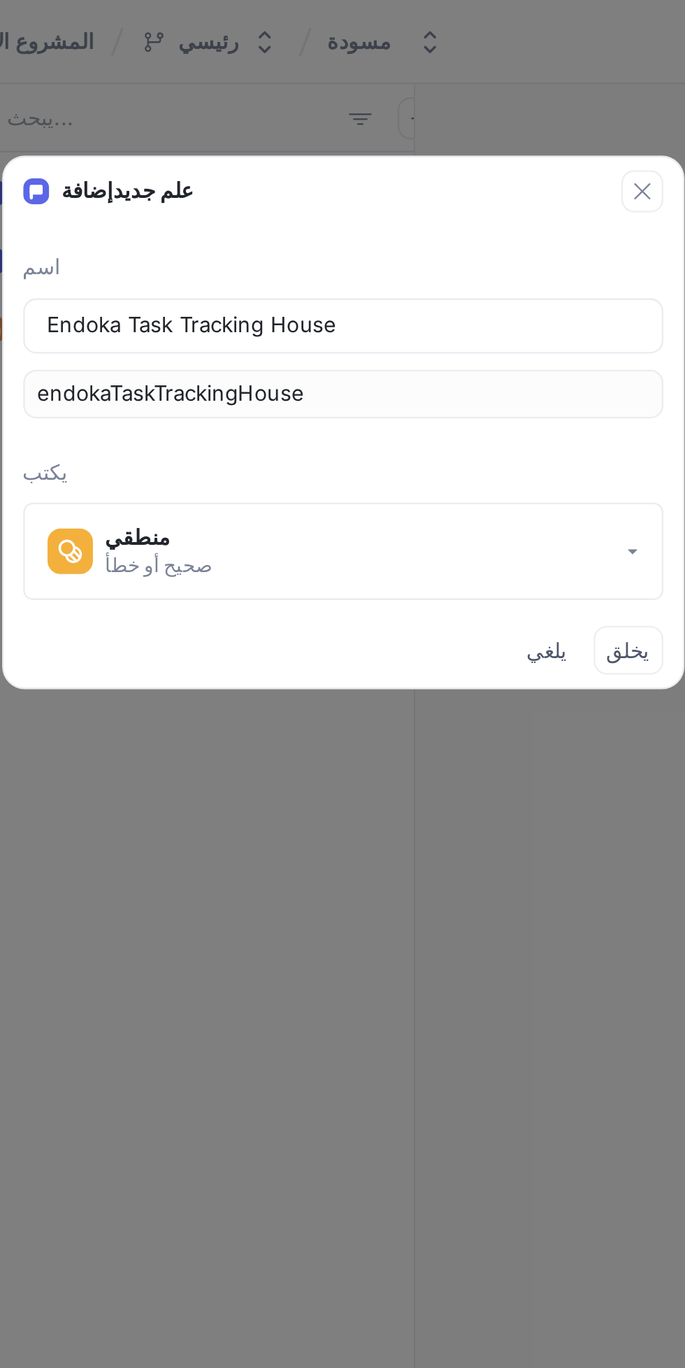
click at [466, 283] on font "يخلق" at bounding box center [466, 280] width 19 height 11
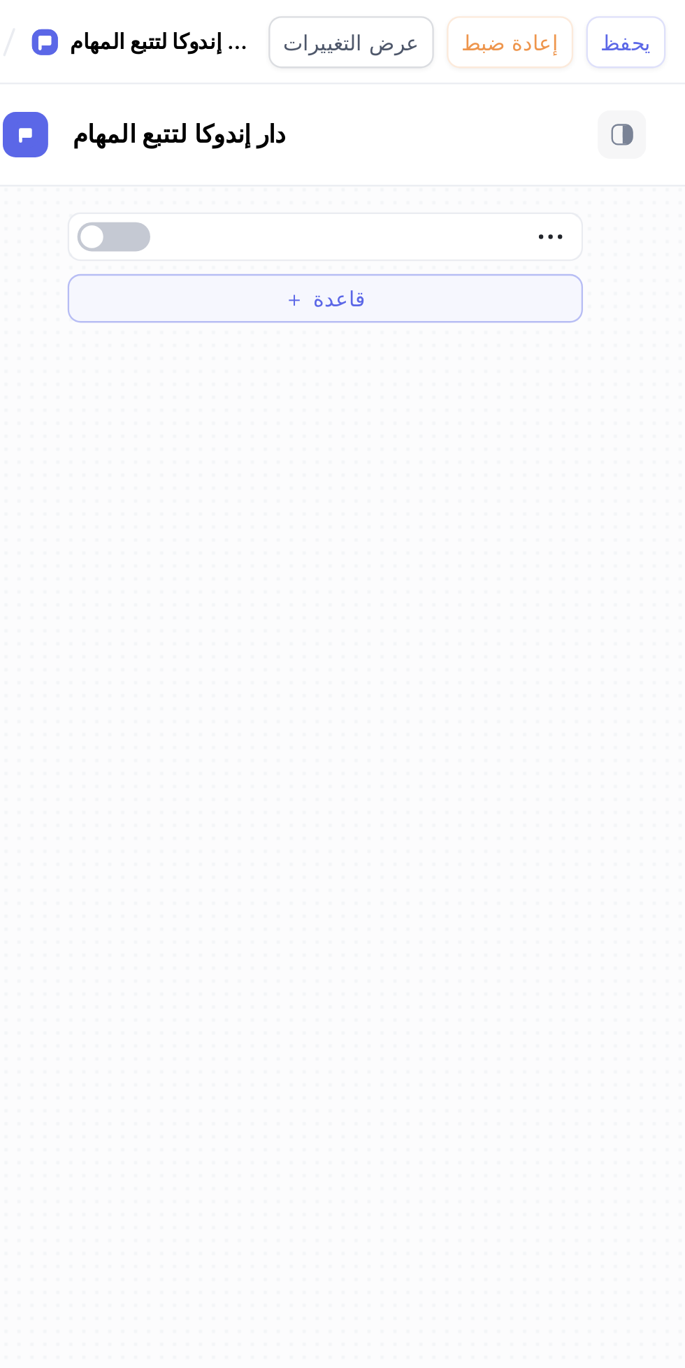
click at [441, 138] on button "＋ قاعدة" at bounding box center [530, 128] width 222 height 21
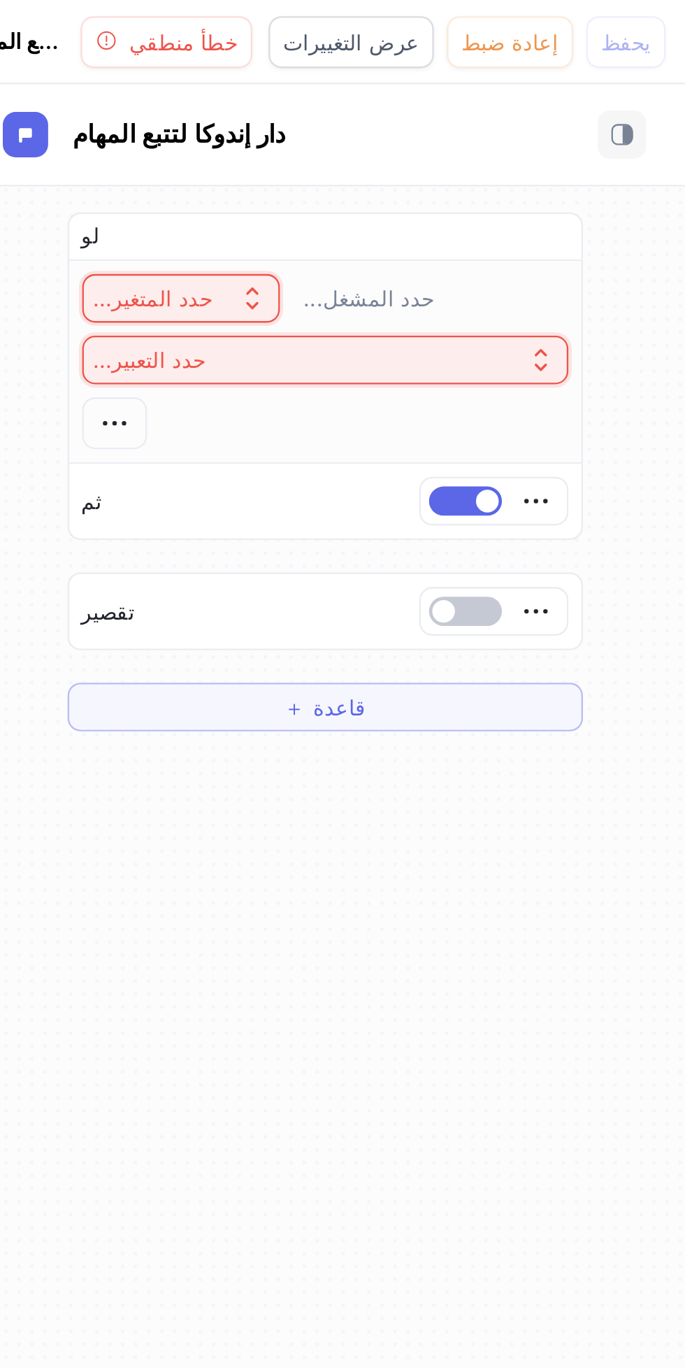
click at [585, 406] on div "لو حدد المتغير... حدد المشغل... حدد التعبير... ثم تقصير ＋ قاعدة" at bounding box center [529, 724] width 311 height 1288
click at [613, 157] on button "حدد التعبير..." at bounding box center [530, 155] width 210 height 21
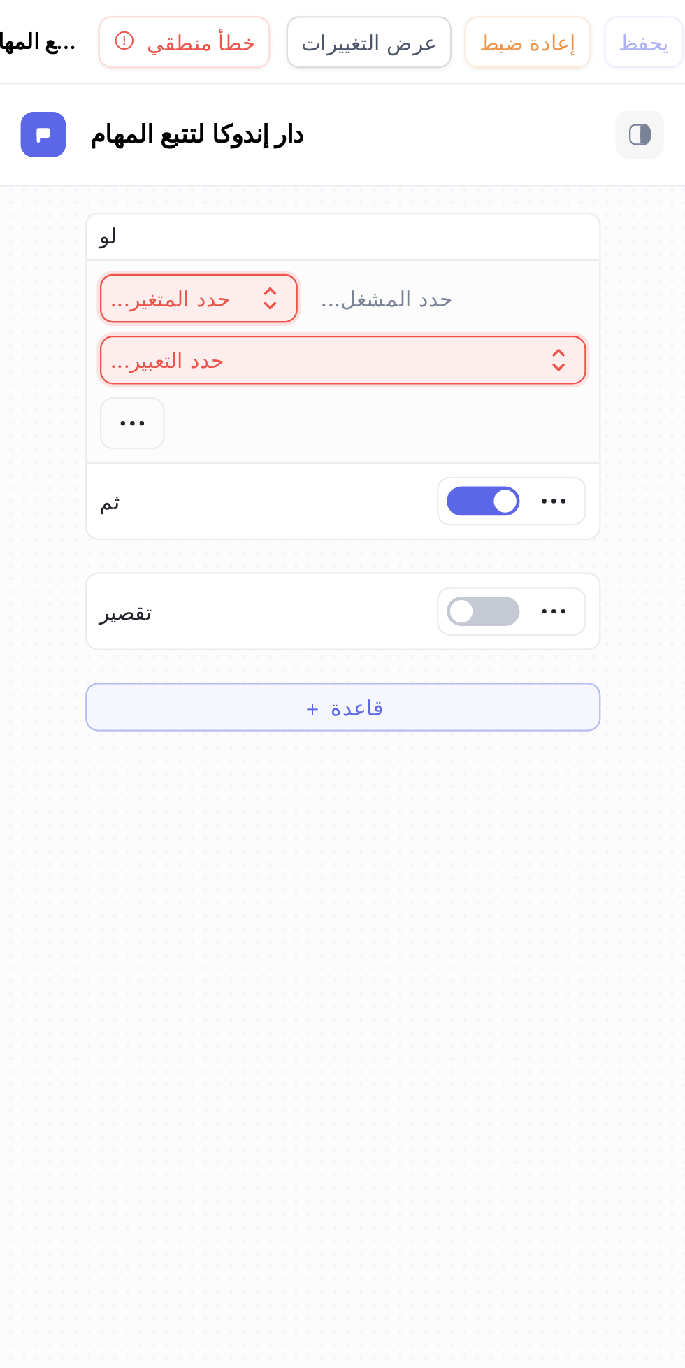
click at [628, 101] on icon "button" at bounding box center [625, 102] width 8 height 8
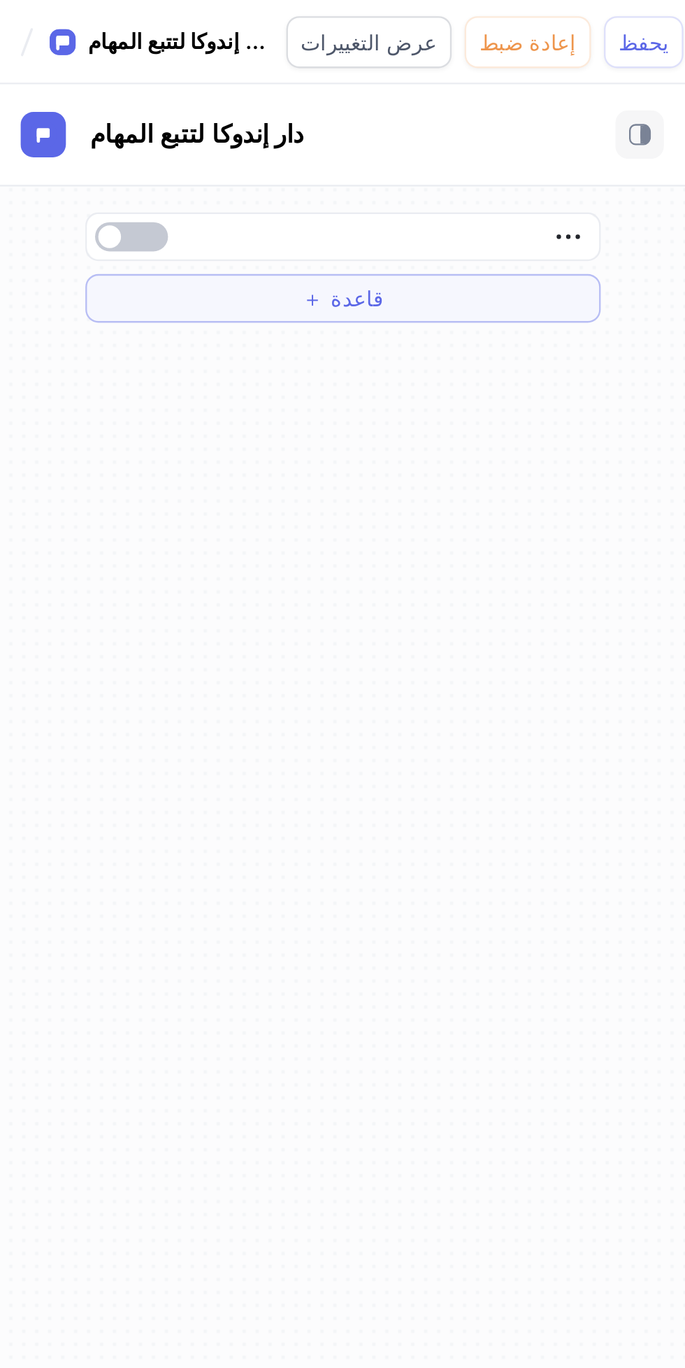
click at [428, 105] on span "button" at bounding box center [430, 102] width 10 height 10
click at [660, 21] on font "يحفظ" at bounding box center [660, 18] width 22 height 11
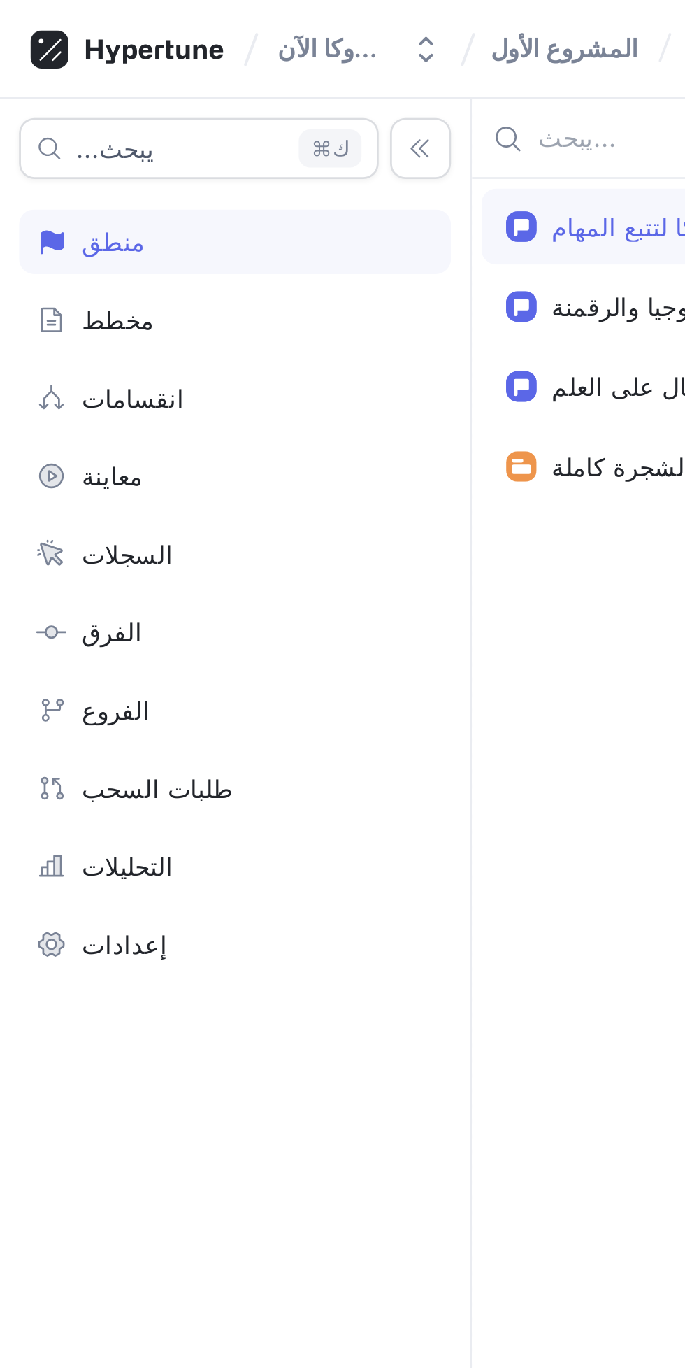
click at [42, 149] on font "انقسامات" at bounding box center [49, 146] width 38 height 11
